Goal: Task Accomplishment & Management: Use online tool/utility

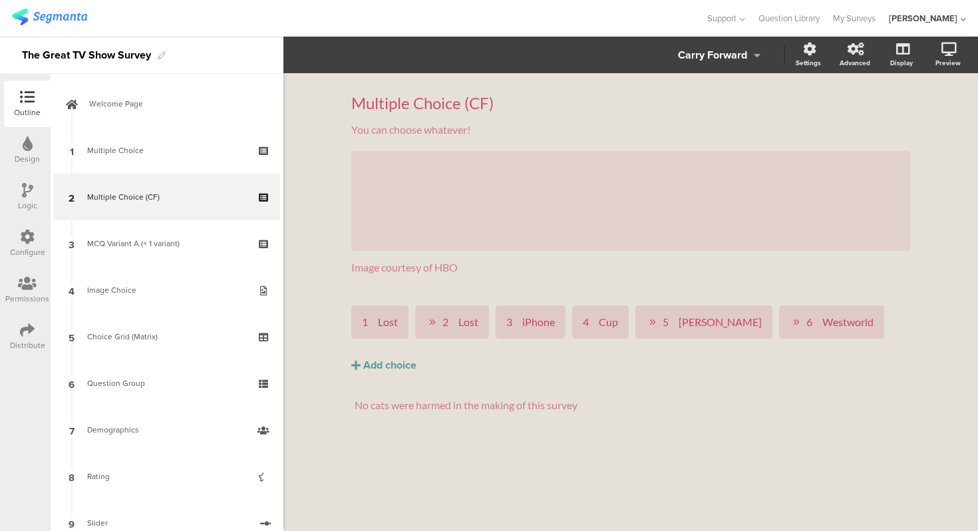
click at [325, 130] on div "Multiple Choice (CF) Multiple Choice (CF) You can choose whatever! You can choo…" at bounding box center [630, 302] width 694 height 458
click at [321, 107] on div "Multiple Choice (CF) Multiple Choice (CF) You can choose whatever! You can choo…" at bounding box center [630, 302] width 694 height 458
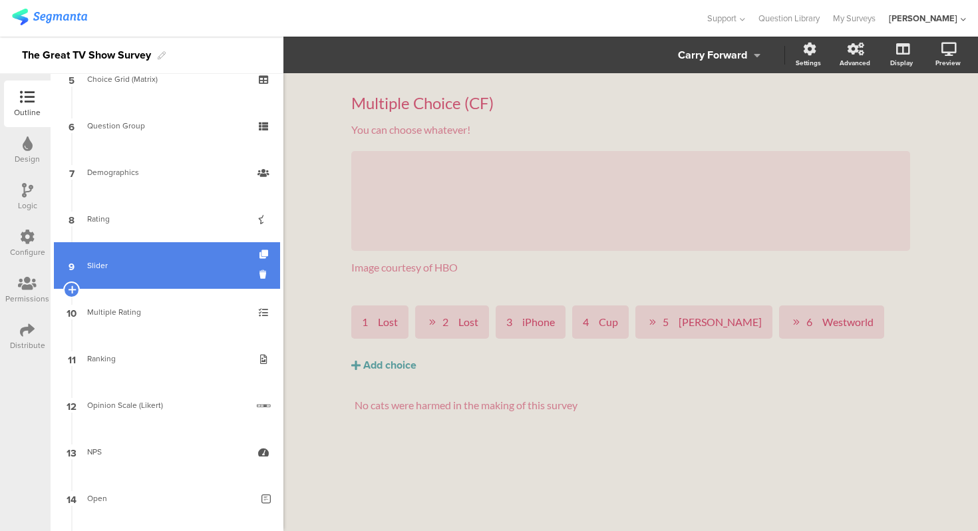
scroll to position [265, 0]
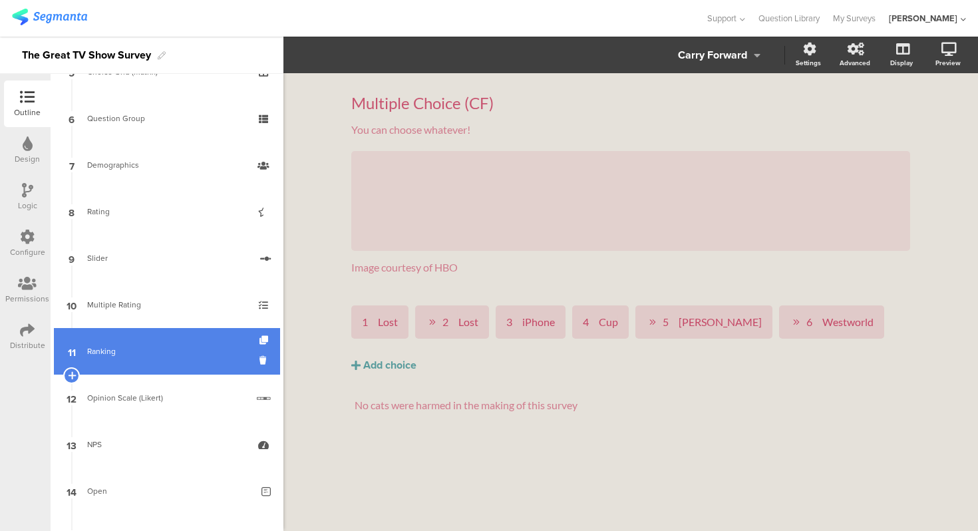
click at [160, 356] on div "Ranking" at bounding box center [166, 350] width 159 height 13
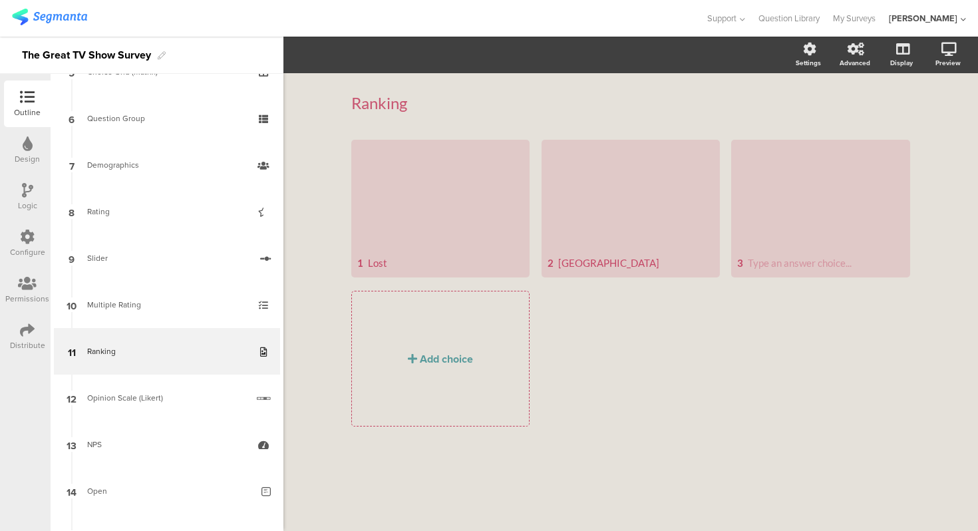
click at [319, 293] on div "Ranking Ranking 1 Lost 2 [GEOGRAPHIC_DATA] 3" at bounding box center [630, 302] width 694 height 458
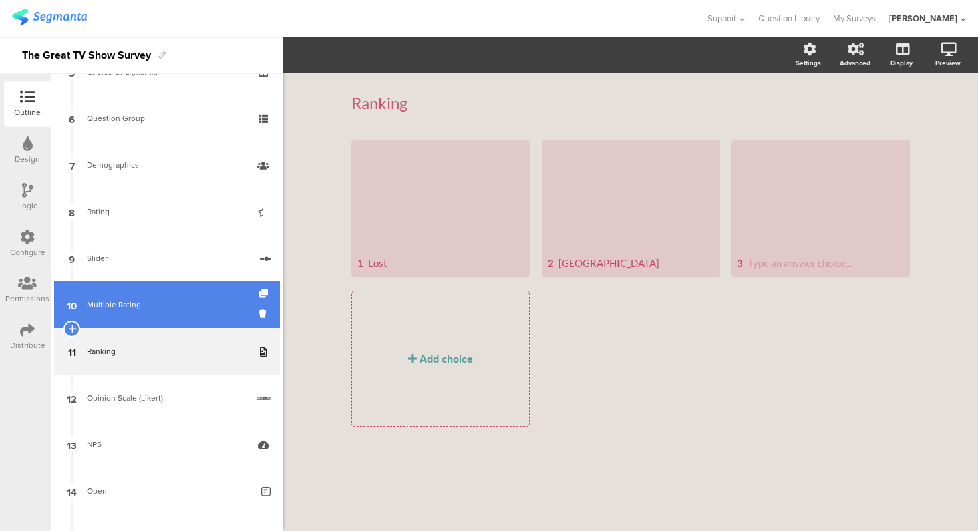
click at [134, 307] on div "Multiple Rating" at bounding box center [166, 304] width 159 height 13
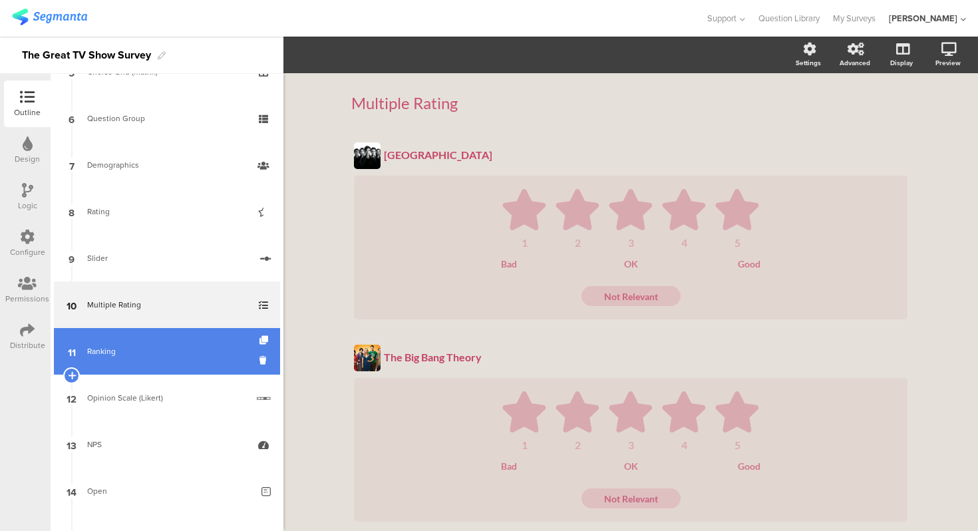
click at [150, 350] on div "Ranking" at bounding box center [166, 350] width 159 height 13
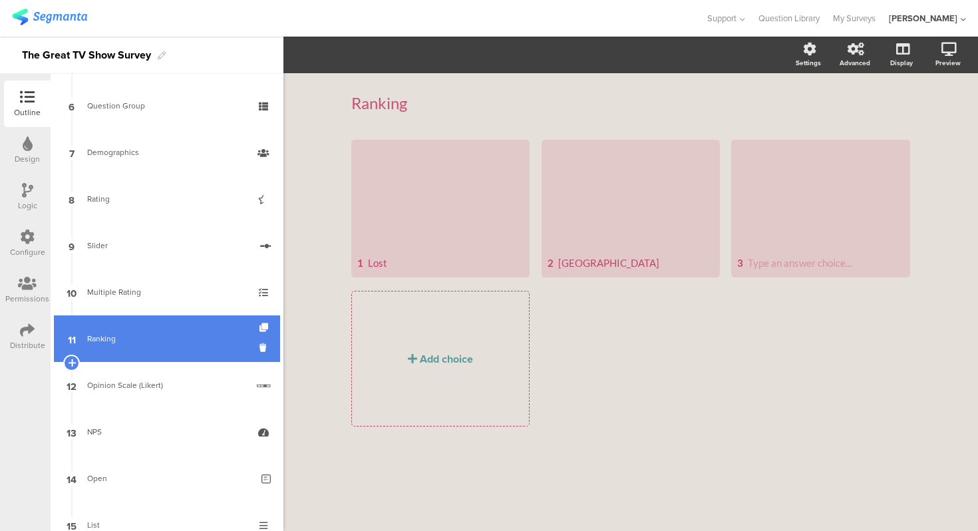
scroll to position [215, 0]
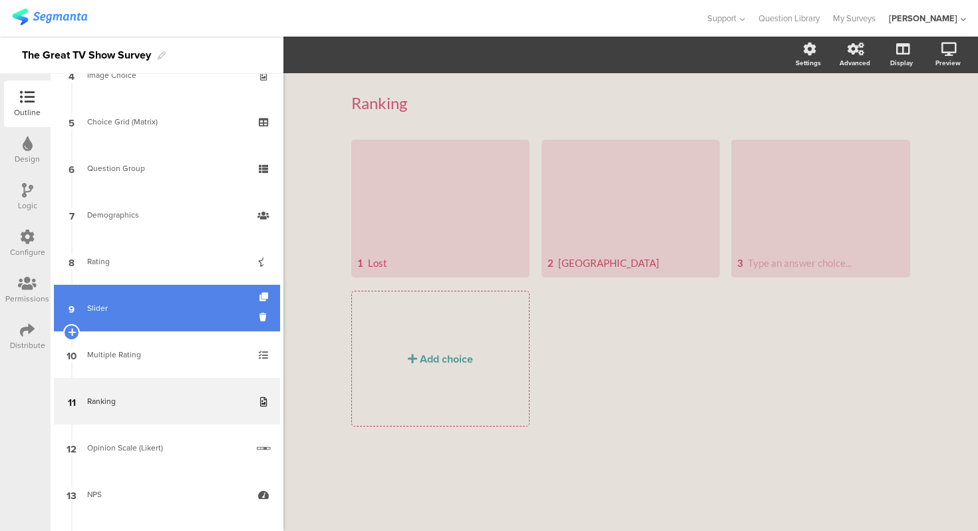
click at [145, 311] on div "Slider" at bounding box center [168, 307] width 163 height 13
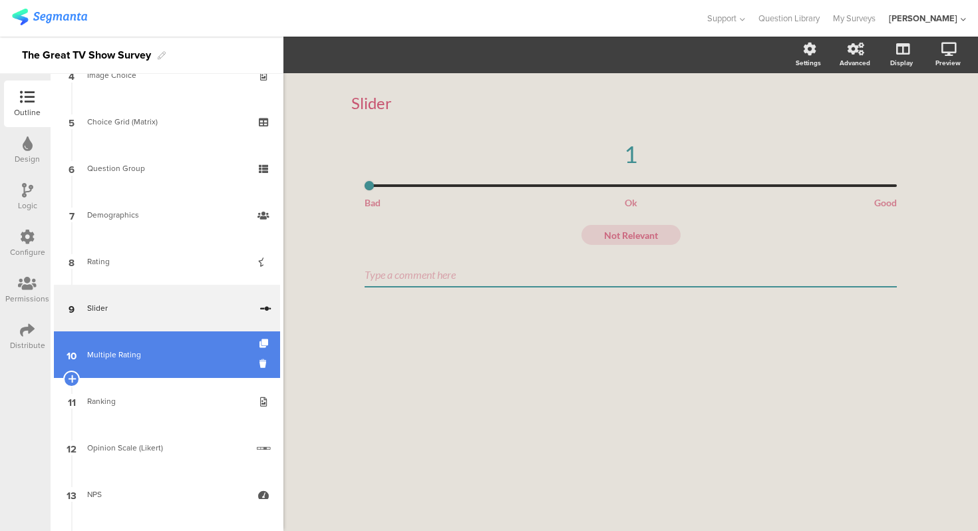
click at [152, 332] on link "10 Multiple Rating" at bounding box center [167, 354] width 226 height 47
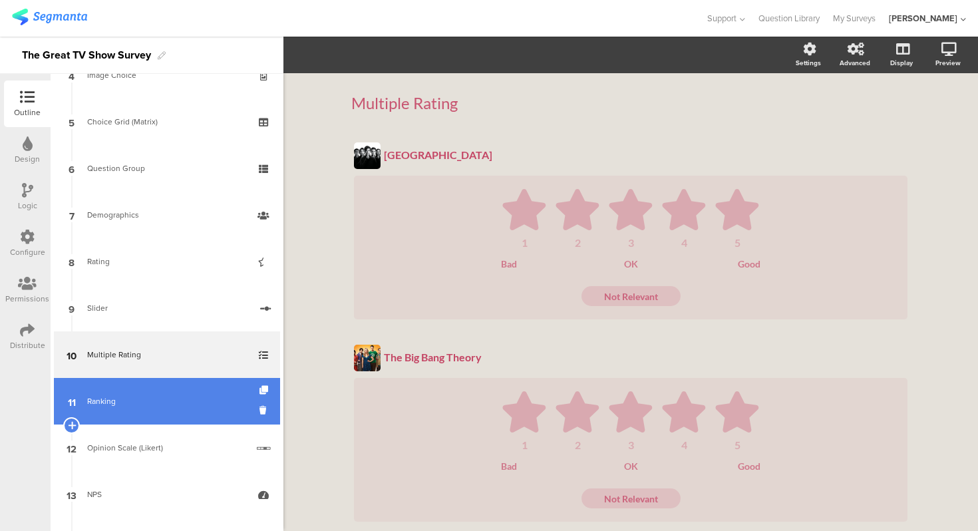
click at [166, 398] on div "Ranking" at bounding box center [166, 400] width 159 height 13
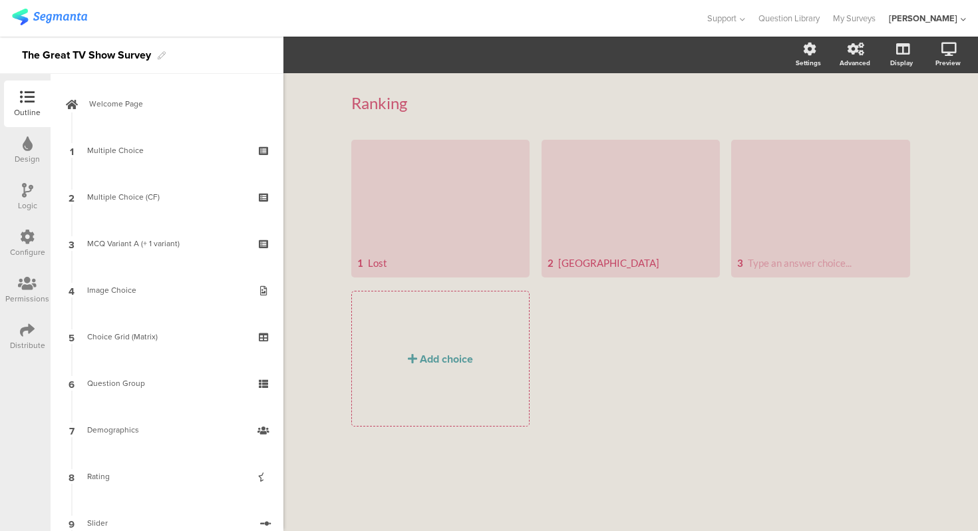
scroll to position [215, 0]
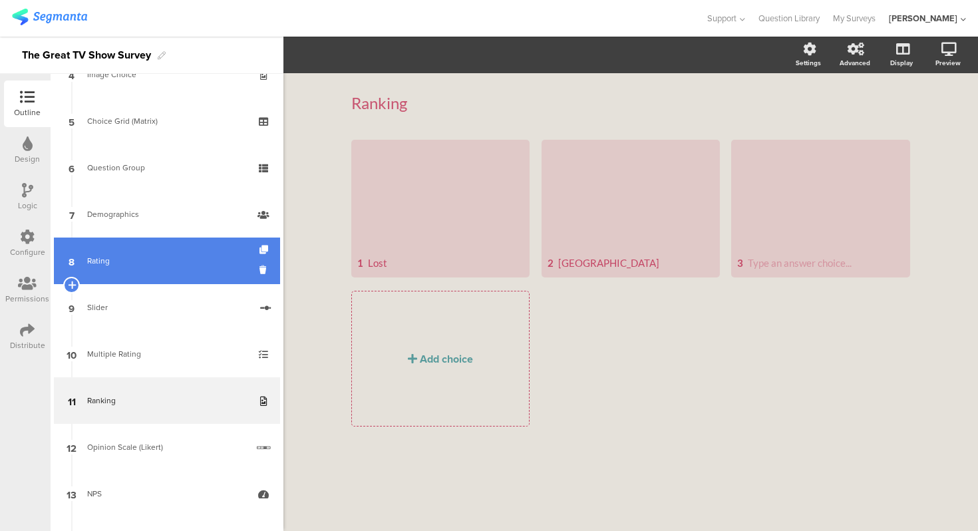
click at [151, 266] on div "Rating" at bounding box center [166, 260] width 159 height 13
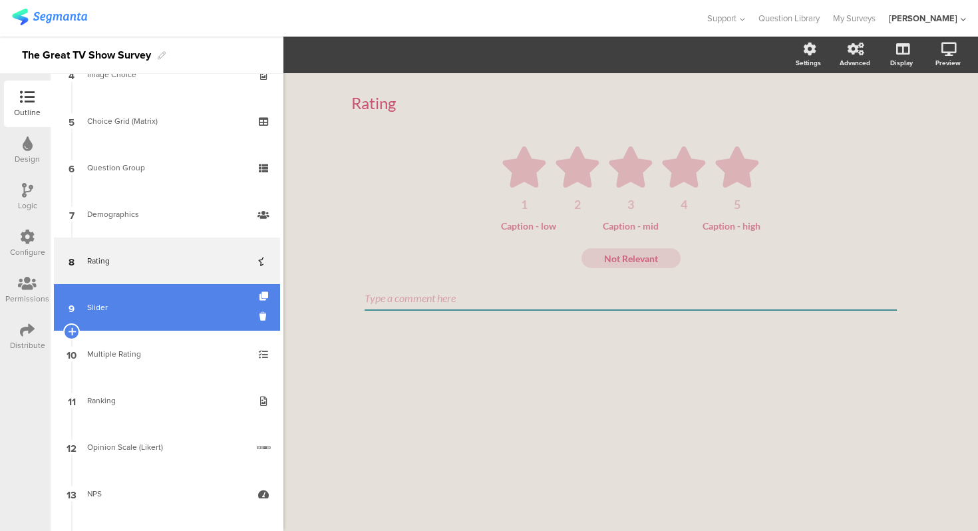
click at [156, 308] on div "Slider" at bounding box center [168, 307] width 163 height 13
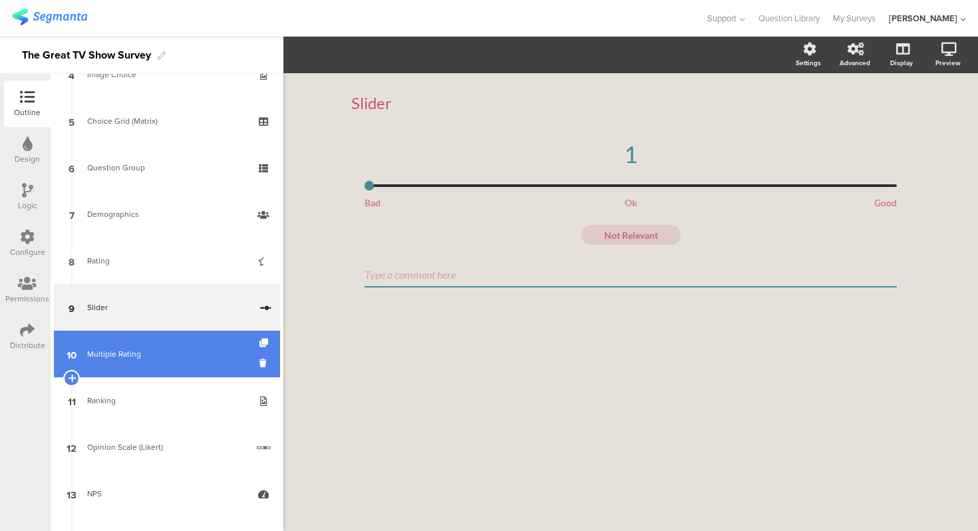
click at [161, 350] on div "Multiple Rating" at bounding box center [166, 353] width 159 height 13
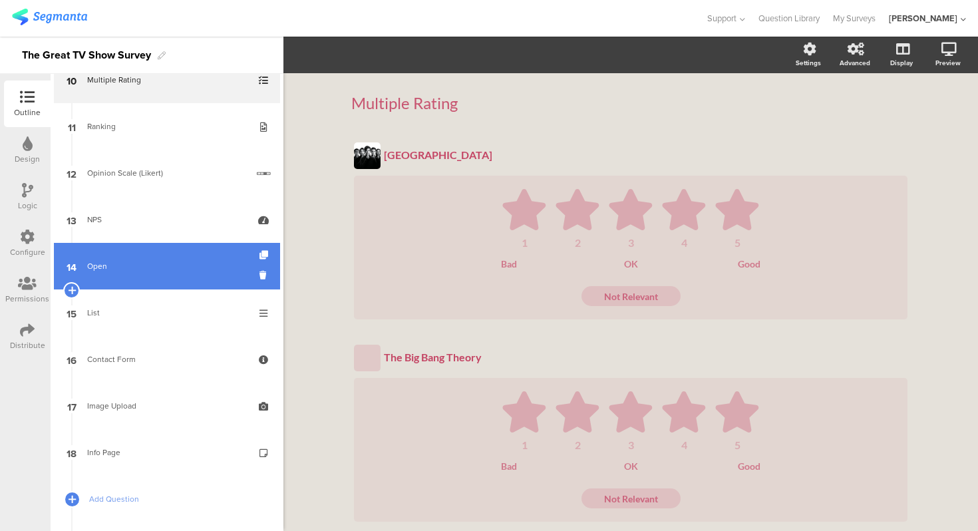
scroll to position [421, 0]
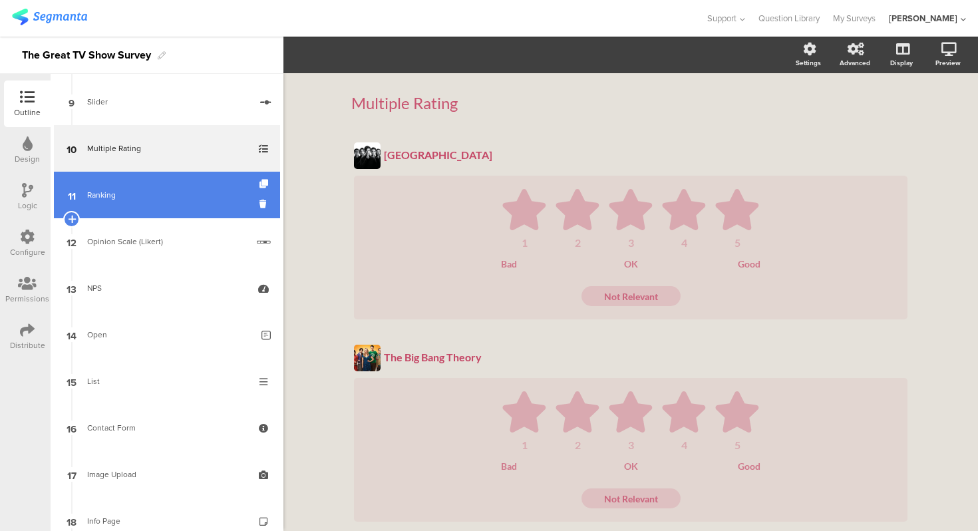
click at [141, 187] on link "11 Ranking" at bounding box center [167, 195] width 226 height 47
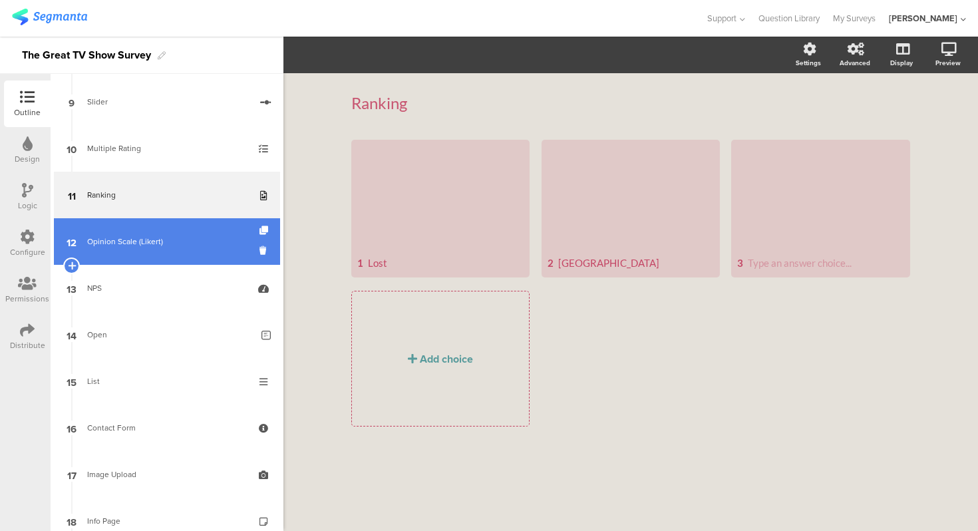
click at [154, 240] on div "Opinion Scale (Likert)" at bounding box center [167, 241] width 160 height 13
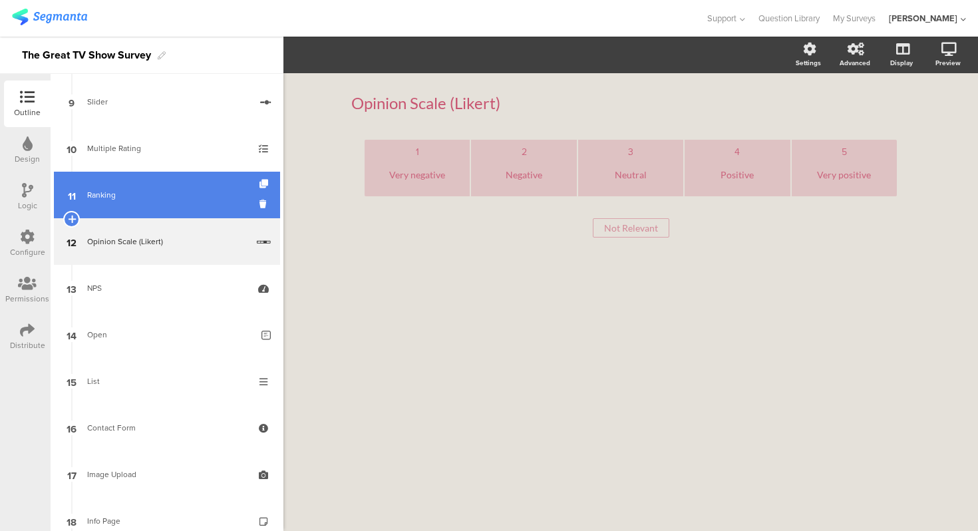
click at [146, 208] on link "11 Ranking" at bounding box center [167, 195] width 226 height 47
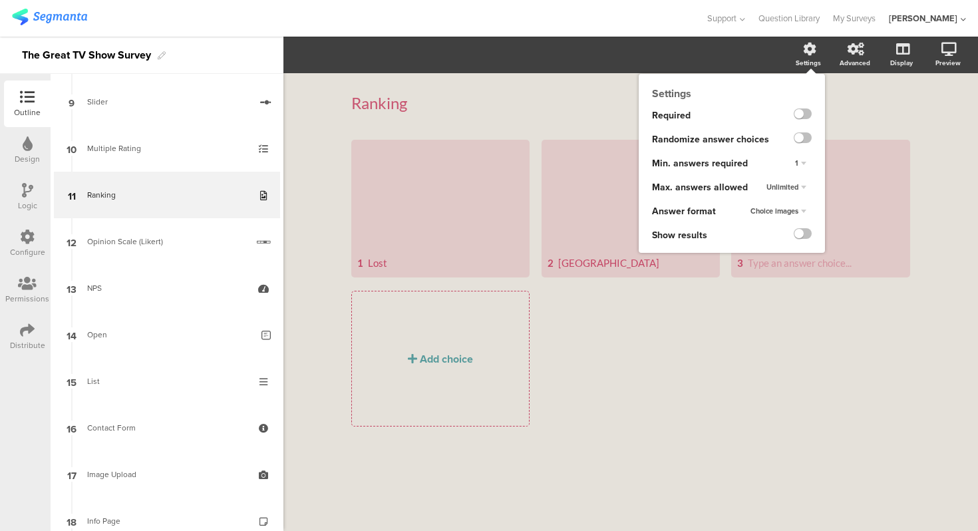
click at [781, 213] on span "Choice images" at bounding box center [774, 210] width 48 height 11
click at [781, 223] on div "Text only" at bounding box center [781, 224] width 78 height 14
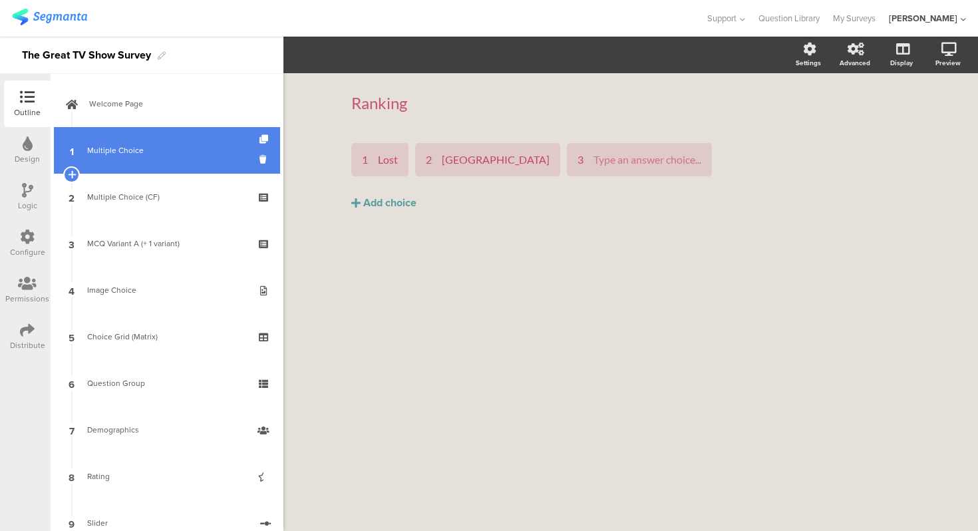
click at [122, 164] on link "1 Multiple Choice" at bounding box center [167, 150] width 226 height 47
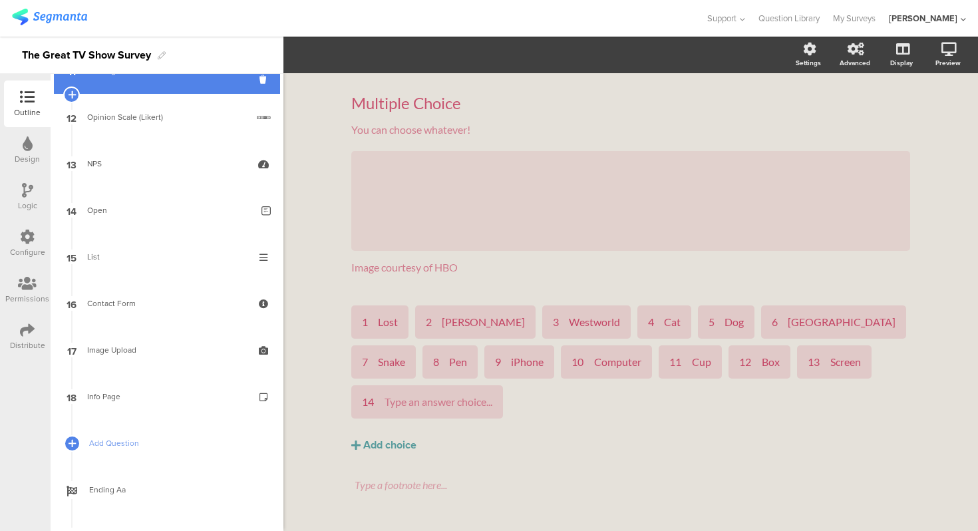
scroll to position [562, 0]
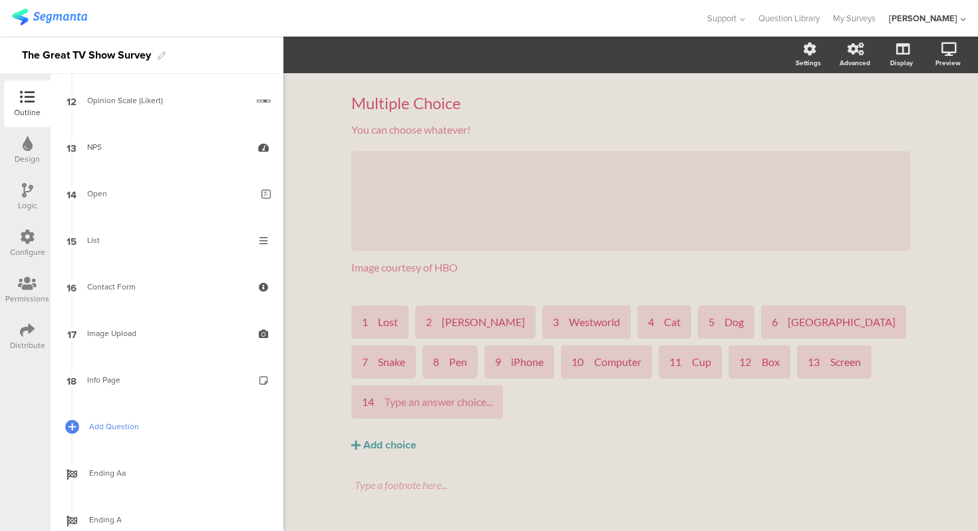
click at [114, 431] on span "Add Question" at bounding box center [174, 426] width 170 height 13
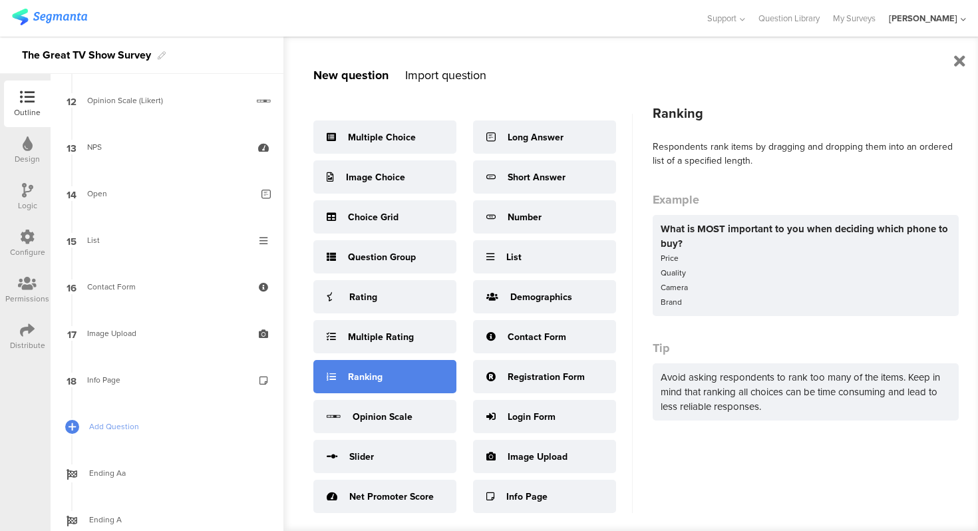
click at [397, 385] on div "Ranking" at bounding box center [384, 376] width 143 height 33
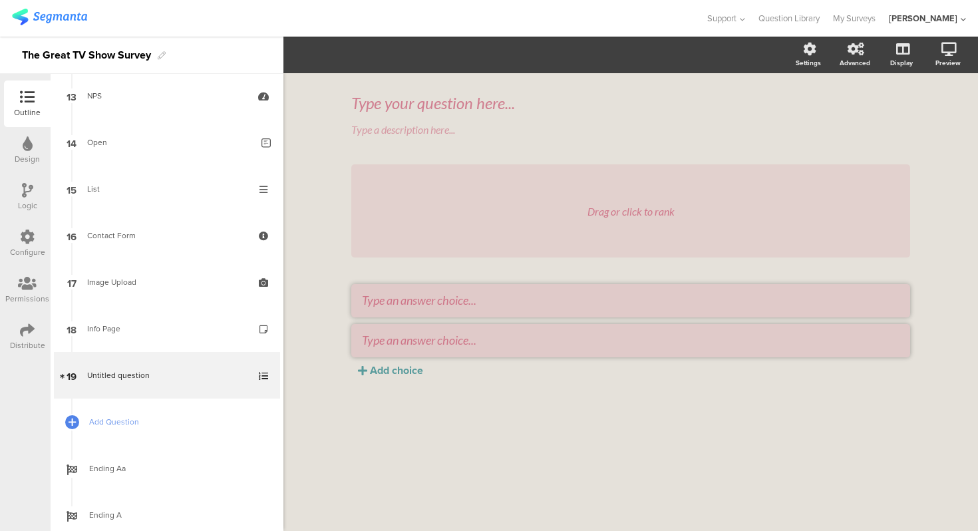
scroll to position [650, 0]
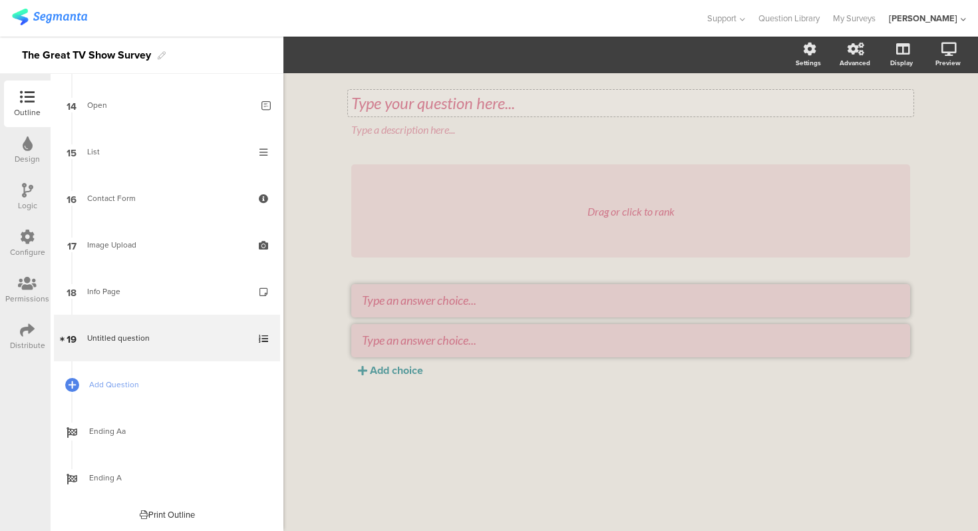
click at [402, 104] on div "Type your question here..." at bounding box center [630, 103] width 559 height 20
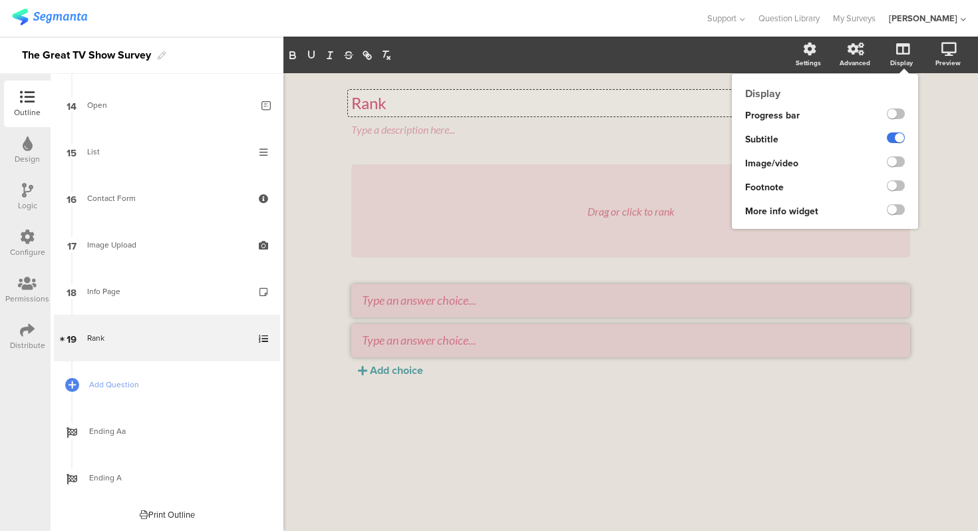
click at [892, 135] on label at bounding box center [896, 137] width 18 height 11
click at [0, 0] on input "checkbox" at bounding box center [0, 0] width 0 height 0
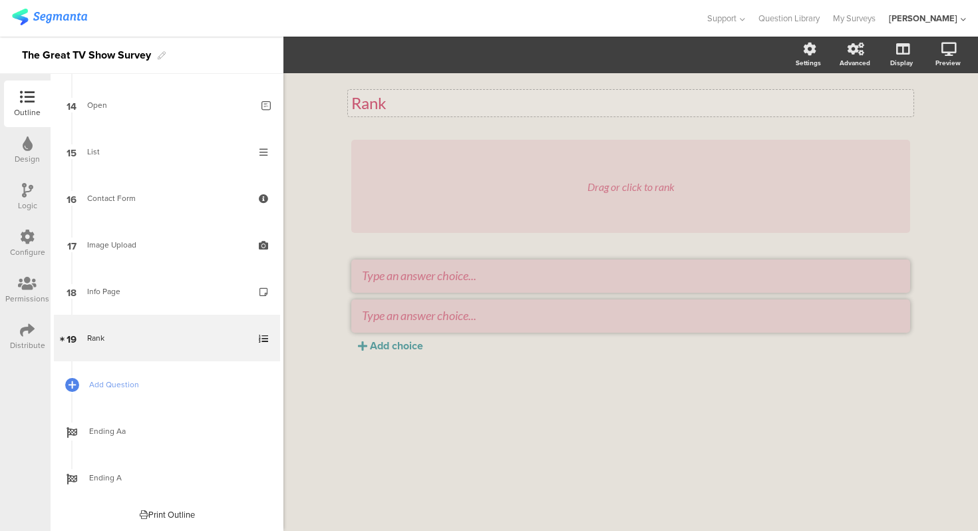
click at [329, 166] on div "Rank Rank Drag or click to rank Add choice" at bounding box center [630, 302] width 694 height 458
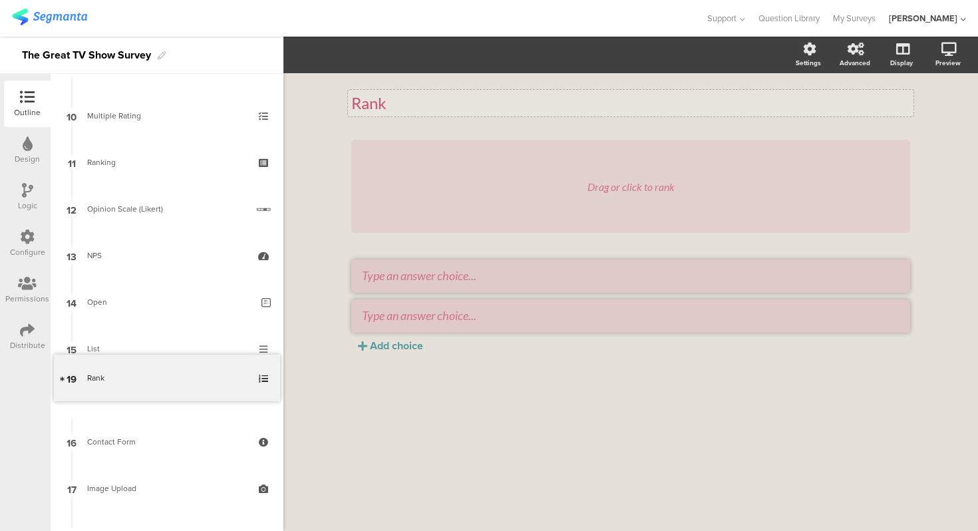
scroll to position [329, 0]
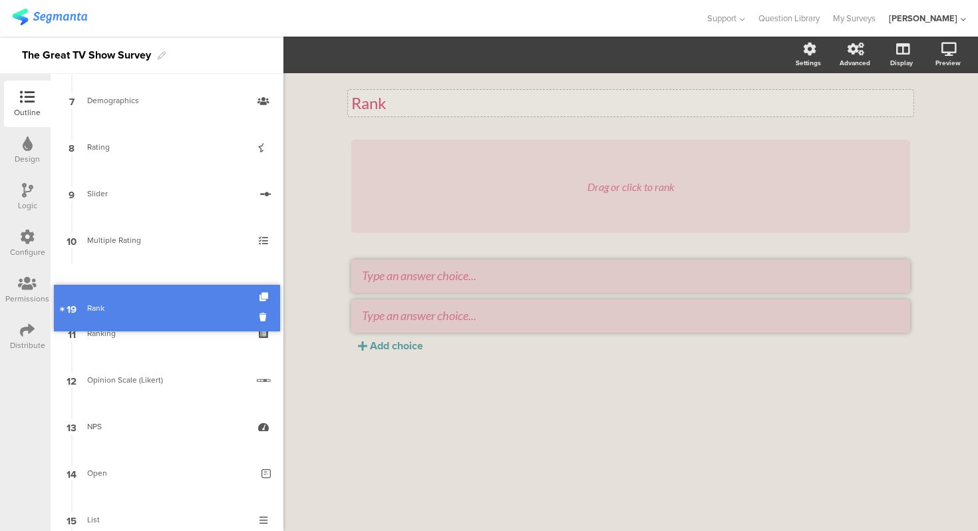
drag, startPoint x: 141, startPoint y: 333, endPoint x: 142, endPoint y: 303, distance: 29.9
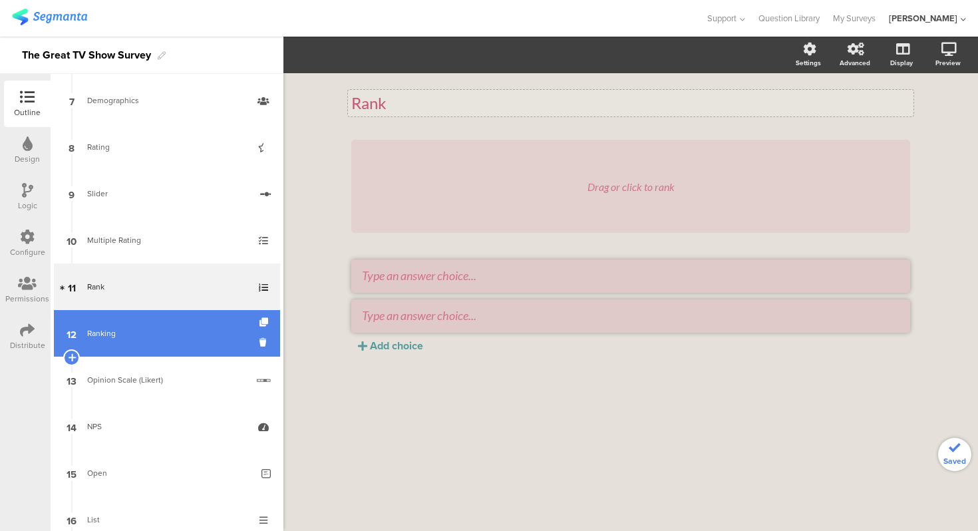
click at [142, 319] on link "12 Ranking" at bounding box center [167, 333] width 226 height 47
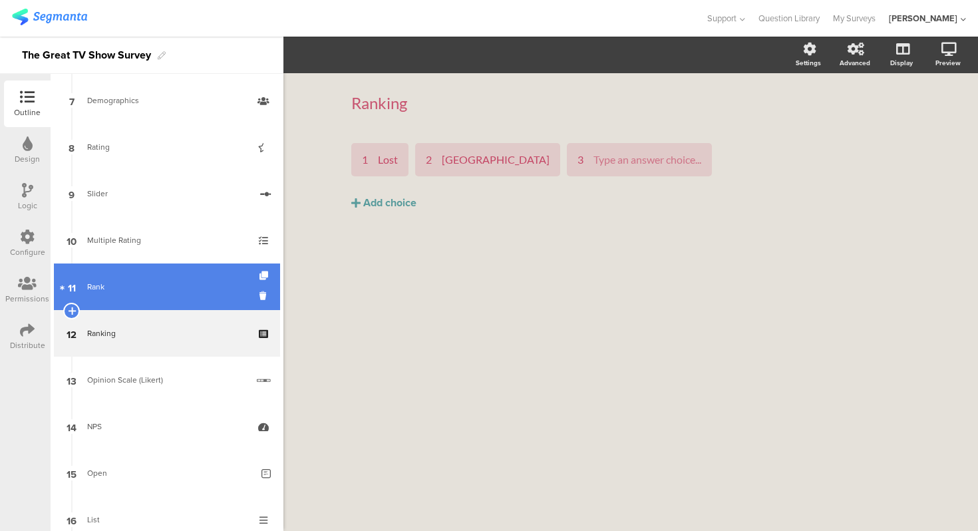
click at [144, 276] on link "11 Rank" at bounding box center [167, 286] width 226 height 47
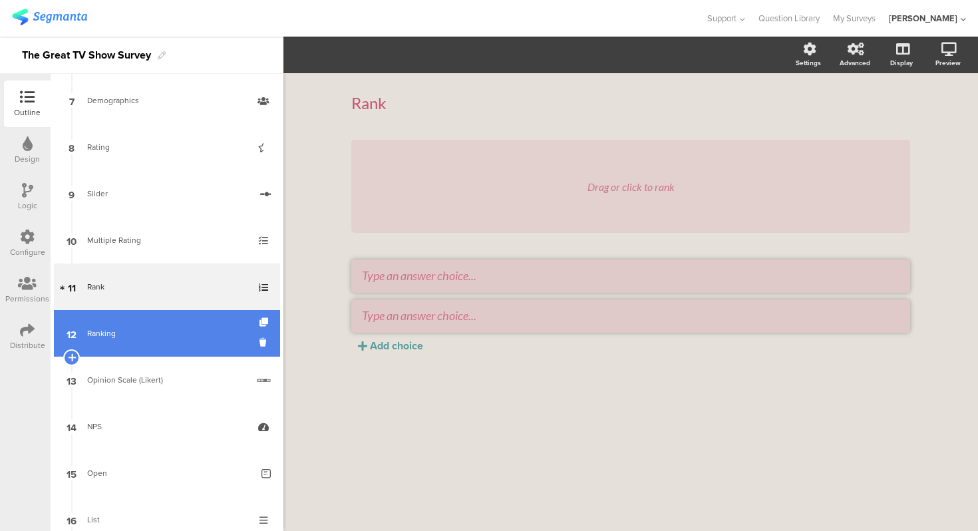
click at [150, 321] on link "12 Ranking" at bounding box center [167, 333] width 226 height 47
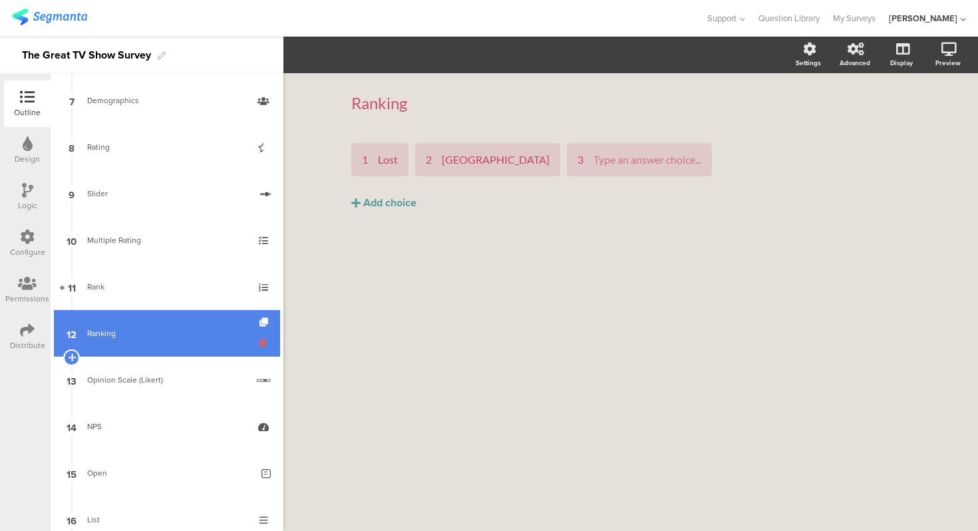
click at [263, 339] on icon at bounding box center [264, 342] width 11 height 13
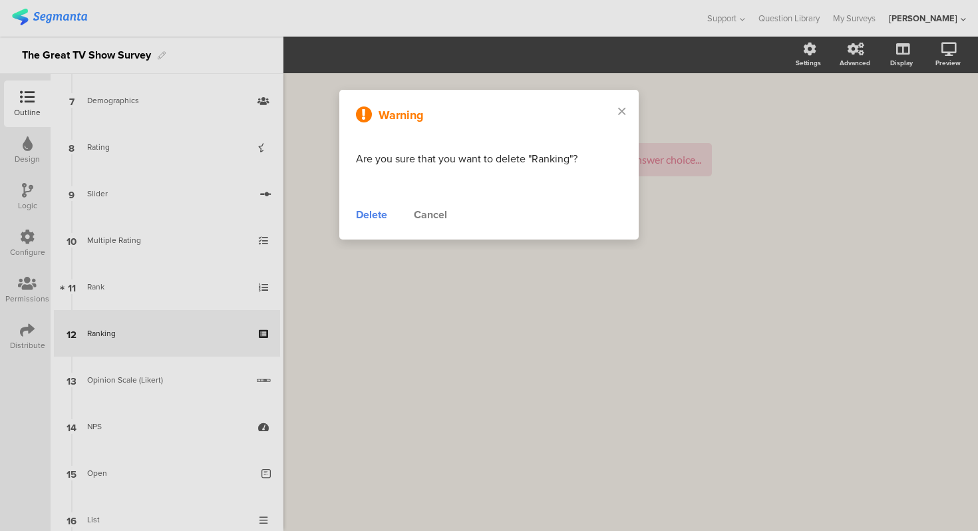
click at [370, 214] on div "Delete" at bounding box center [371, 215] width 31 height 16
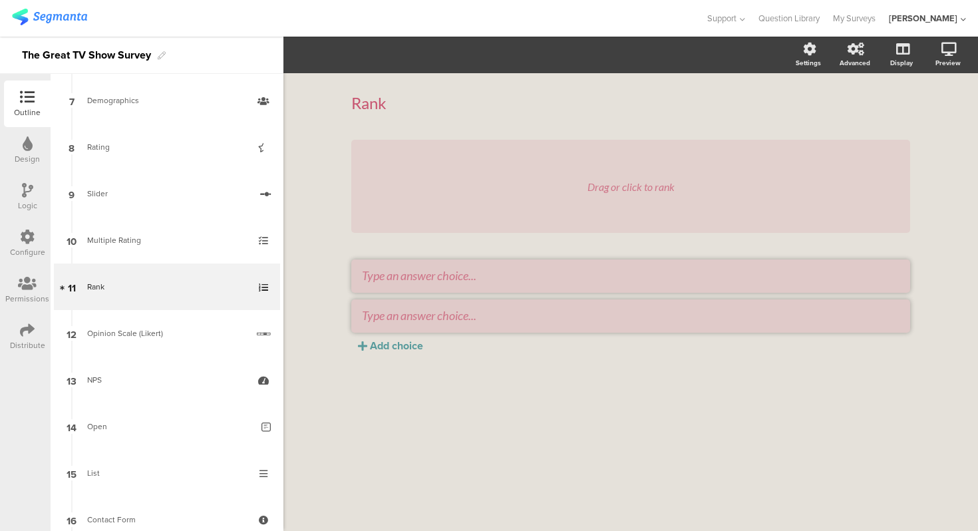
click at [329, 217] on div "Rank Rank Drag or click to rank Add choice" at bounding box center [630, 302] width 694 height 458
click at [409, 283] on div at bounding box center [630, 275] width 537 height 15
click at [414, 276] on textarea at bounding box center [630, 275] width 537 height 15
type textarea "A"
click at [445, 320] on textarea at bounding box center [630, 315] width 537 height 15
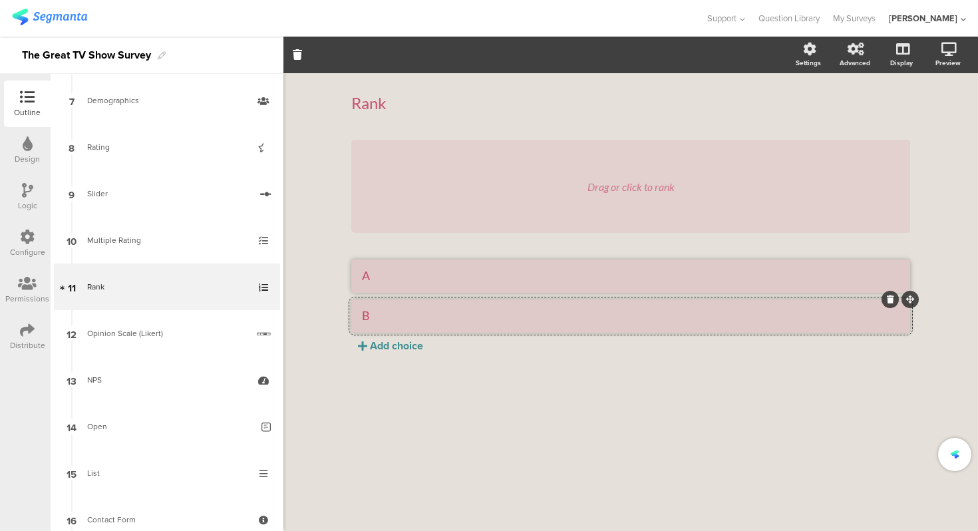
type textarea "B"
click at [403, 344] on div "Add choice" at bounding box center [396, 345] width 53 height 15
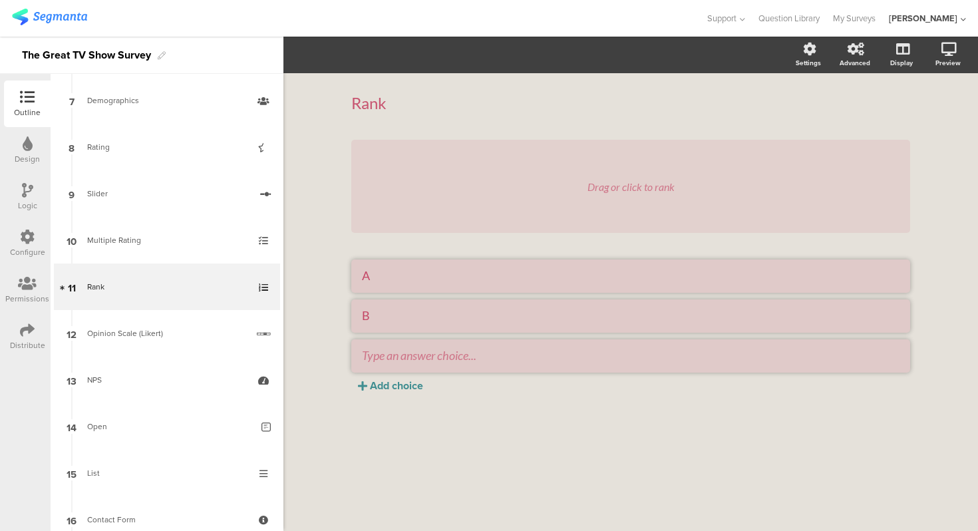
click at [400, 382] on div "Add choice" at bounding box center [396, 385] width 53 height 15
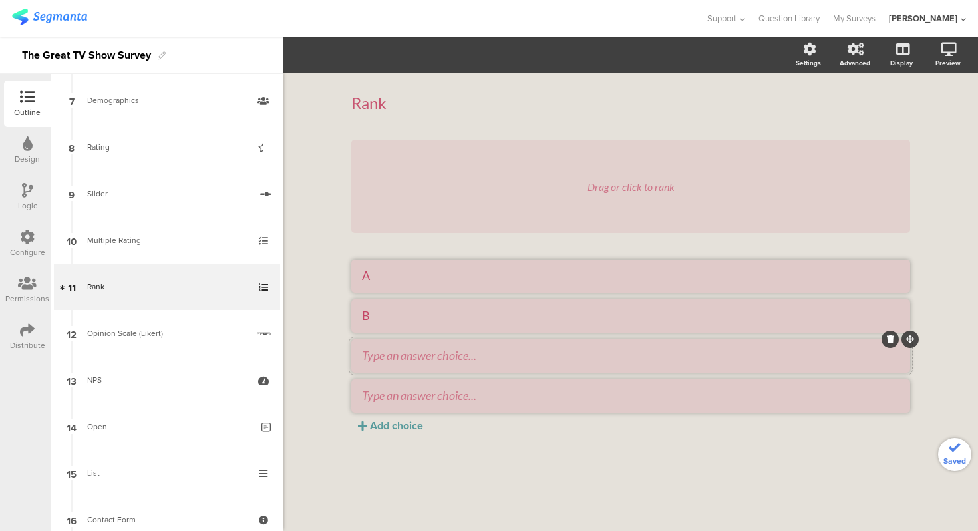
click at [406, 357] on textarea at bounding box center [630, 355] width 537 height 15
type textarea "C"
click at [335, 350] on div "Rank Rank Drag or click to rank A B C Add choice" at bounding box center [630, 302] width 694 height 458
click at [605, 88] on div "Rank Rank" at bounding box center [630, 103] width 559 height 47
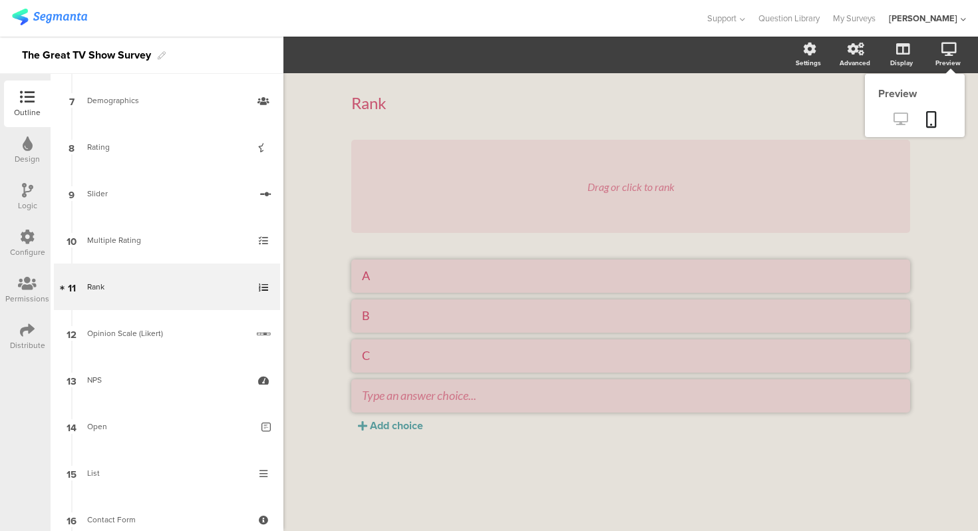
click at [898, 121] on icon at bounding box center [900, 118] width 14 height 13
click at [319, 131] on div "Rank Rank Drag or click to rank A B C Add choice" at bounding box center [630, 302] width 694 height 458
click at [331, 172] on div "Rank Rank Drag or click to rank A B C Add choice" at bounding box center [630, 302] width 694 height 458
click at [386, 200] on div "Drag or click to rank" at bounding box center [630, 186] width 559 height 93
click at [604, 186] on div "Drag or click to rank" at bounding box center [630, 186] width 87 height 13
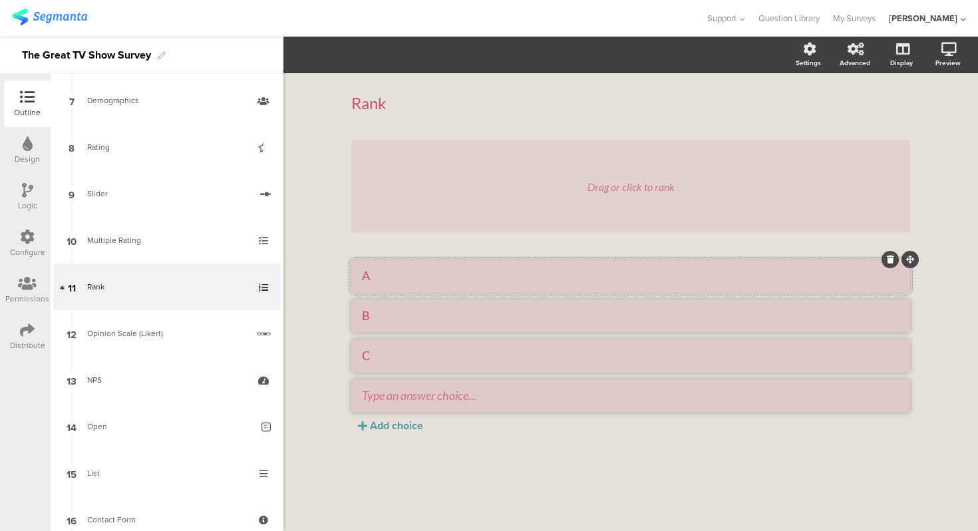
click at [420, 259] on li "A" at bounding box center [630, 275] width 559 height 33
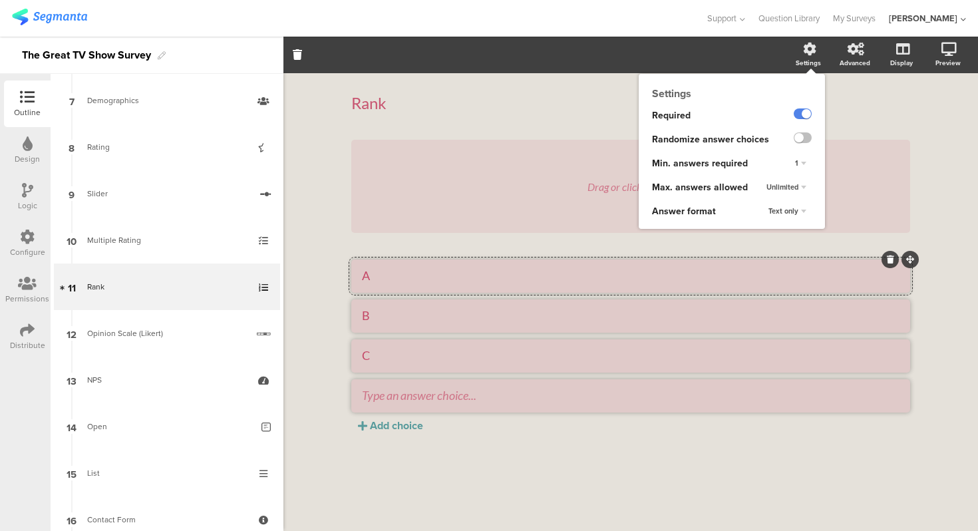
click at [787, 211] on span "Text only" at bounding box center [783, 210] width 30 height 11
click at [785, 234] on span "Choice images" at bounding box center [771, 237] width 46 height 11
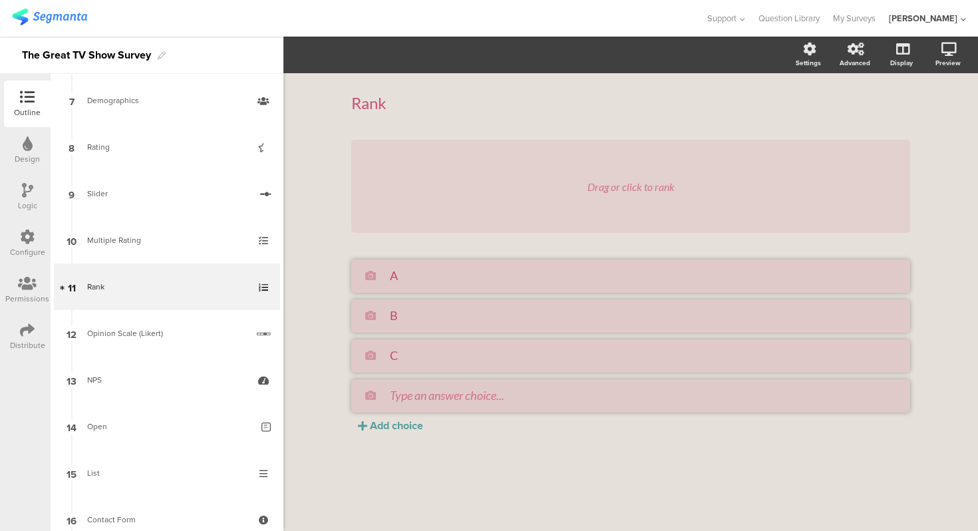
click at [311, 255] on div "Rank Rank Drag or click to rank A B C Add choice" at bounding box center [630, 302] width 694 height 458
click at [324, 261] on div "Rank Rank Drag or click to rank A B C Add choice" at bounding box center [630, 302] width 694 height 458
click at [369, 275] on icon at bounding box center [370, 275] width 11 height 11
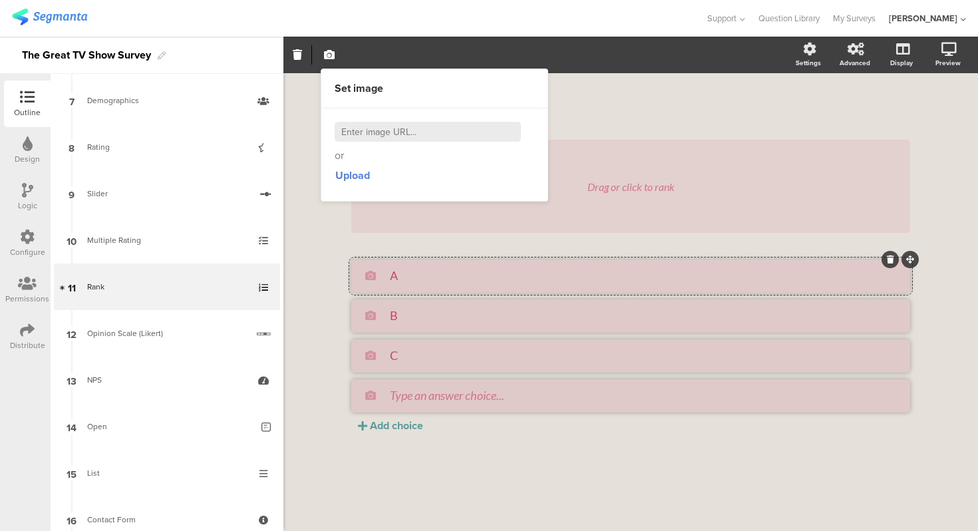
click at [365, 136] on input at bounding box center [428, 132] width 186 height 20
click at [352, 167] on button "Upload" at bounding box center [353, 176] width 36 height 24
click at [325, 239] on div "Rank Rank Drag or click to rank A B C Add choice" at bounding box center [630, 302] width 694 height 458
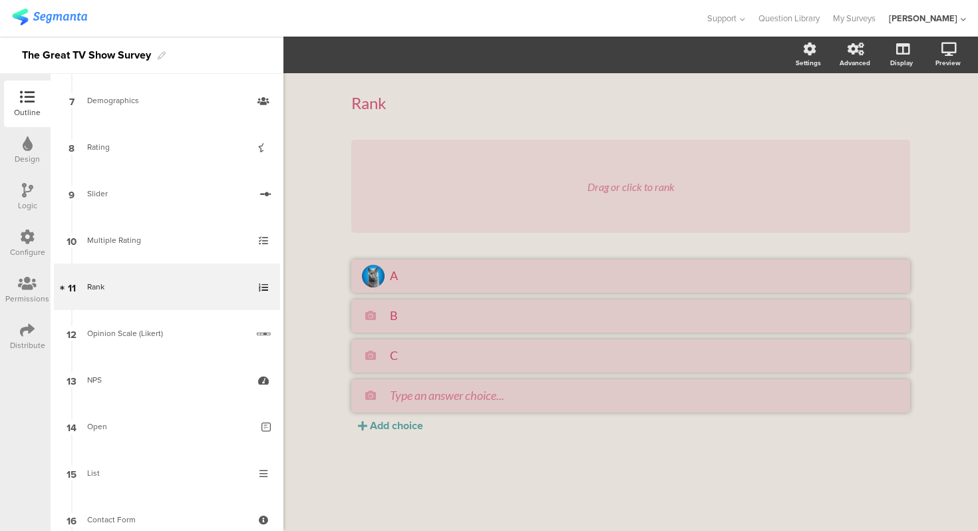
click at [473, 170] on div "Drag or click to rank" at bounding box center [630, 186] width 559 height 93
click at [333, 192] on div "Rank Rank Drag or click to rank A B C Add choice" at bounding box center [630, 302] width 694 height 458
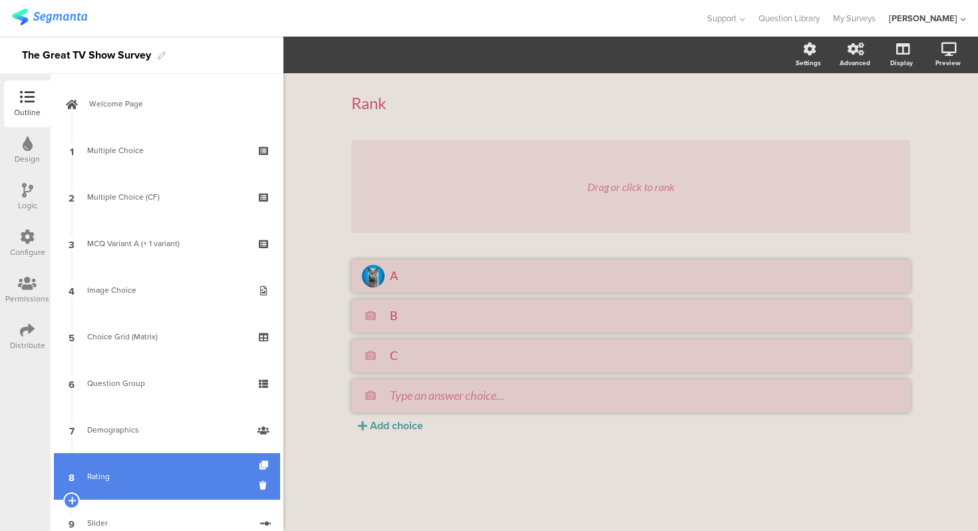
click at [198, 146] on div "Multiple Choice" at bounding box center [166, 150] width 159 height 13
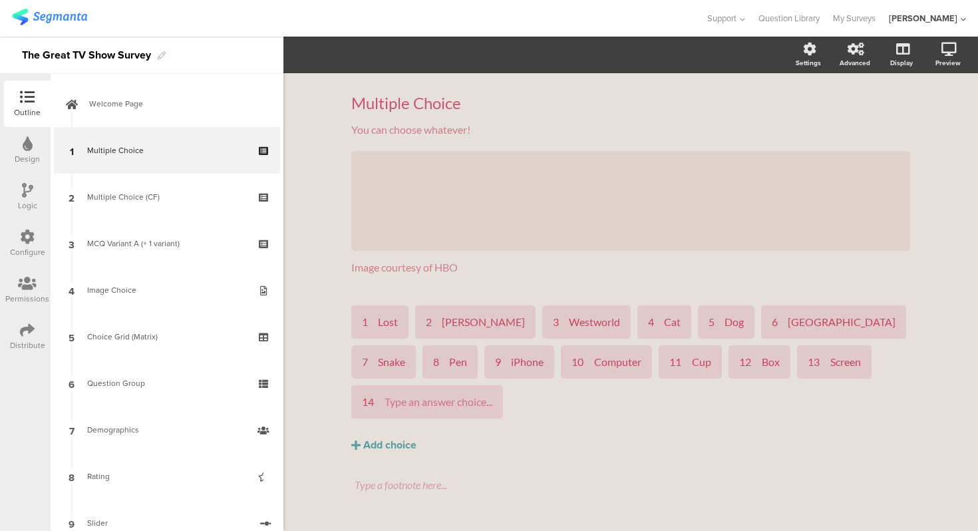
click at [531, 397] on div "1 Lost 2 Sabri Maranan 3 Westworld 4 Cat" at bounding box center [630, 362] width 565 height 120
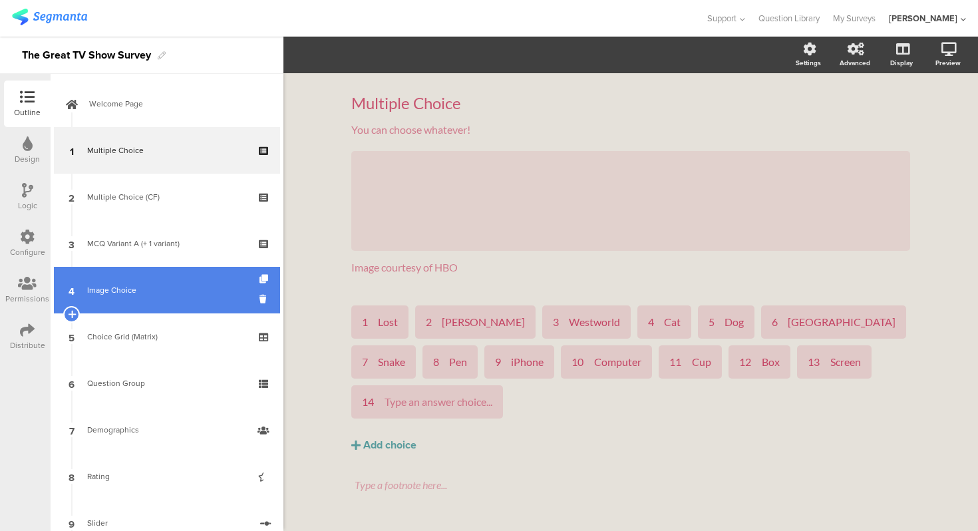
click at [168, 283] on div "Image Choice" at bounding box center [166, 289] width 159 height 13
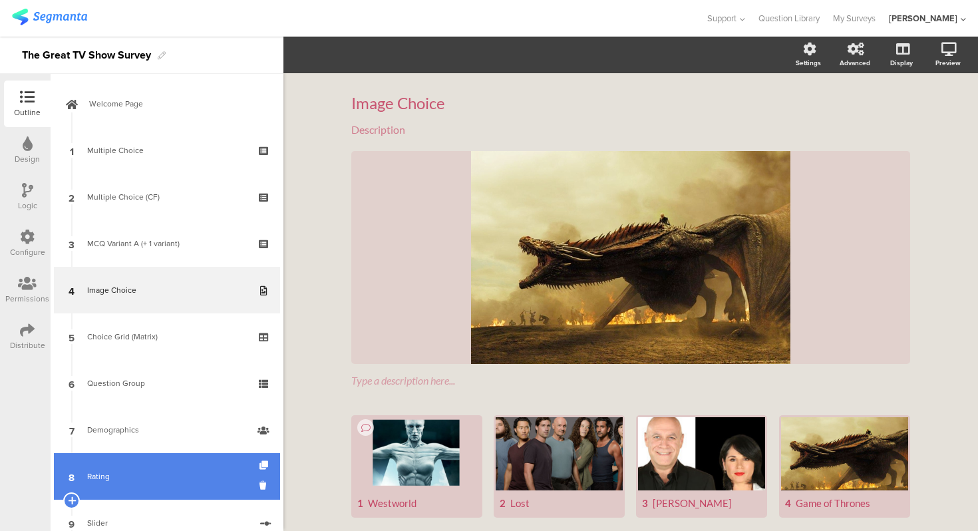
click at [159, 468] on link "8 Rating" at bounding box center [167, 476] width 226 height 47
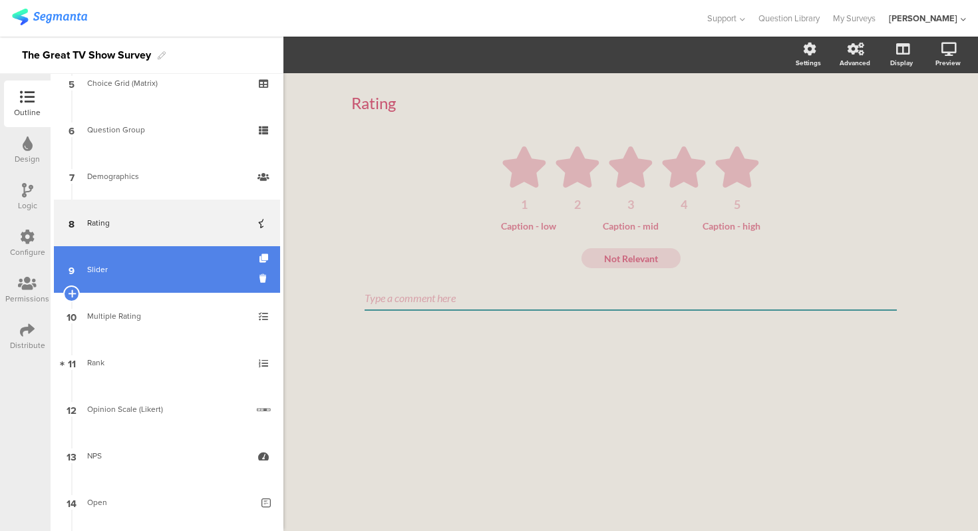
scroll to position [265, 0]
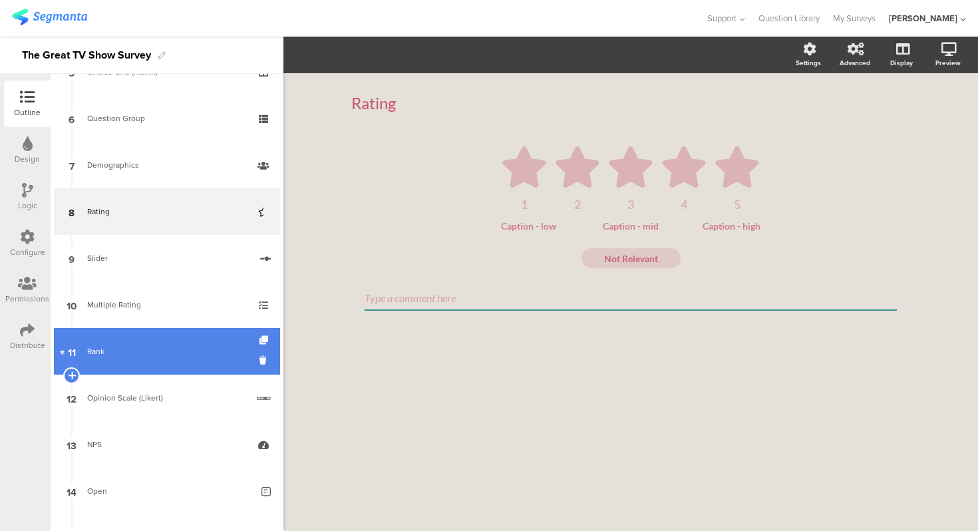
click at [165, 363] on link "11 Rank" at bounding box center [167, 351] width 226 height 47
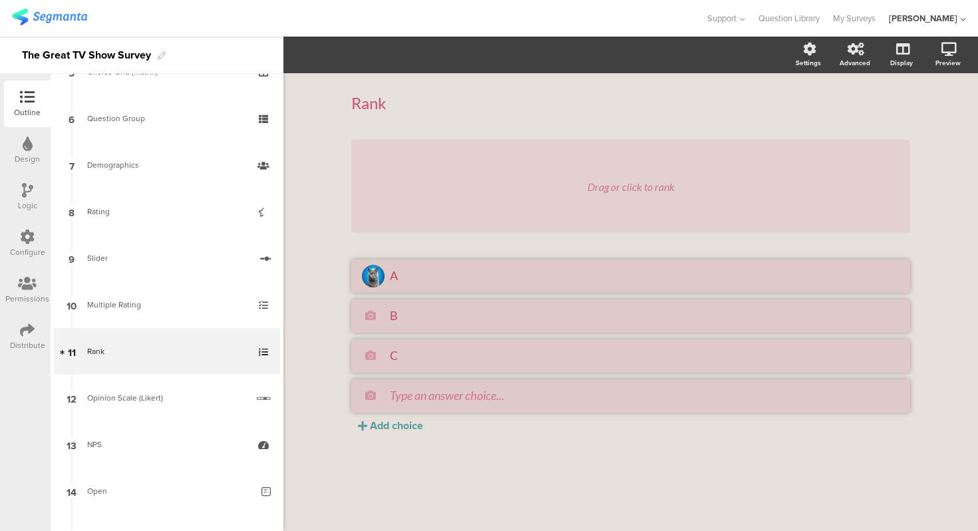
click at [489, 187] on div "Drag or click to rank" at bounding box center [630, 186] width 559 height 93
click at [623, 170] on div "Drag or click to rank" at bounding box center [630, 186] width 559 height 93
click at [624, 184] on div "Drag or click to rank" at bounding box center [630, 186] width 87 height 13
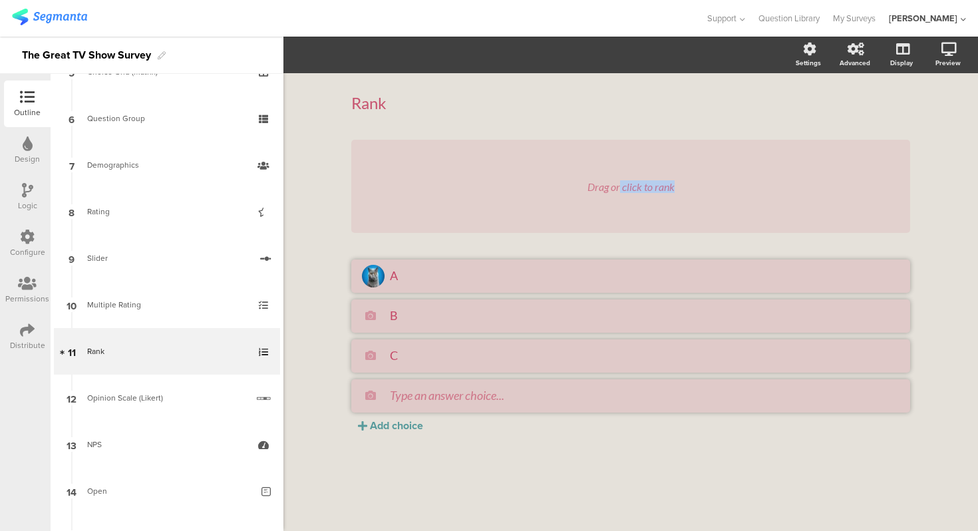
click at [624, 184] on div "Drag or click to rank" at bounding box center [630, 186] width 87 height 13
click at [646, 187] on div "Drag or click to rank" at bounding box center [630, 186] width 87 height 13
click at [577, 281] on textarea "A" at bounding box center [644, 275] width 509 height 15
click at [572, 255] on div "Drag or click to rank A B C Add choice" at bounding box center [630, 286] width 559 height 293
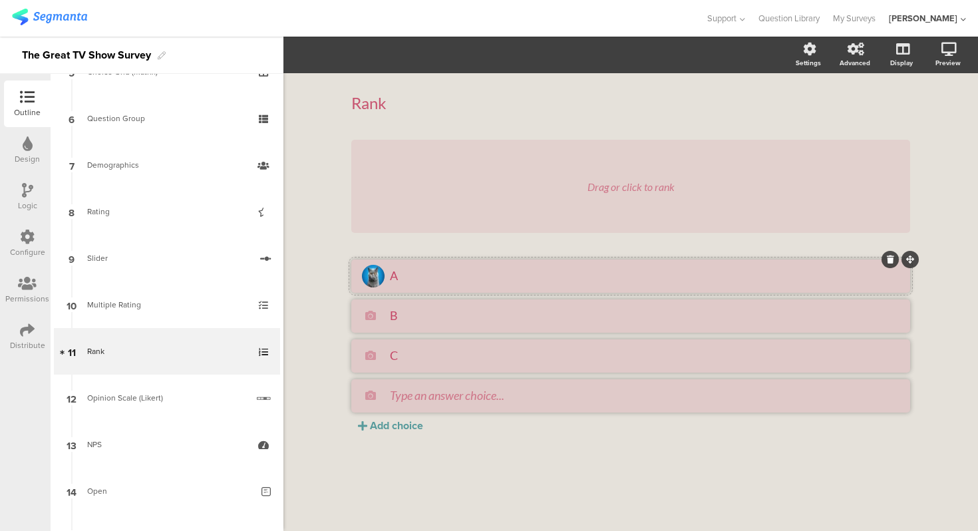
click at [575, 261] on li "A" at bounding box center [630, 275] width 559 height 33
click at [839, 315] on textarea "B" at bounding box center [644, 315] width 509 height 15
click at [834, 349] on textarea "C" at bounding box center [644, 355] width 509 height 15
click at [819, 402] on div at bounding box center [644, 395] width 509 height 15
click at [521, 362] on textarea "C" at bounding box center [644, 355] width 509 height 15
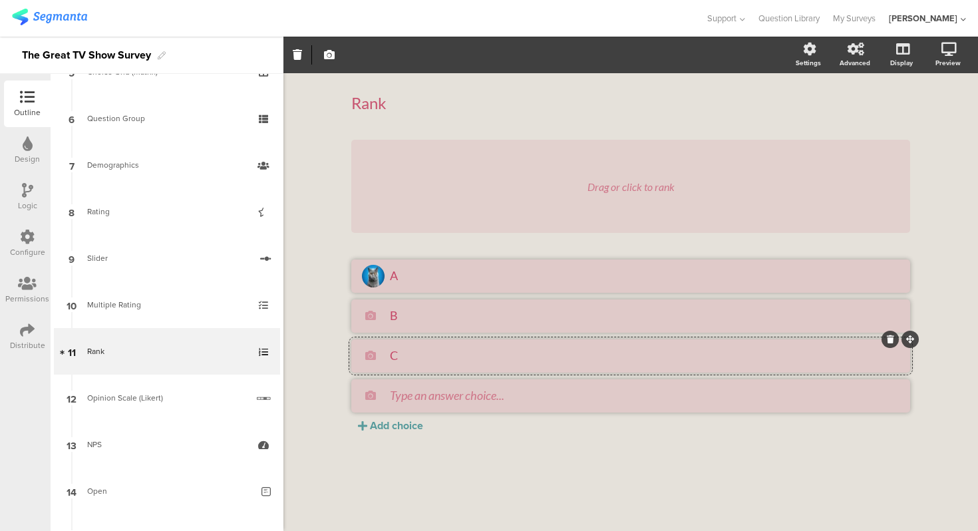
click at [326, 61] on button "button" at bounding box center [329, 55] width 17 height 29
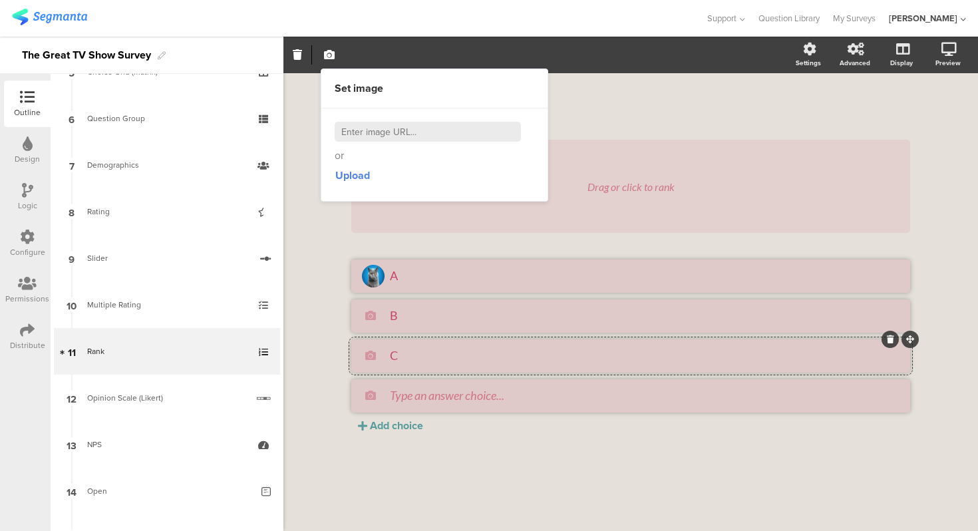
click at [308, 104] on div "Rank Rank Drag or click to rank A B C Add choice" at bounding box center [630, 302] width 694 height 458
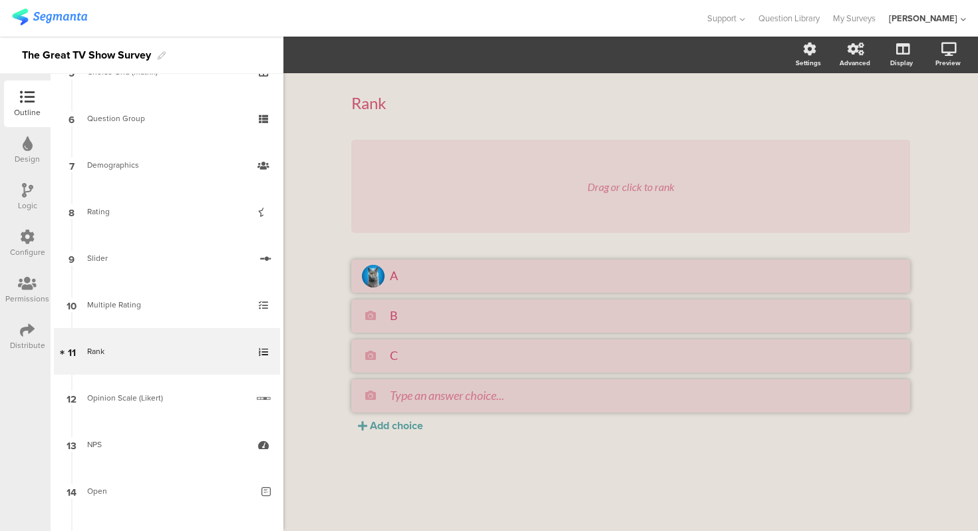
click at [303, 140] on div "Rank Rank Drag or click to rank A B C Add choice" at bounding box center [630, 302] width 694 height 458
click at [817, 237] on div "Drag or click to rank A B C Add choice" at bounding box center [630, 286] width 559 height 293
click at [939, 204] on div "Rank Rank Drag or click to rank A B C Add choice" at bounding box center [630, 302] width 694 height 458
click at [553, 273] on textarea "A" at bounding box center [644, 275] width 509 height 15
click at [559, 255] on div "Drag or click to rank A B C Add choice" at bounding box center [630, 286] width 559 height 293
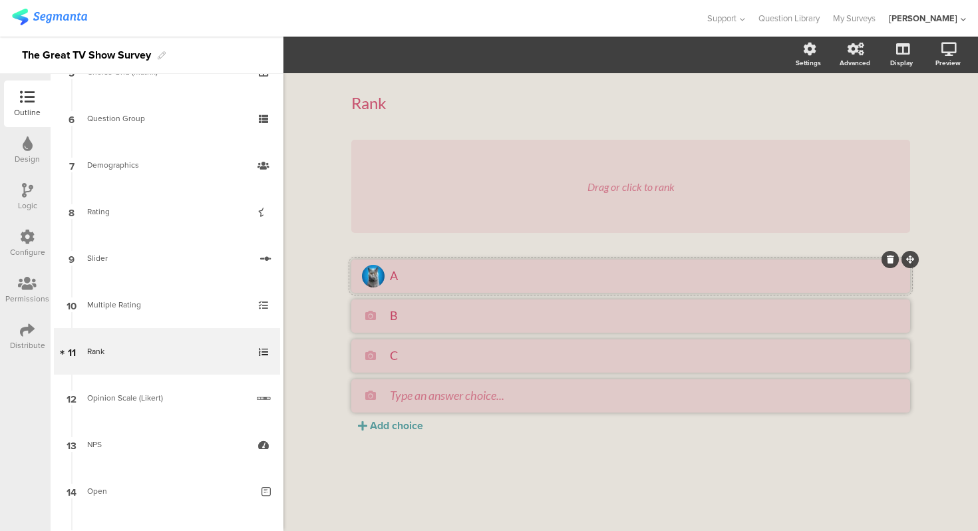
click at [557, 261] on li "A" at bounding box center [630, 275] width 559 height 33
click at [724, 246] on div "Drag or click to rank A B C Add choice" at bounding box center [630, 286] width 559 height 293
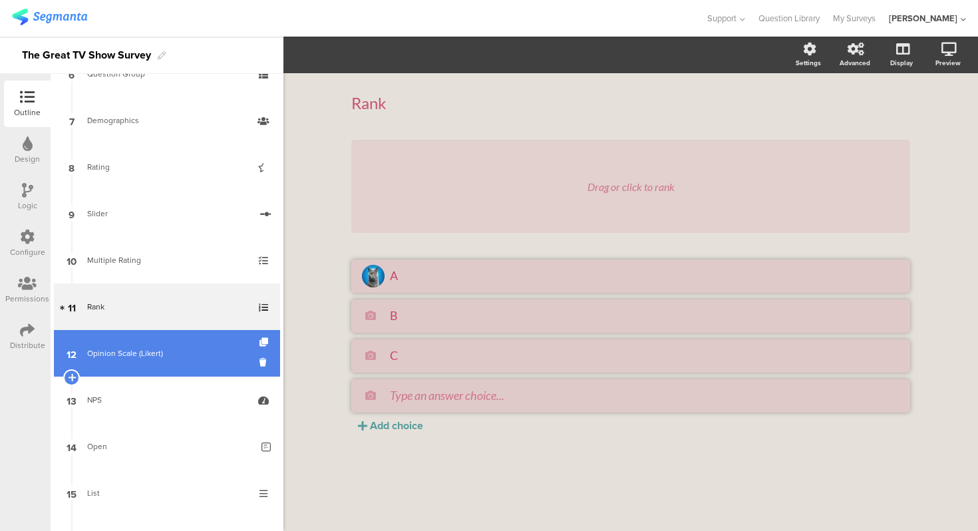
scroll to position [310, 0]
click at [160, 354] on div "Opinion Scale (Likert)" at bounding box center [167, 352] width 160 height 13
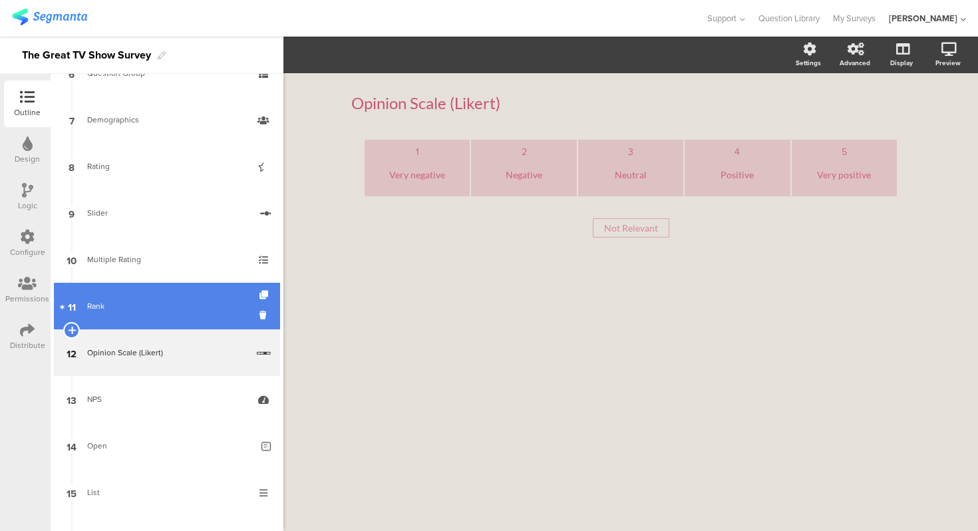
click at [164, 313] on link "11 Rank" at bounding box center [167, 306] width 226 height 47
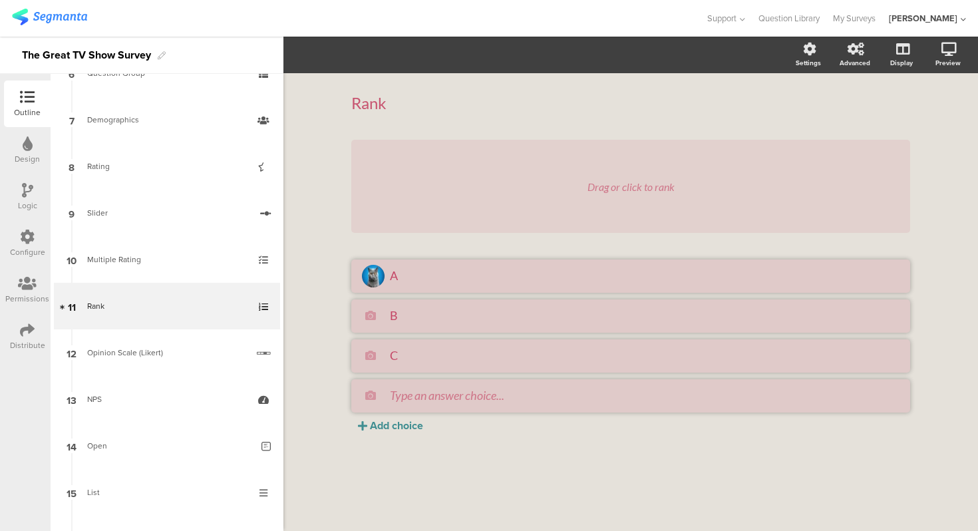
click at [407, 427] on div "Add choice" at bounding box center [396, 425] width 53 height 15
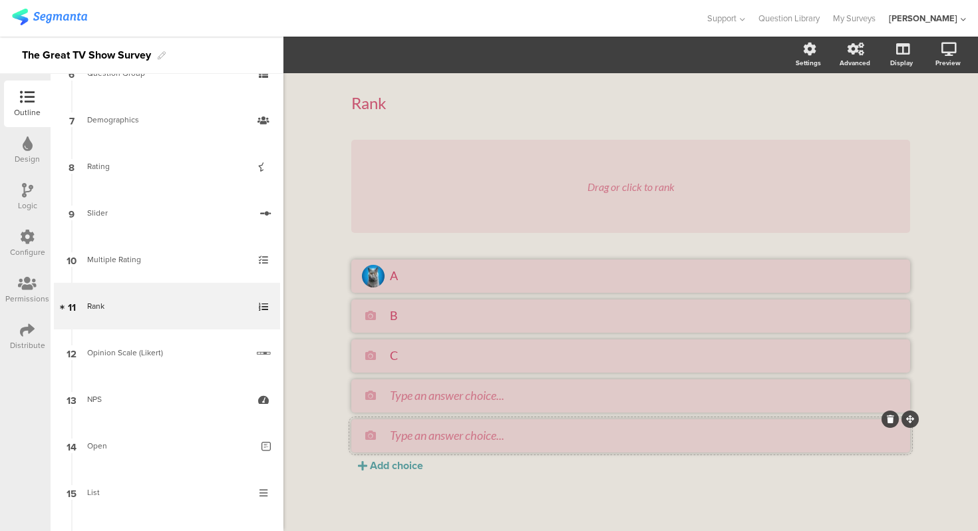
click at [891, 421] on icon at bounding box center [890, 419] width 7 height 8
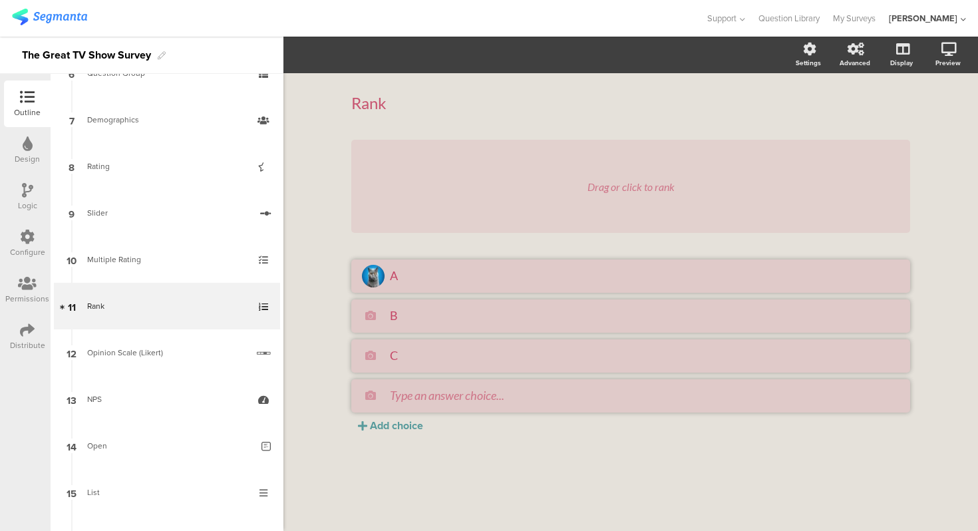
click at [937, 107] on div "Rank Rank Drag or click to rank A B C Add choice" at bounding box center [630, 302] width 694 height 458
click at [339, 259] on div "Rank Rank Drag or click to rank A B C Add choice" at bounding box center [630, 279] width 585 height 413
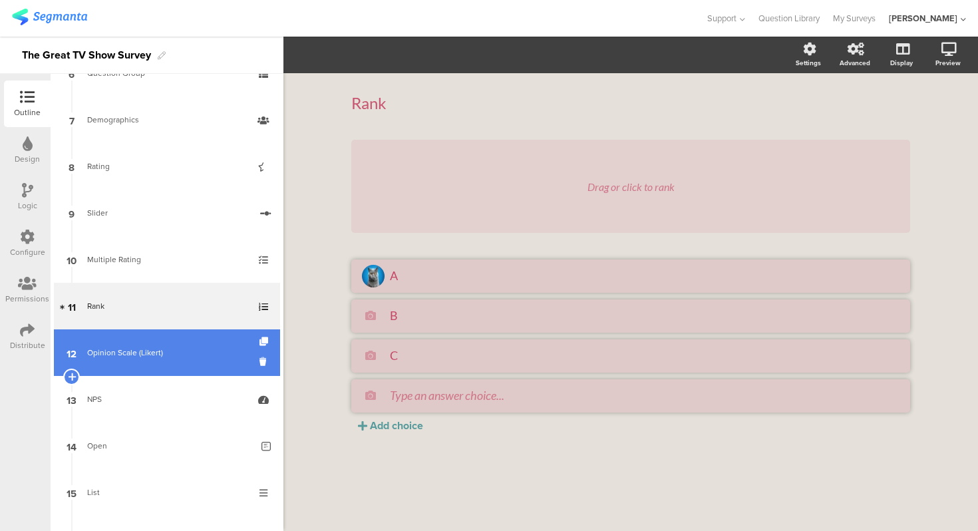
click at [178, 337] on link "12 Opinion Scale (Likert)" at bounding box center [167, 352] width 226 height 47
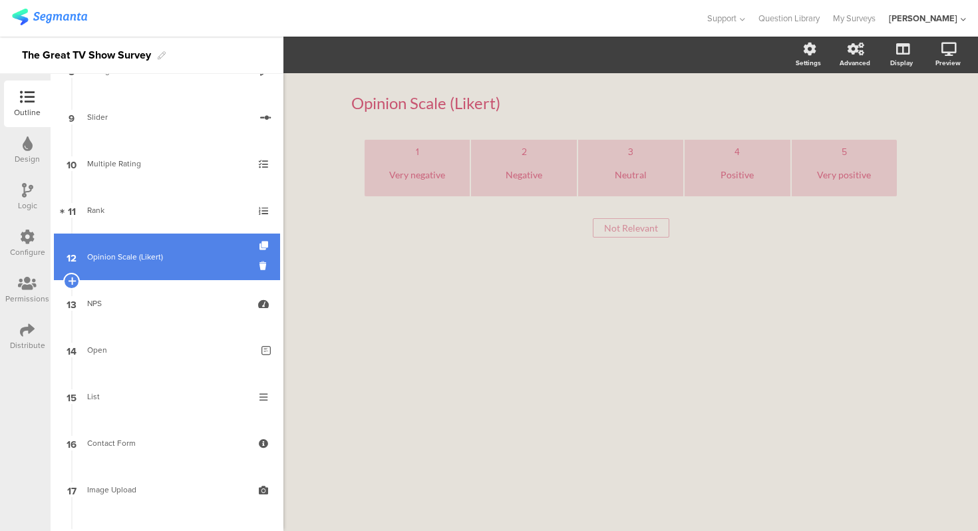
scroll to position [428, 0]
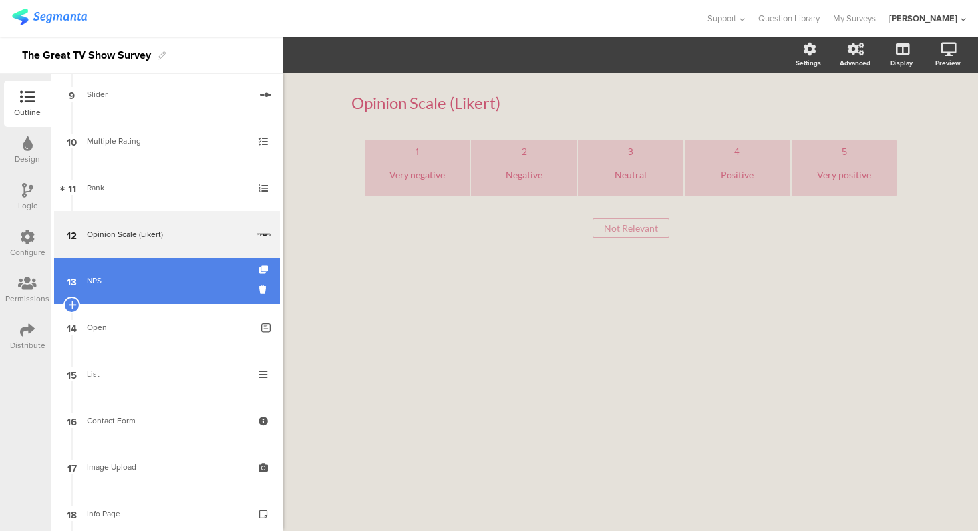
click at [174, 293] on link "13 NPS" at bounding box center [167, 280] width 226 height 47
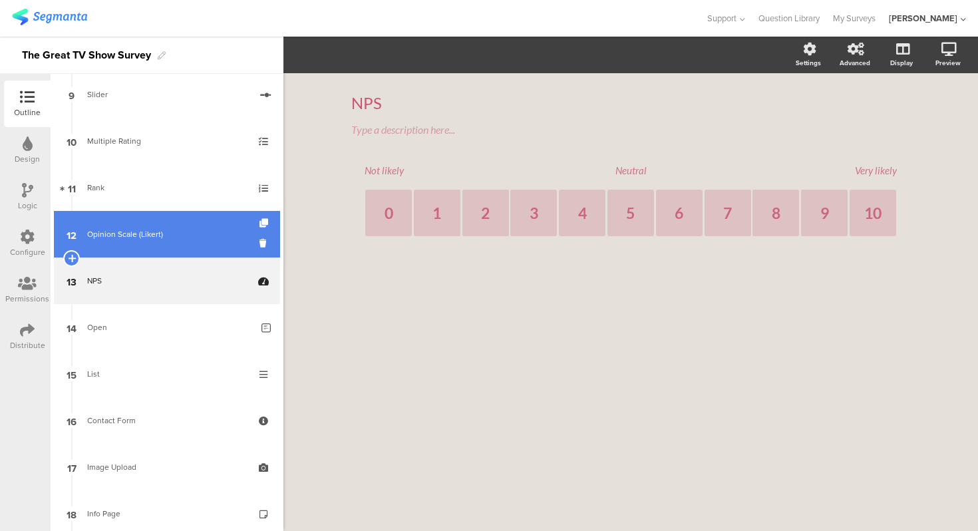
click at [172, 251] on link "12 Opinion Scale (Likert)" at bounding box center [167, 234] width 226 height 47
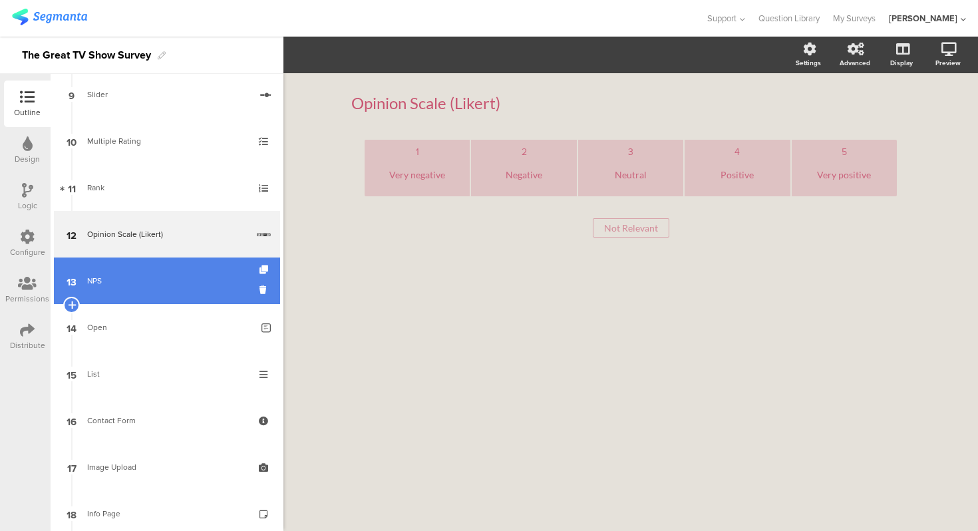
click at [172, 284] on div "NPS" at bounding box center [166, 280] width 159 height 13
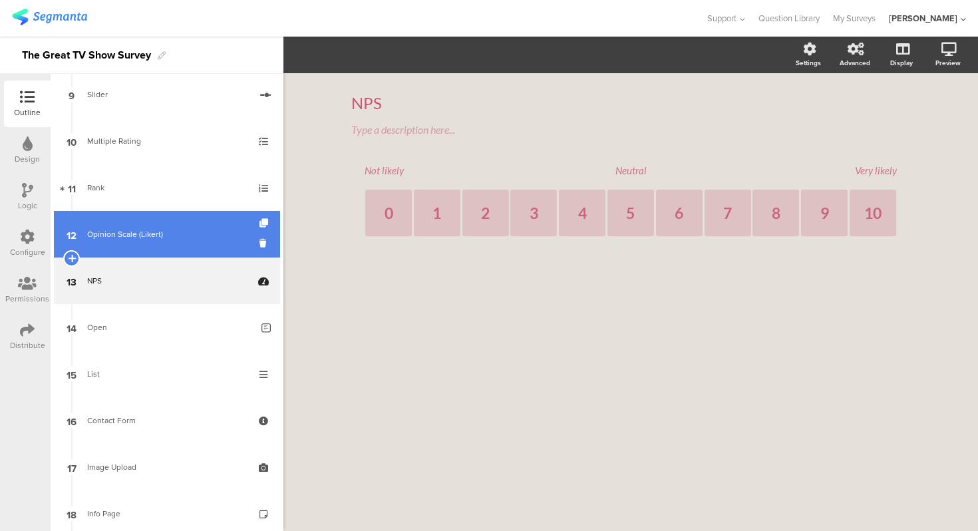
click at [170, 247] on link "12 Opinion Scale (Likert)" at bounding box center [167, 234] width 226 height 47
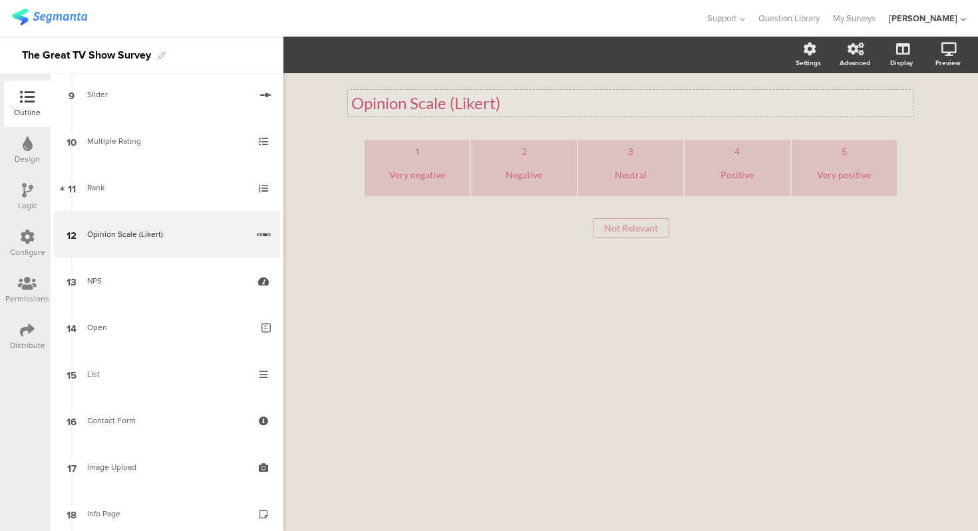
click at [406, 100] on p "Opinion Scale (Likert)" at bounding box center [630, 103] width 559 height 20
click at [332, 119] on div "Opinion Scale (Likert) Opinion Scale (Likert) Opinion Scale (Likert) 1 Very neg…" at bounding box center [630, 302] width 694 height 458
click at [538, 349] on div "Opinion Scale (Likert) Opinion Scale (Likert) 1 Very negative 2 Negative 3 Neut…" at bounding box center [630, 302] width 694 height 458
click at [575, 193] on li "2 Negative" at bounding box center [523, 168] width 105 height 57
click at [578, 209] on div "1 Very negative 2 Negative 3 Neutral 4 Positive 5 Very positive Not Relevant No…" at bounding box center [630, 189] width 559 height 98
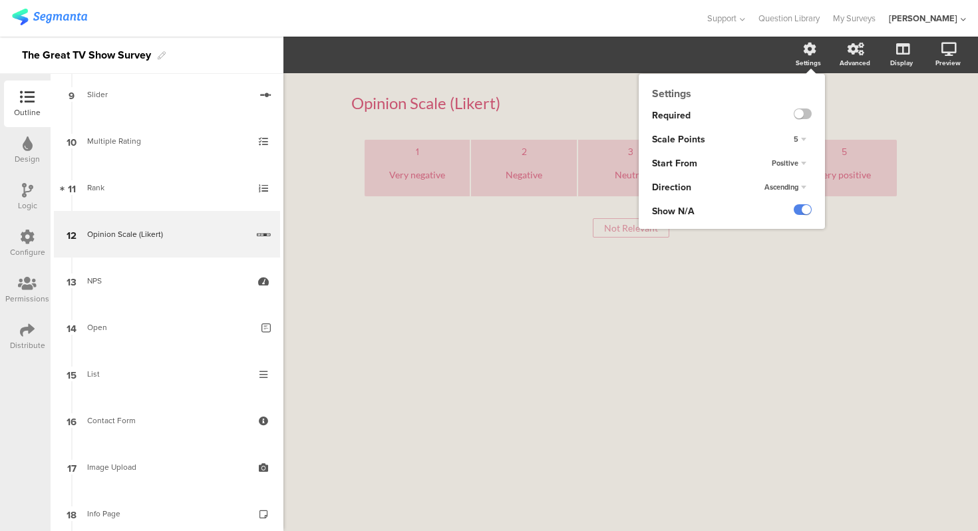
click at [802, 141] on div "5" at bounding box center [799, 140] width 23 height 16
click at [803, 138] on div "5" at bounding box center [802, 139] width 19 height 9
click at [815, 58] on div "Settings" at bounding box center [807, 63] width 25 height 10
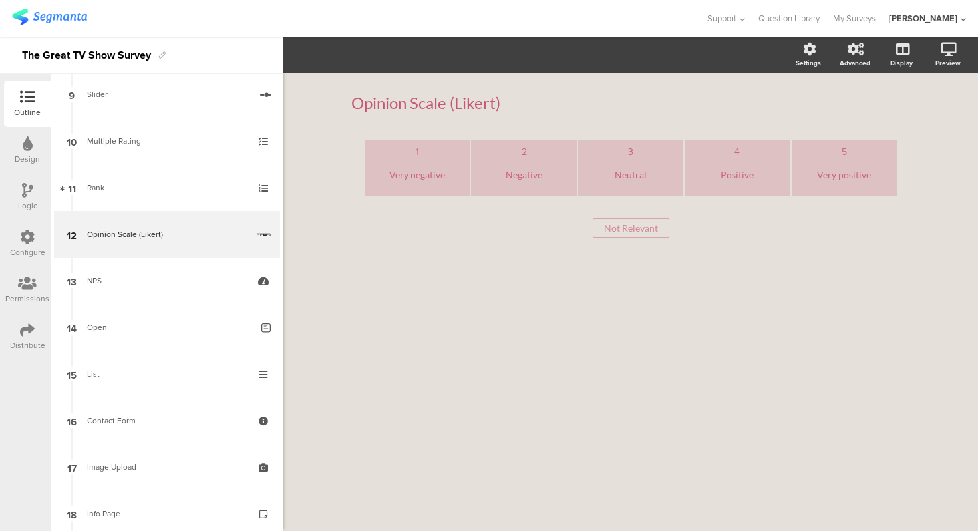
click at [654, 323] on div "Opinion Scale (Likert) Opinion Scale (Likert) 1 Very negative 2 Negative 3 Neut…" at bounding box center [630, 302] width 694 height 458
click at [380, 105] on p "Opinion Scale (Likert)" at bounding box center [630, 103] width 559 height 20
click at [387, 104] on p "Opinion Scale (Likert)" at bounding box center [630, 103] width 559 height 20
drag, startPoint x: 387, startPoint y: 104, endPoint x: 414, endPoint y: 104, distance: 27.3
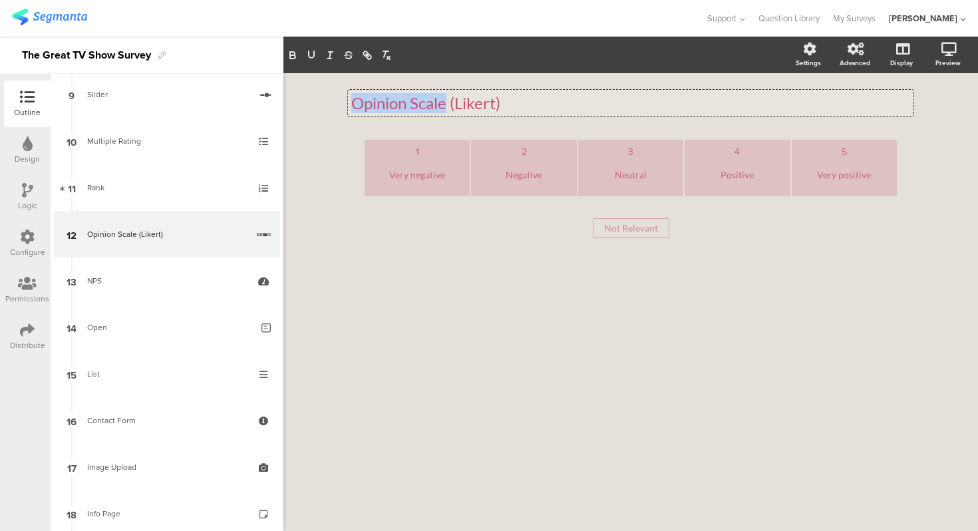
click at [414, 104] on p "Opinion Scale (Likert)" at bounding box center [630, 103] width 559 height 20
copy p "Opinion Scale"
click at [433, 269] on div "1 Very negative 2 Negative 3 Neutral 4 Positive 5 Very positive Not Relevant No…" at bounding box center [630, 212] width 559 height 144
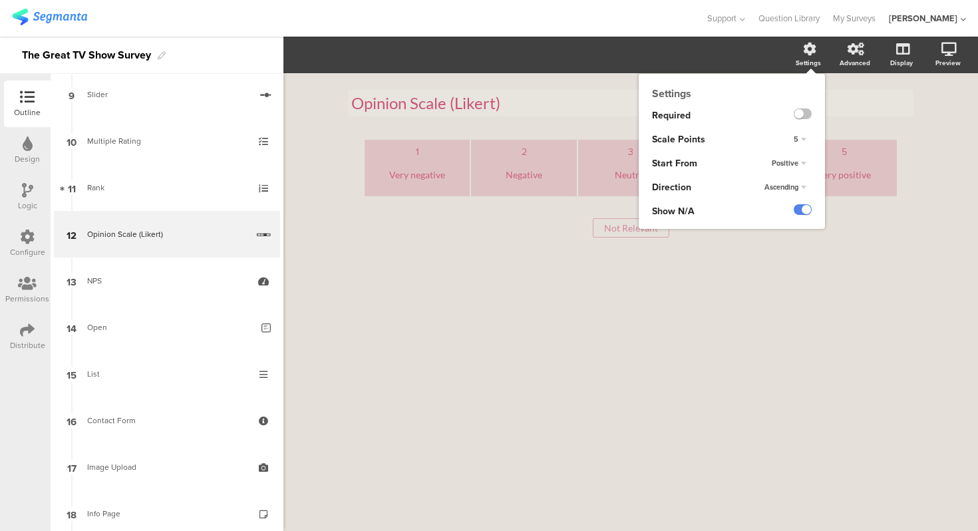
click at [801, 134] on div "5" at bounding box center [799, 140] width 23 height 16
click at [783, 202] on div "7" at bounding box center [781, 208] width 78 height 14
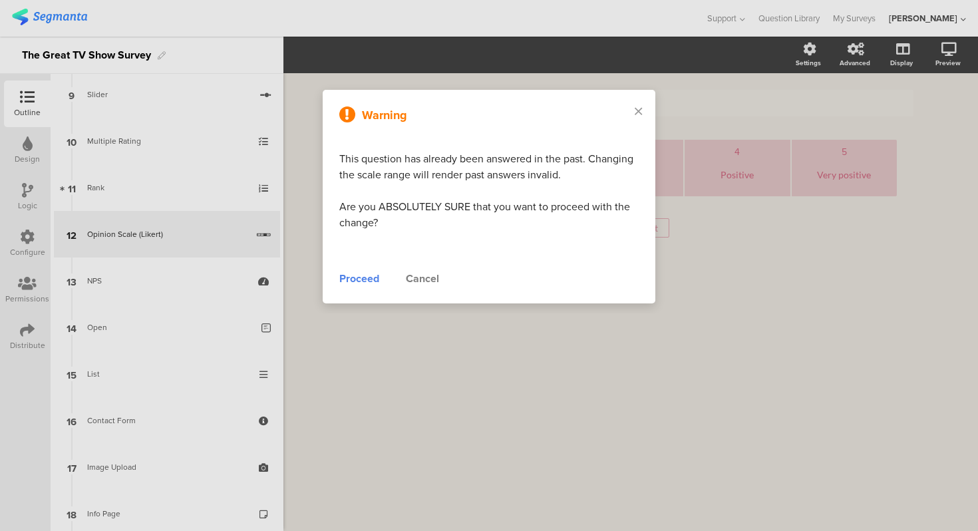
click at [416, 283] on div "Cancel" at bounding box center [422, 279] width 33 height 16
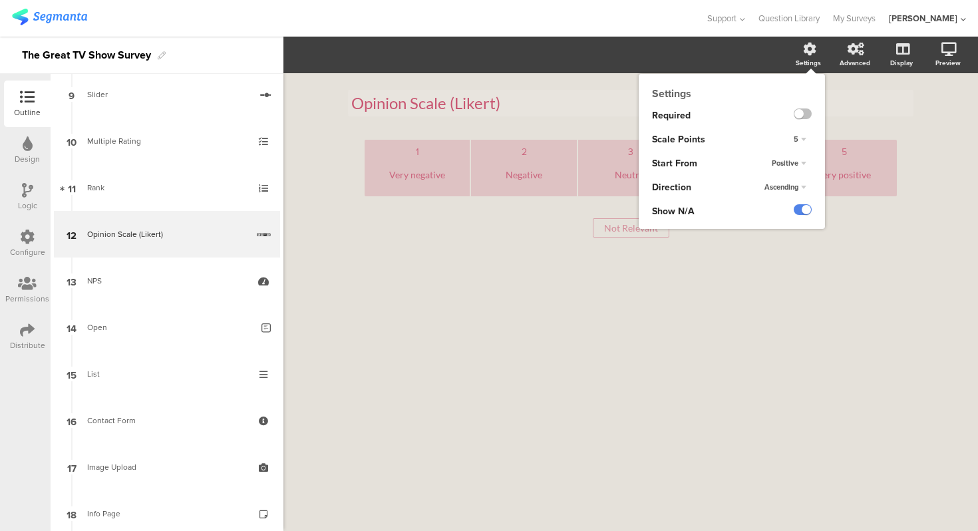
click at [800, 141] on div "5" at bounding box center [799, 140] width 23 height 16
click at [770, 202] on div "7" at bounding box center [781, 208] width 78 height 14
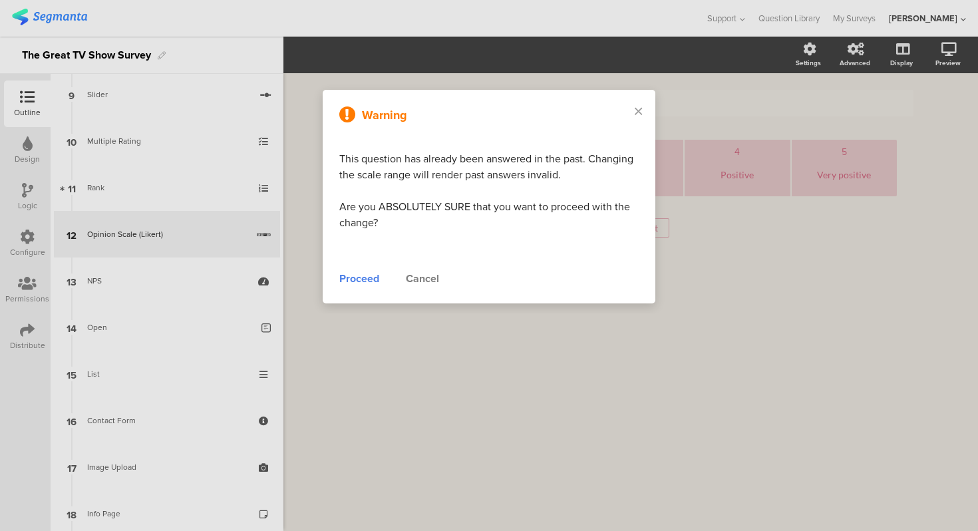
click at [414, 276] on div "Cancel" at bounding box center [422, 279] width 33 height 16
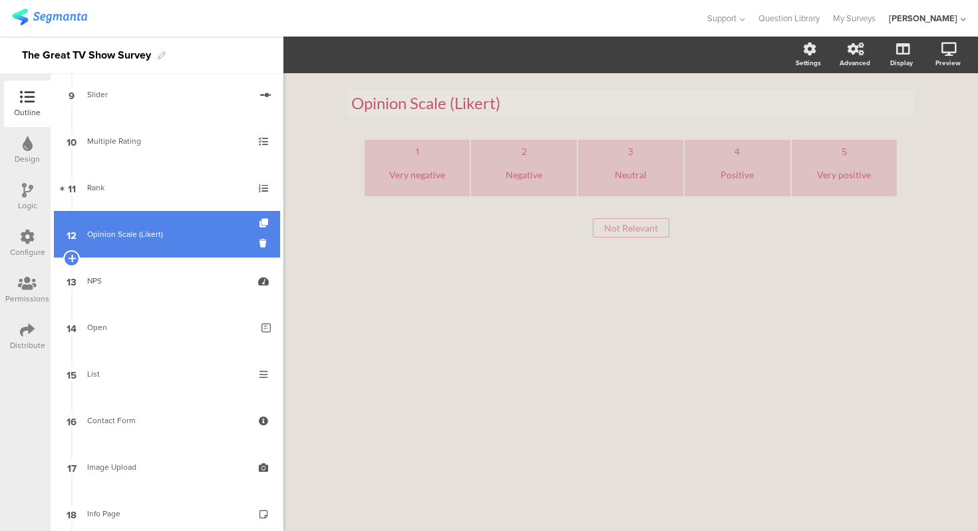
scroll to position [604, 0]
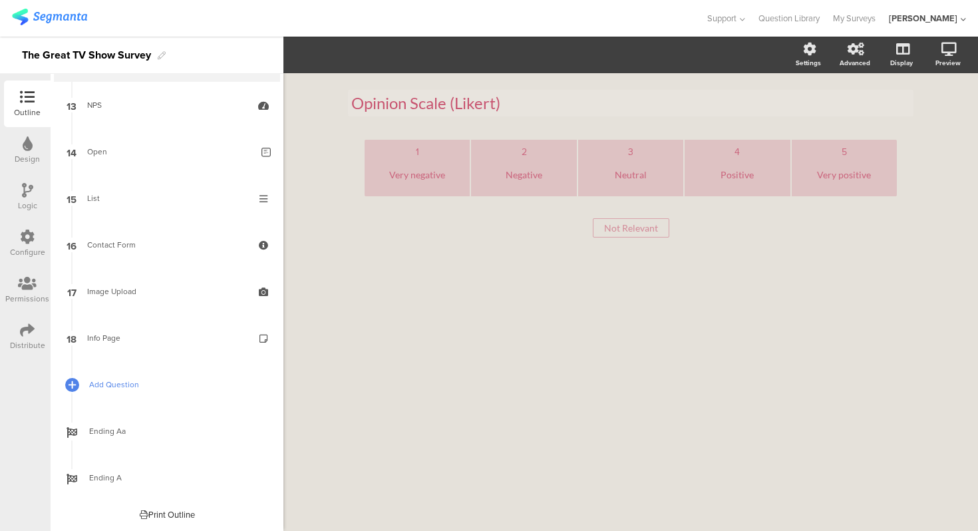
click at [125, 388] on span "Add Question" at bounding box center [174, 384] width 170 height 13
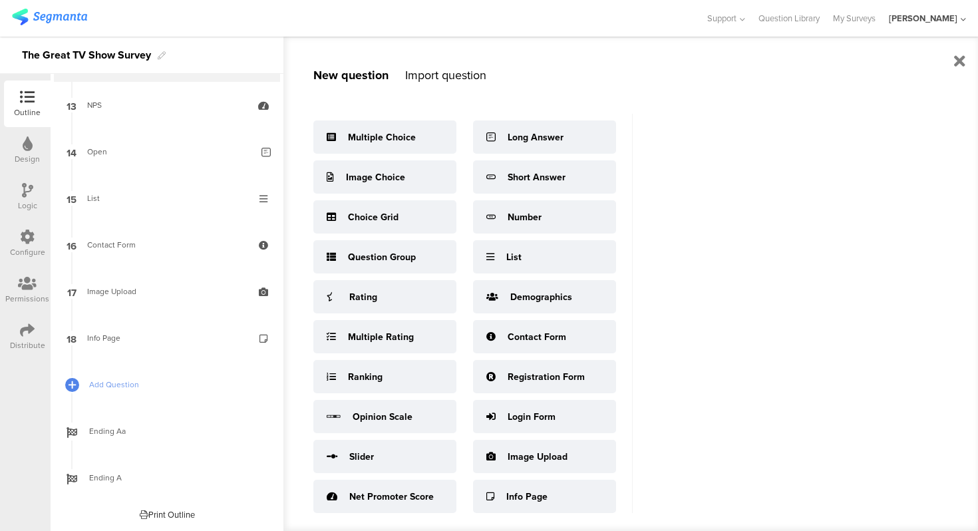
scroll to position [17, 0]
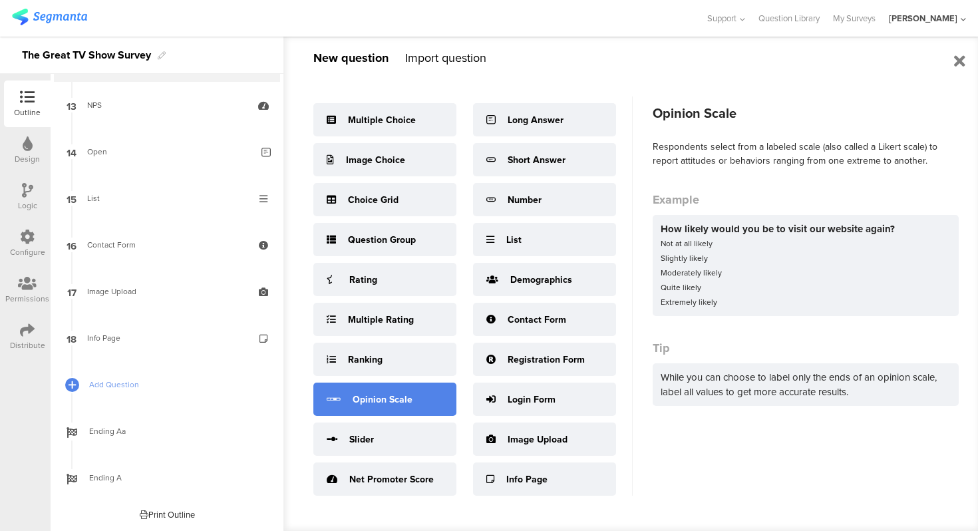
click at [384, 402] on div "Opinion Scale" at bounding box center [382, 399] width 60 height 14
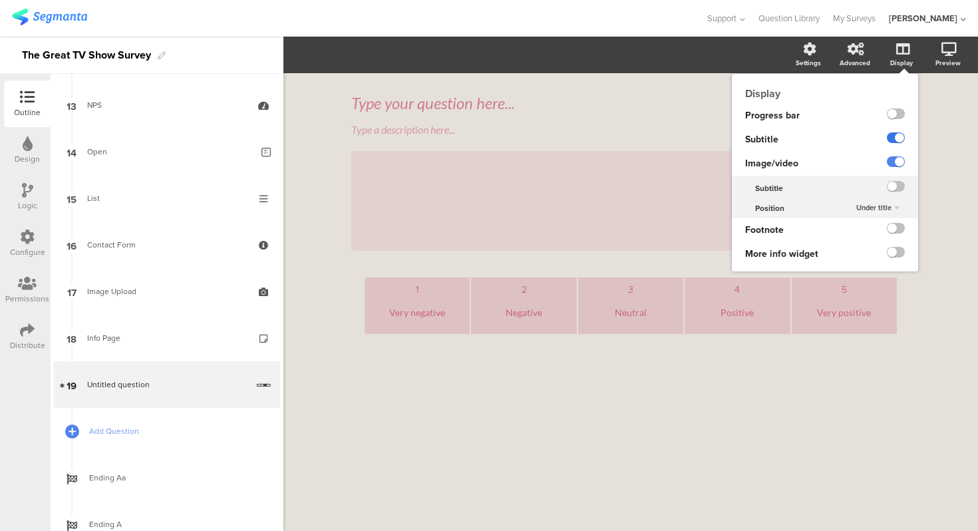
click at [894, 136] on label at bounding box center [896, 137] width 18 height 11
click at [0, 0] on input "checkbox" at bounding box center [0, 0] width 0 height 0
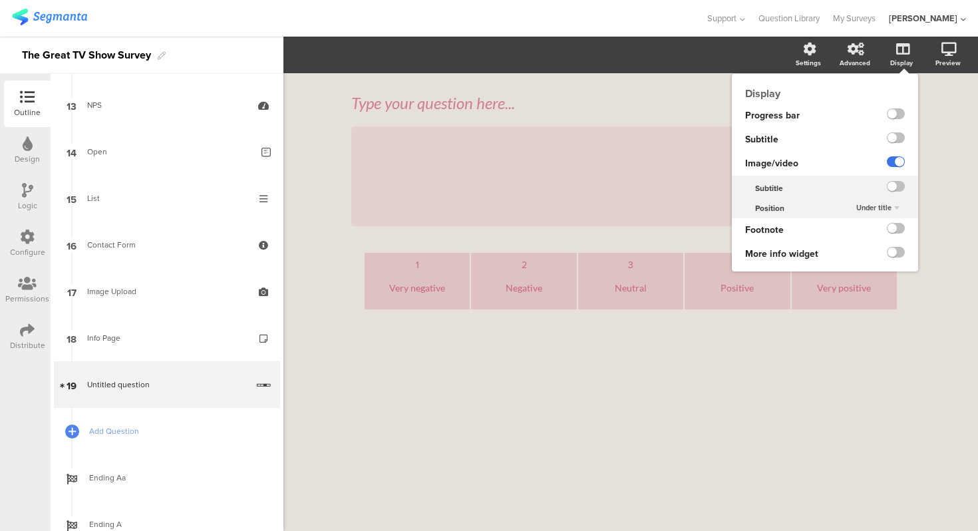
click at [896, 164] on label at bounding box center [896, 161] width 18 height 11
click at [0, 0] on input "checkbox" at bounding box center [0, 0] width 0 height 0
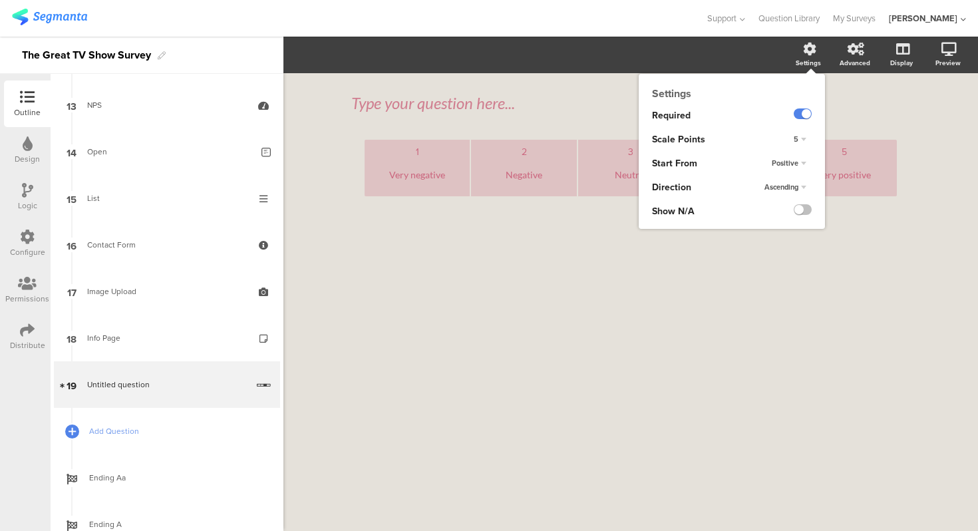
click at [799, 135] on div "5" at bounding box center [799, 140] width 23 height 16
click at [784, 209] on div "7" at bounding box center [781, 208] width 78 height 14
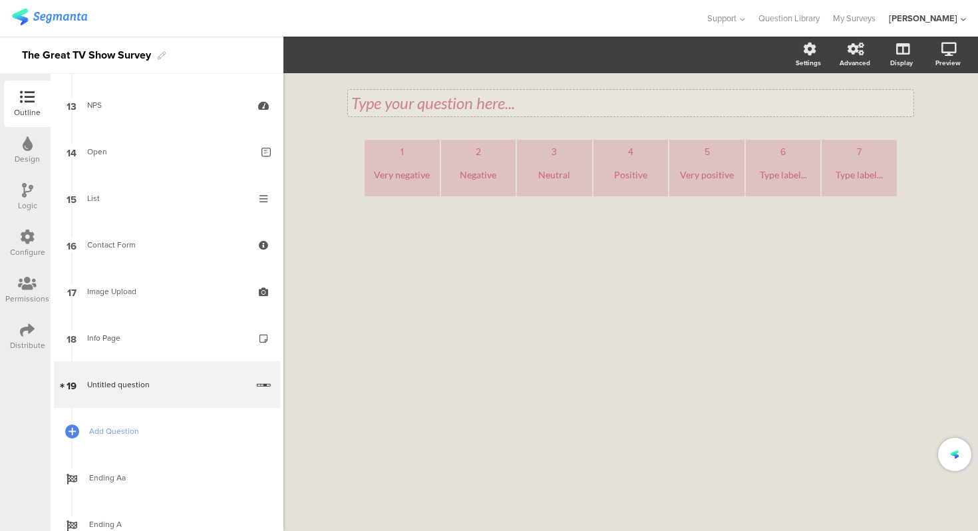
click at [452, 91] on div "Type your question here..." at bounding box center [630, 103] width 565 height 27
click at [491, 223] on div "1 Very negative 2 Negative 3 Neutral 4 Positive 5 Very positive 6 Type label...…" at bounding box center [630, 191] width 559 height 103
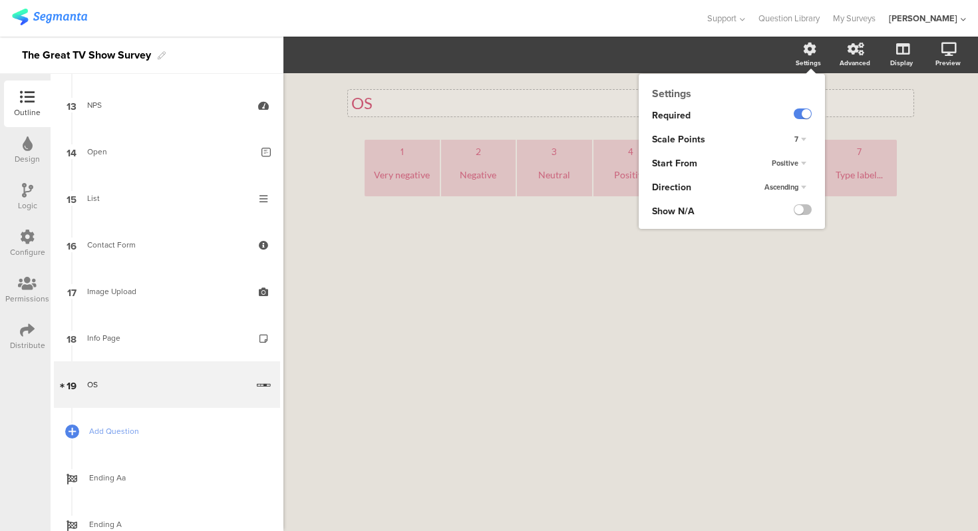
click at [795, 161] on span "Positive" at bounding box center [784, 163] width 27 height 11
click at [788, 185] on div "Negative" at bounding box center [781, 190] width 78 height 14
click at [794, 162] on span "Negative" at bounding box center [783, 163] width 30 height 11
click at [790, 172] on div "Positive" at bounding box center [781, 176] width 78 height 14
click at [793, 167] on div "Positive" at bounding box center [788, 164] width 45 height 16
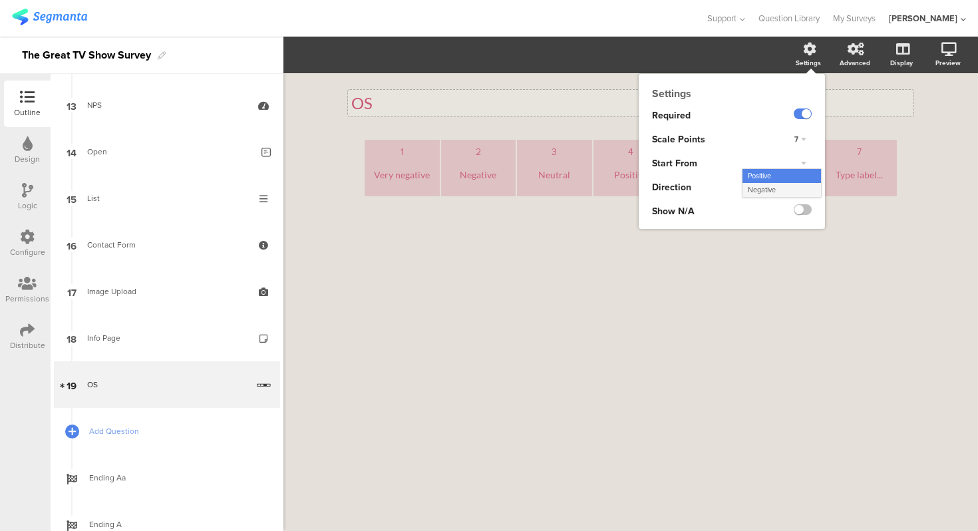
click at [788, 188] on div "Negative" at bounding box center [781, 190] width 78 height 14
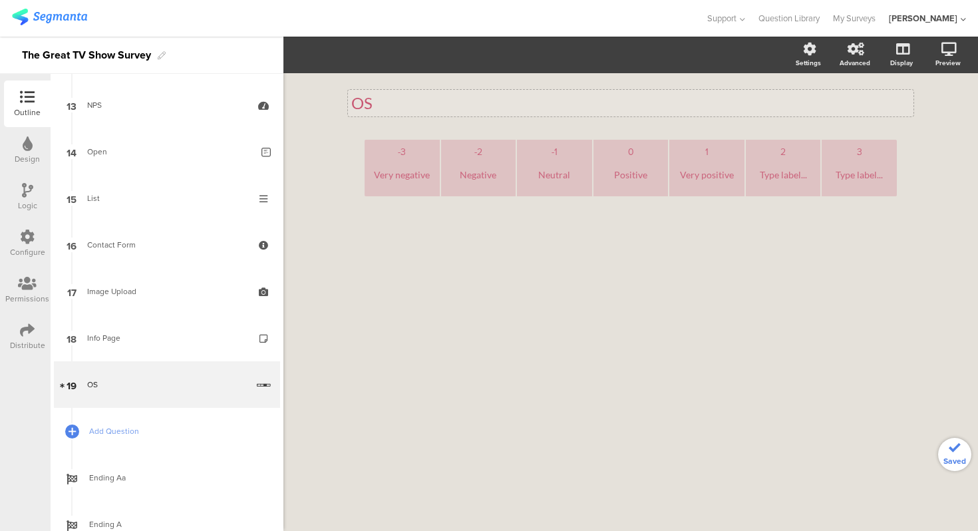
click at [753, 299] on div "OS OS -3 Very negative -2 Negative -1 Neutral 0 Positive 1 Very positive 2 Type…" at bounding box center [630, 302] width 694 height 458
click at [630, 152] on div "0" at bounding box center [631, 151] width 65 height 13
click at [642, 151] on div "0" at bounding box center [631, 151] width 65 height 13
click at [632, 154] on div "0" at bounding box center [631, 151] width 65 height 13
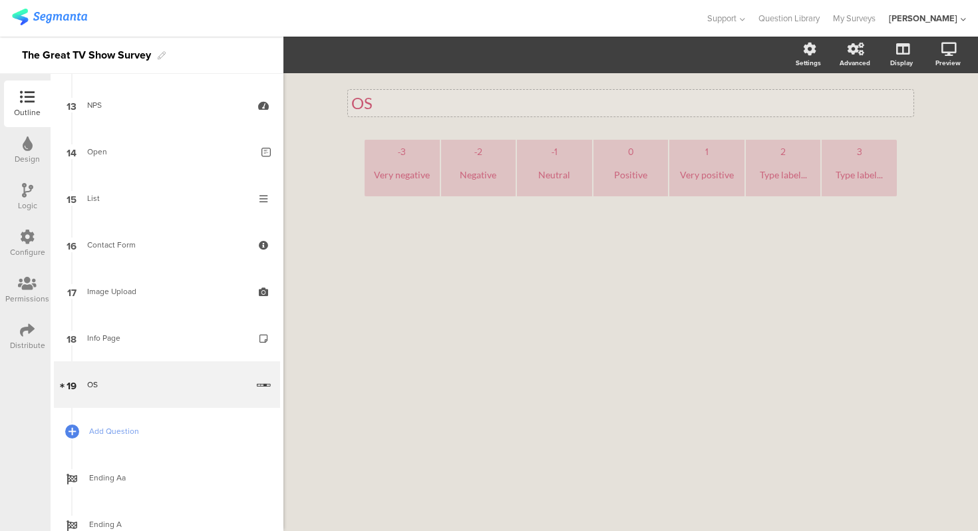
click at [632, 154] on div "0" at bounding box center [631, 151] width 65 height 13
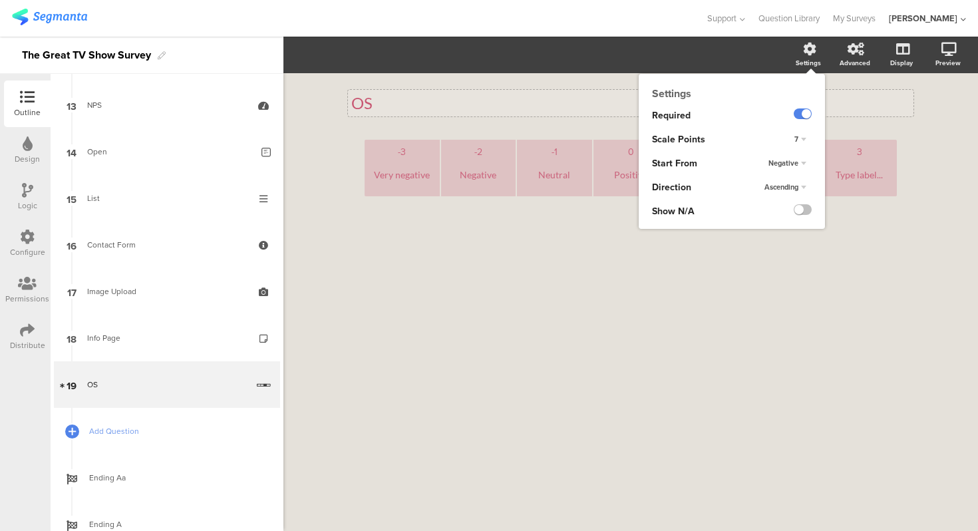
click at [793, 159] on div "Negative" at bounding box center [787, 164] width 49 height 16
click at [791, 178] on div "Positive" at bounding box center [781, 176] width 78 height 14
click at [797, 190] on span "Ascending" at bounding box center [781, 187] width 34 height 11
click at [795, 182] on div "Ascending Ascending Descending Random" at bounding box center [792, 188] width 66 height 24
click at [803, 210] on label at bounding box center [802, 209] width 18 height 11
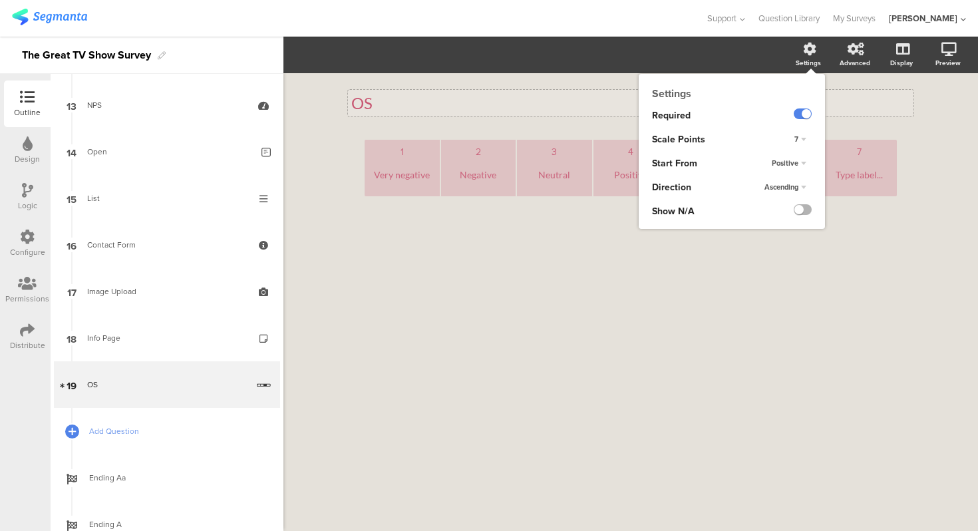
click at [0, 0] on input "checkbox" at bounding box center [0, 0] width 0 height 0
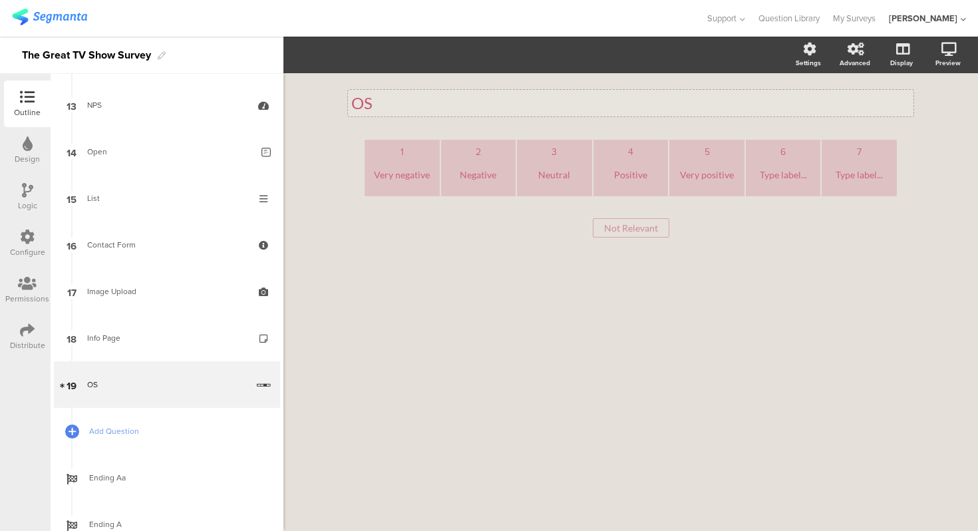
click at [926, 167] on div "OS OS 1 Very negative 2 Negative 3 Neutral 4 Positive 5 Very positive 6 Type la…" at bounding box center [630, 302] width 694 height 458
click at [798, 221] on div "Not Relevant Not Relevant" at bounding box center [630, 227] width 532 height 19
click at [855, 185] on div at bounding box center [859, 174] width 65 height 33
click at [831, 220] on div "Not Relevant Not Relevant" at bounding box center [630, 227] width 532 height 19
click at [857, 179] on div at bounding box center [859, 174] width 65 height 33
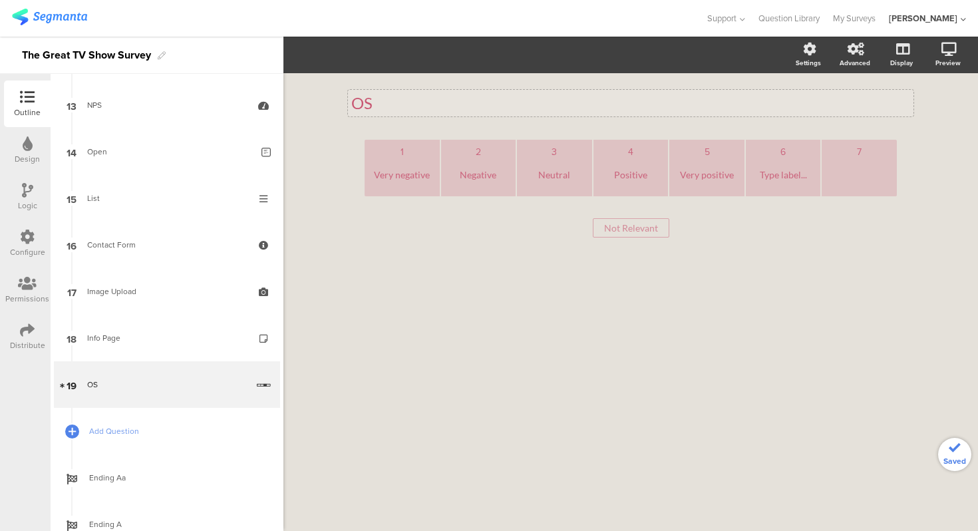
click at [920, 196] on div "OS OS 1 Very negative 2 Negative 3 Neutral 4 Positive 5 Very positive 6 Type la…" at bounding box center [630, 181] width 585 height 217
click at [407, 233] on div "Not Relevant Not Relevant" at bounding box center [630, 227] width 532 height 19
click at [470, 175] on div "Negative" at bounding box center [478, 174] width 65 height 33
click at [411, 178] on div "Very negative" at bounding box center [402, 174] width 65 height 33
click at [385, 176] on div "Very negative" at bounding box center [402, 174] width 65 height 33
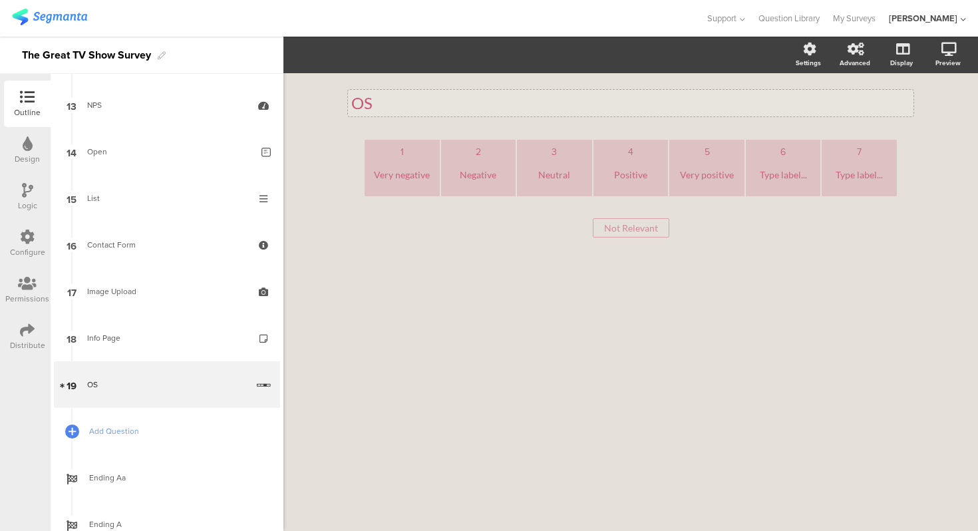
click at [385, 176] on div "Very negative" at bounding box center [402, 174] width 65 height 33
copy div "Very"
click at [333, 215] on div "OS OS 1 Very negative 2 Negative 3 Neutral 4 Positive 5 Very positive 6 Type la…" at bounding box center [630, 302] width 694 height 458
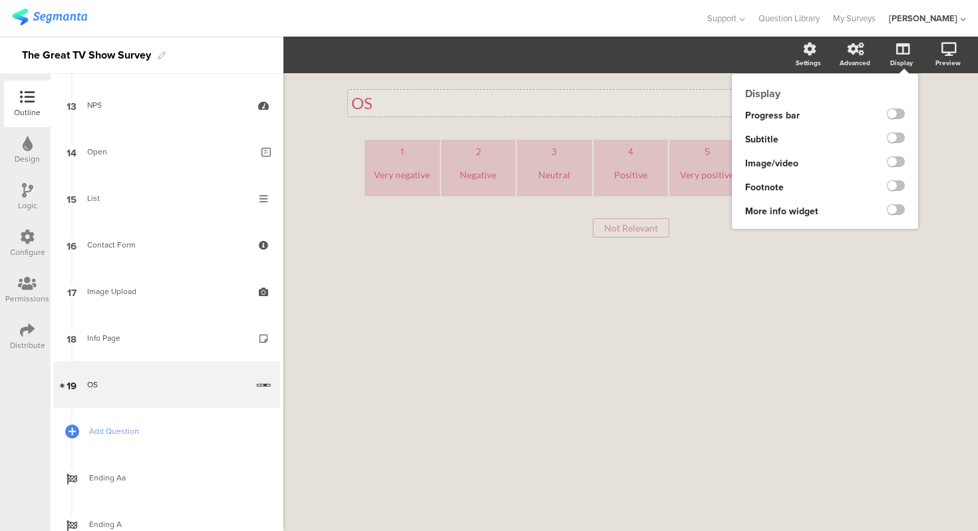
click at [890, 55] on div "Display" at bounding box center [908, 55] width 47 height 33
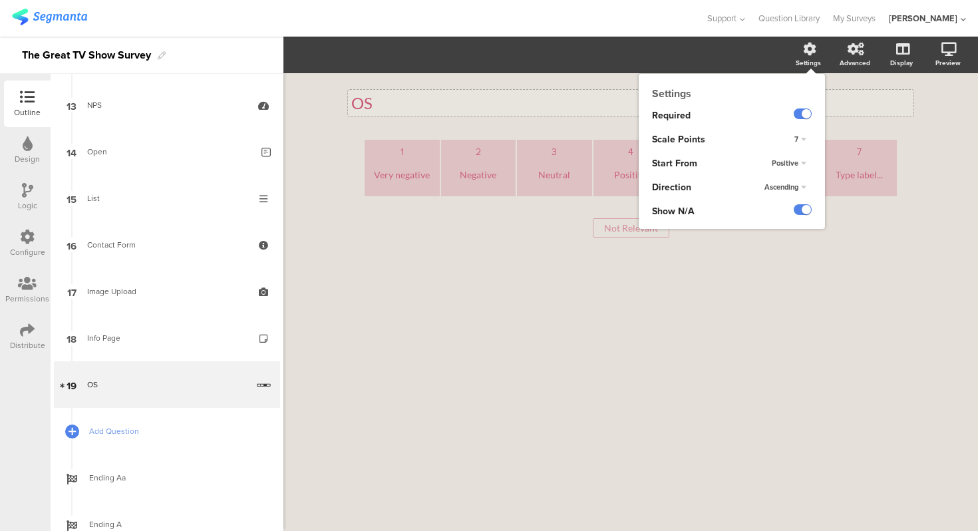
click at [800, 140] on div "7" at bounding box center [800, 140] width 23 height 16
click at [793, 174] on div "5" at bounding box center [781, 180] width 78 height 14
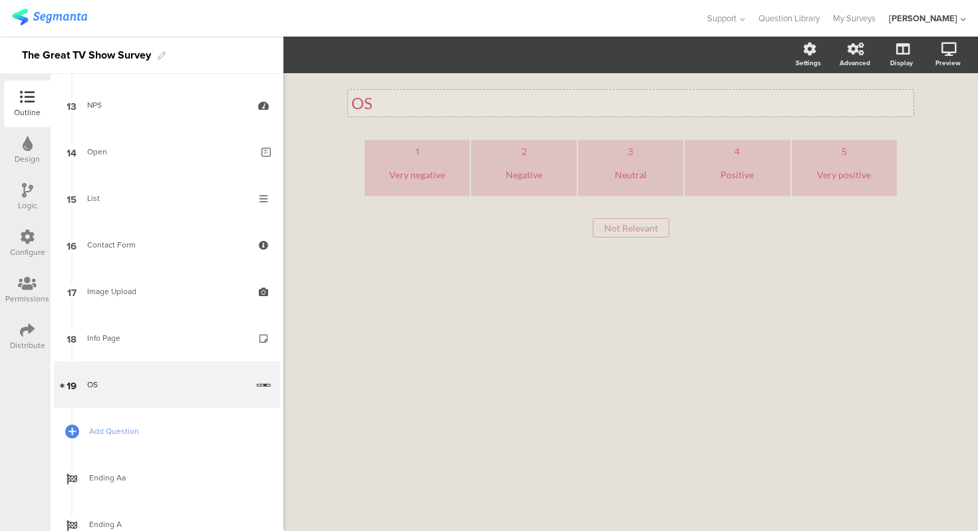
click at [430, 176] on div "Very negative" at bounding box center [417, 174] width 94 height 33
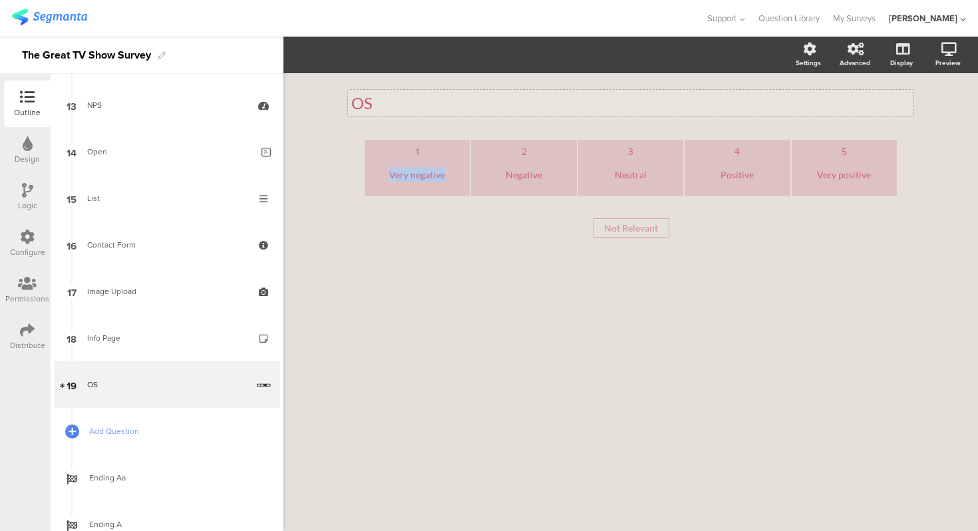
copy div "Very negative"
click at [632, 175] on div "Neutral" at bounding box center [630, 174] width 94 height 33
copy div "Neutral"
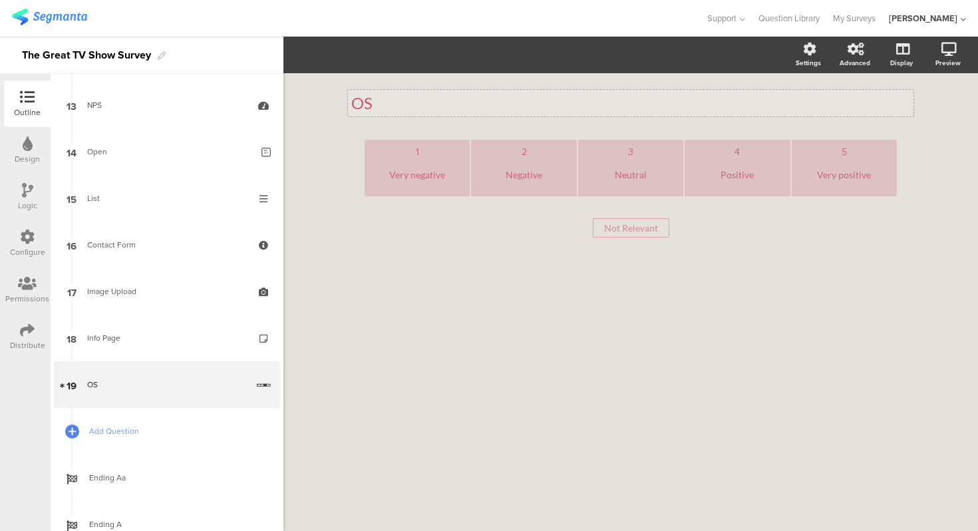
click at [732, 174] on div "Positive" at bounding box center [737, 174] width 94 height 33
copy div "Positive"
click at [825, 178] on div "Very positive" at bounding box center [844, 174] width 94 height 33
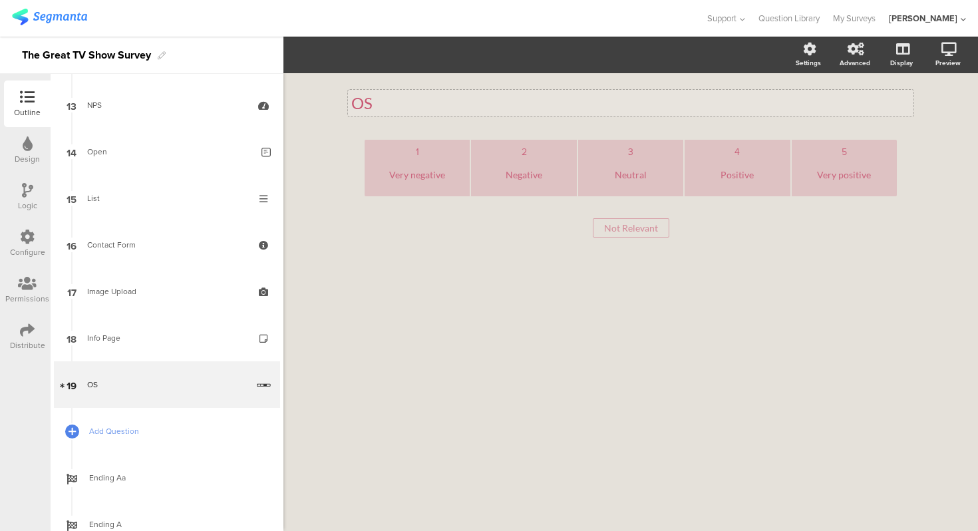
click at [825, 178] on div "Very positive" at bounding box center [844, 174] width 94 height 33
click at [889, 246] on div "1 Very negative 2 Negative 3 Neutral 4 Positive 5 Not Relevant Not Relevant" at bounding box center [630, 212] width 559 height 144
click at [843, 174] on div at bounding box center [844, 174] width 94 height 33
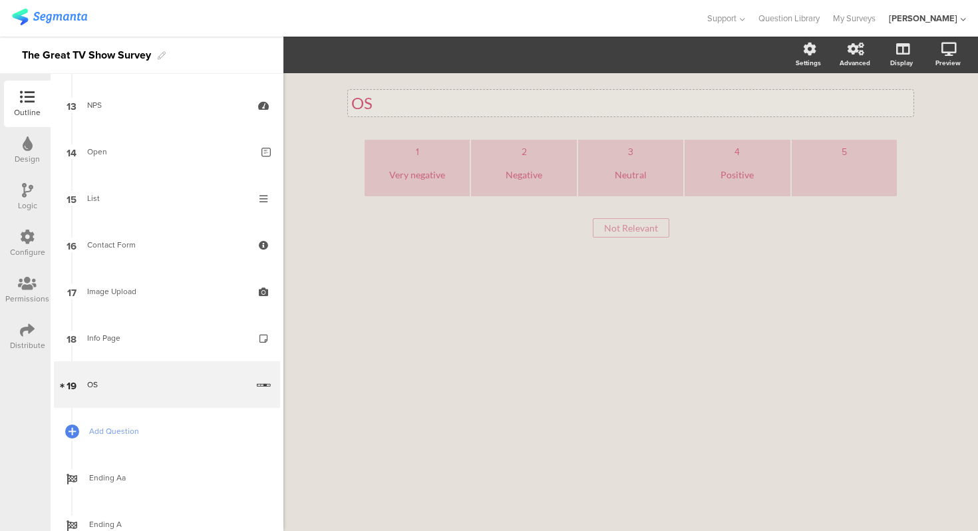
click at [863, 181] on div at bounding box center [844, 174] width 94 height 33
click at [906, 174] on div "1 Very negative 2 Negative 3 Neutral 4 Positive 5 Not Relevant Not Relevant" at bounding box center [630, 189] width 559 height 98
click at [931, 170] on div "OS OS 1 Very negative 2 Negative 3 Neutral 4 Positive 5 Not Relevant Not Releva…" at bounding box center [630, 302] width 694 height 458
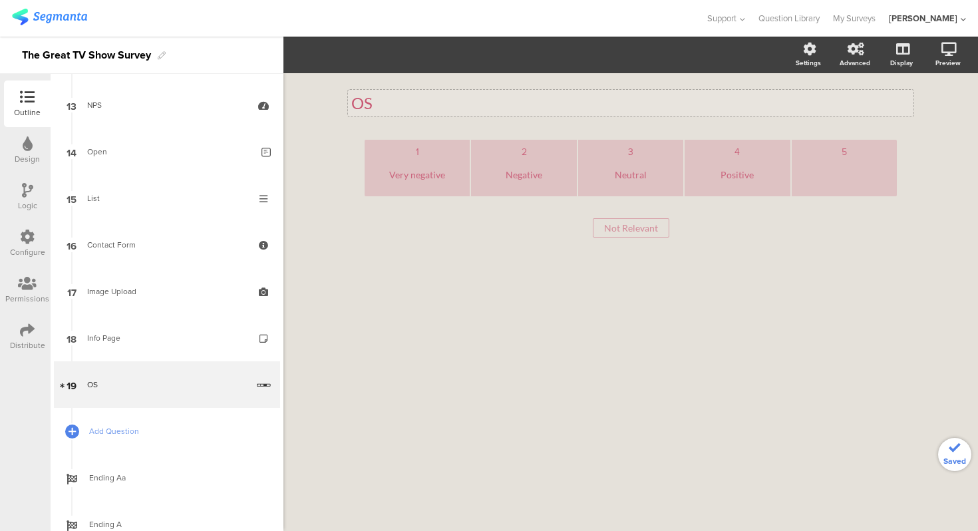
click at [848, 150] on div "5" at bounding box center [844, 151] width 94 height 13
click at [818, 172] on div at bounding box center [844, 174] width 94 height 33
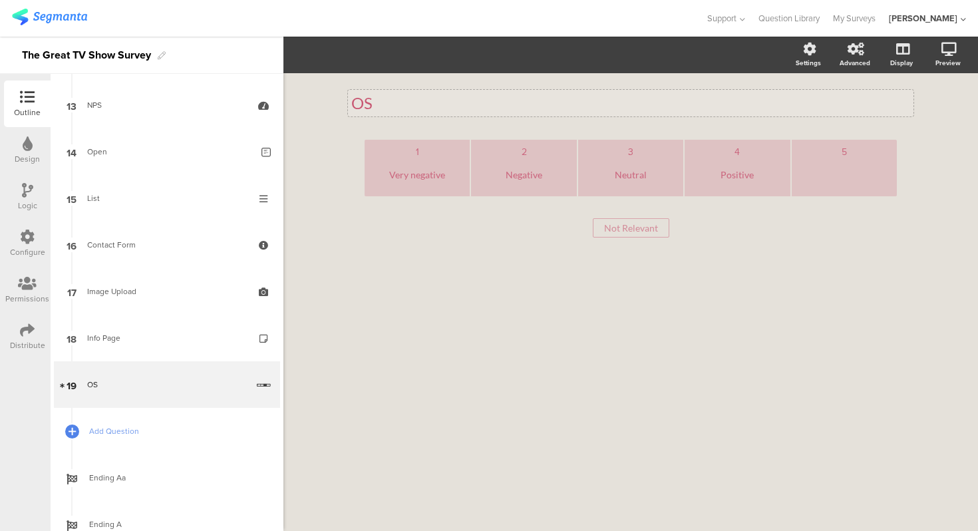
click at [818, 172] on div at bounding box center [844, 174] width 94 height 33
click at [939, 161] on div "OS OS 1 Very negative 2 Negative 3 Neutral 4 Positive 5 Not Relevant Not Releva…" at bounding box center [630, 302] width 694 height 458
click at [160, 435] on span "Add Question" at bounding box center [174, 430] width 170 height 13
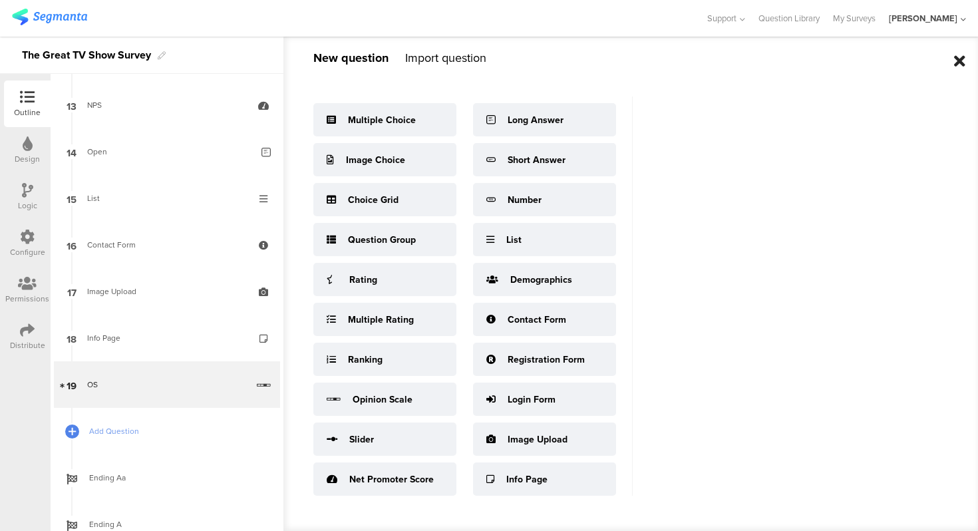
click at [964, 57] on icon at bounding box center [959, 61] width 11 height 16
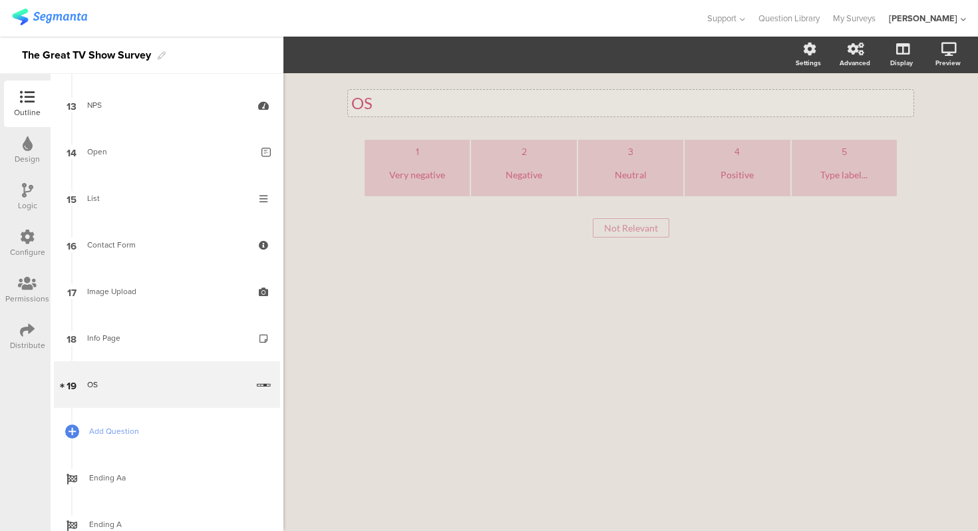
click at [485, 282] on div "1 Very negative 2 Negative 3 Neutral 4 Positive 5 Type label... Not Relevant No…" at bounding box center [630, 212] width 559 height 144
click at [387, 148] on div "1" at bounding box center [417, 151] width 94 height 13
click at [430, 176] on div "Very negative" at bounding box center [417, 174] width 94 height 33
click at [458, 114] on div "OS OS" at bounding box center [630, 103] width 565 height 27
click at [470, 156] on ul "1 Very negative 2 Negative 3 Neutral 4 Positive 5 Type label..." at bounding box center [630, 168] width 532 height 57
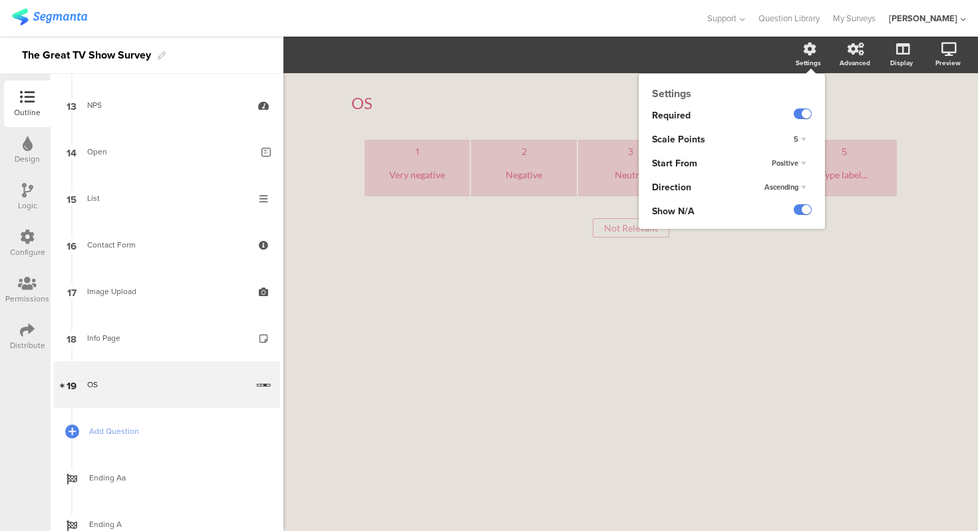
click at [783, 164] on span "Positive" at bounding box center [784, 163] width 27 height 11
click at [789, 158] on div "Positive Positive Negative" at bounding box center [793, 164] width 64 height 24
click at [789, 158] on div "Positive" at bounding box center [788, 164] width 45 height 16
click at [789, 158] on div "Positive Positive Negative" at bounding box center [793, 164] width 64 height 24
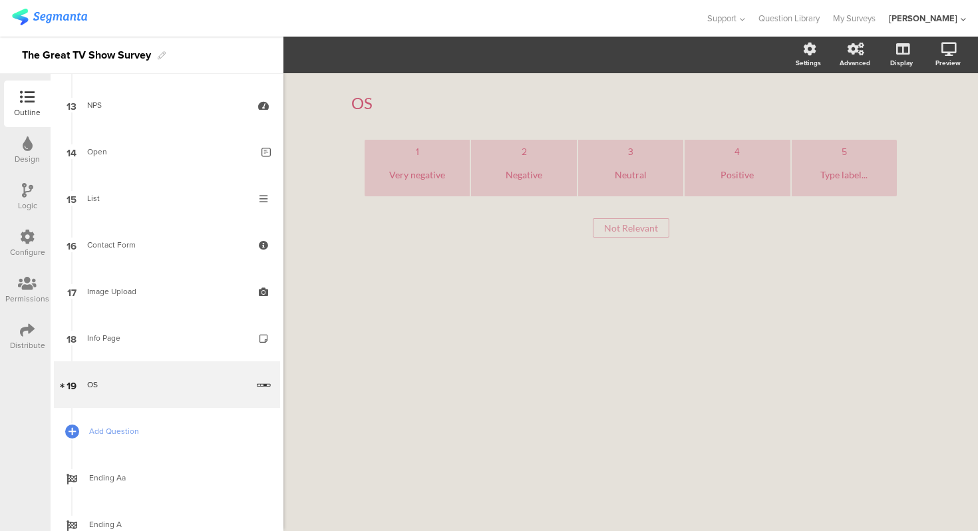
click at [418, 258] on div "1 Very negative 2 Negative 3 Neutral 4 Positive 5 Type label... Not Relevant No…" at bounding box center [630, 212] width 559 height 144
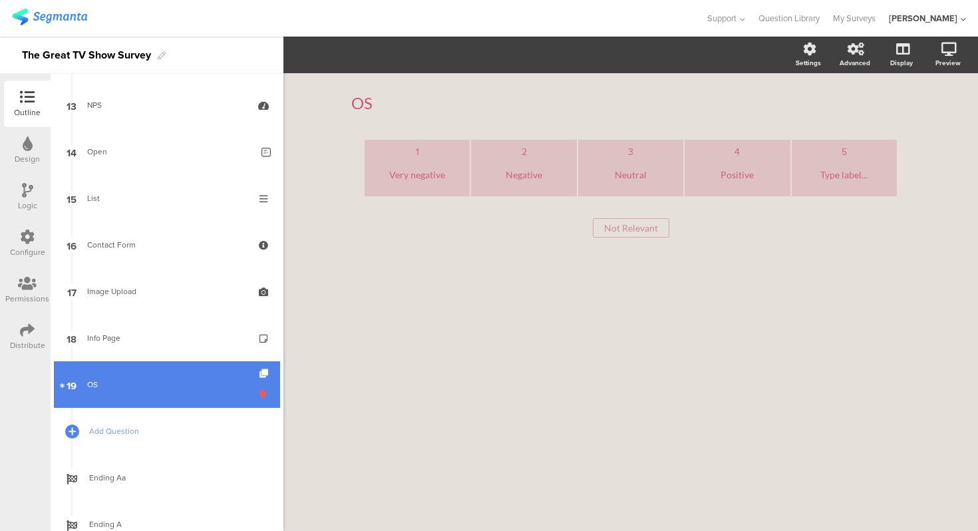
click at [261, 392] on icon at bounding box center [264, 393] width 11 height 13
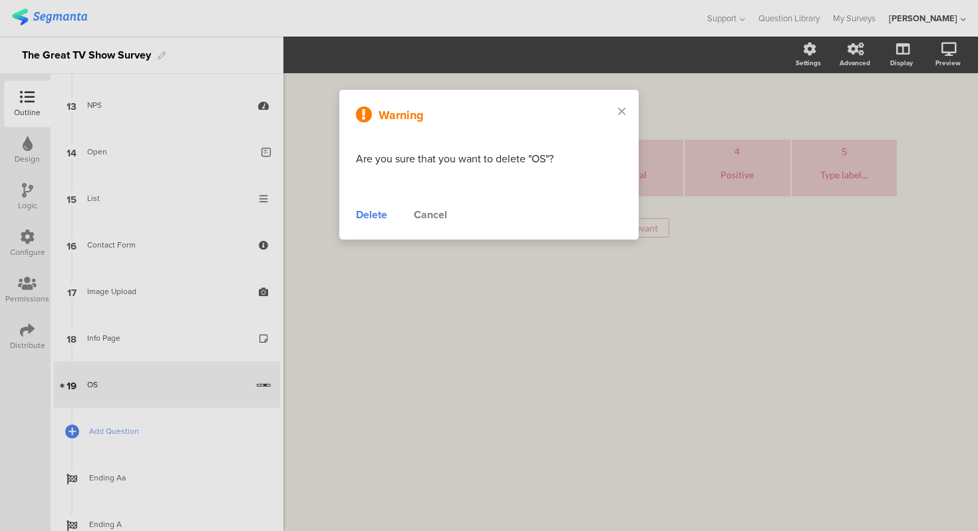
click at [373, 215] on div "Delete" at bounding box center [371, 215] width 31 height 16
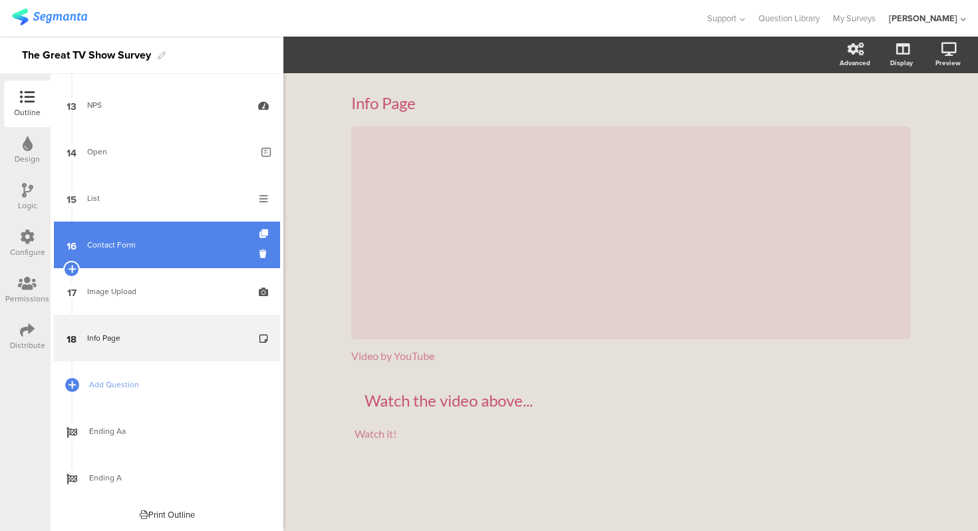
scroll to position [527, 0]
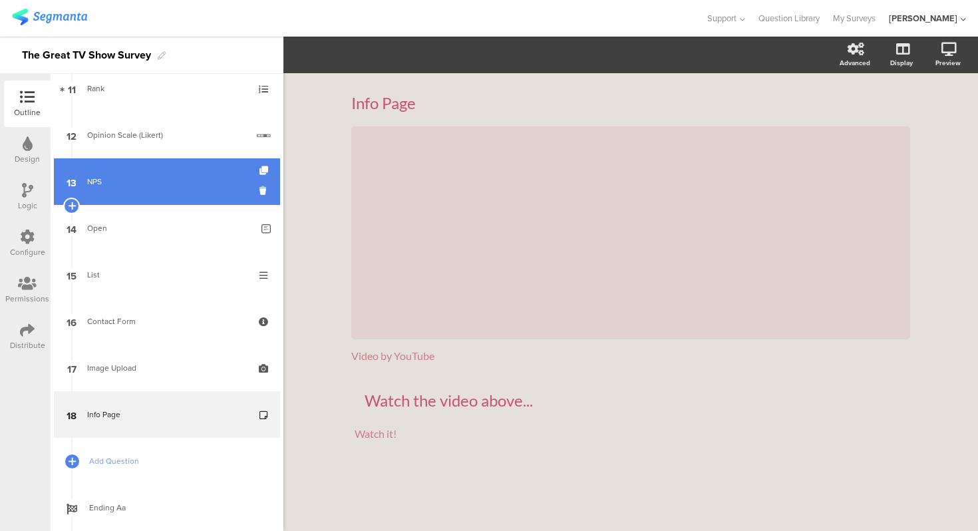
click at [163, 180] on div "NPS" at bounding box center [166, 181] width 159 height 13
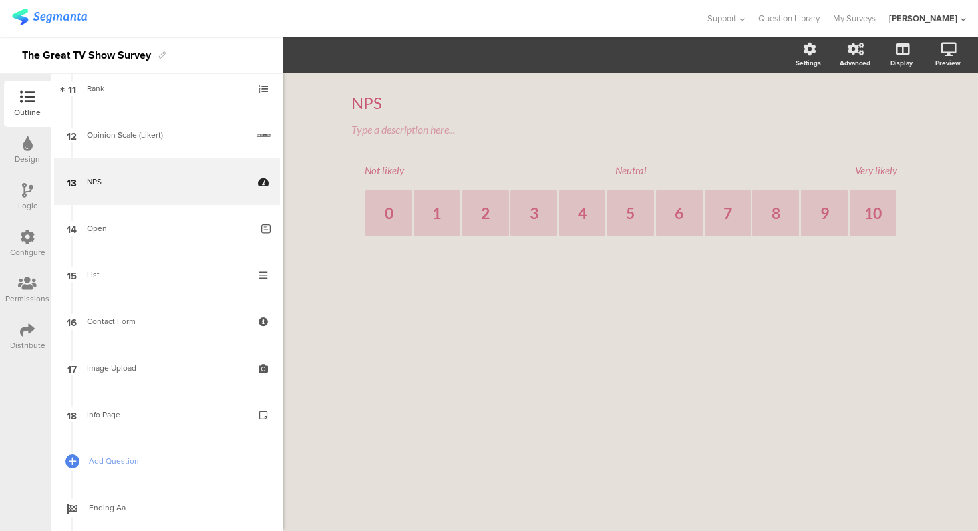
click at [308, 233] on div "NPS NPS Type a description here... Not likely Neutral Very likely 0 1 2 3 4 5 6…" at bounding box center [630, 302] width 694 height 458
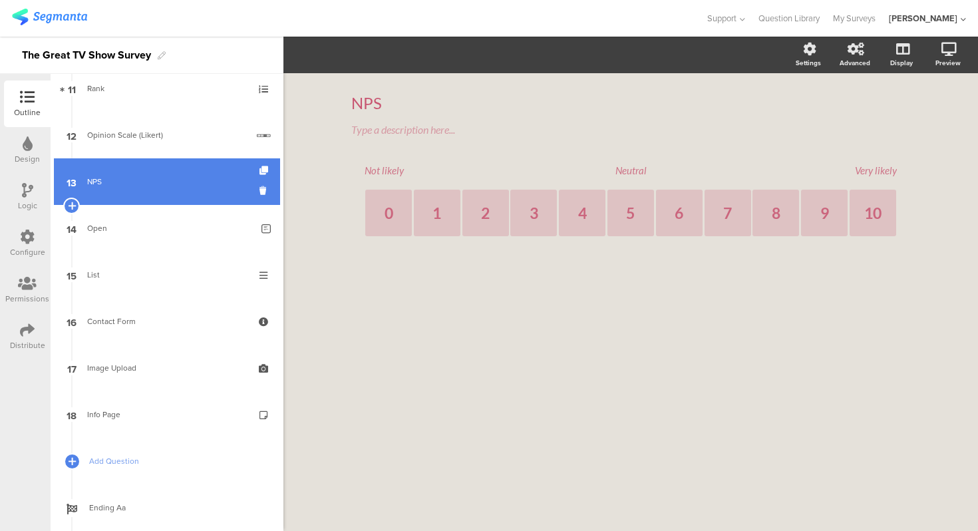
click at [180, 182] on div "NPS" at bounding box center [166, 181] width 159 height 13
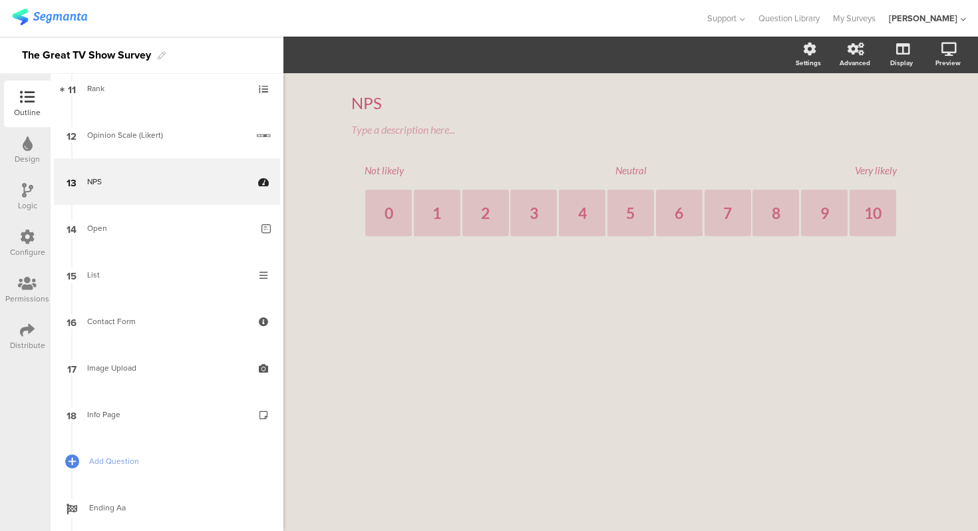
click at [343, 137] on div "NPS NPS Type a description here... Not likely Neutral Very likely 0 1 2 3 4 5 6…" at bounding box center [630, 181] width 585 height 216
click at [325, 174] on div "NPS NPS Type a description here... Not likely Neutral Very likely 0 1 2 3 4 5 6…" at bounding box center [630, 302] width 694 height 458
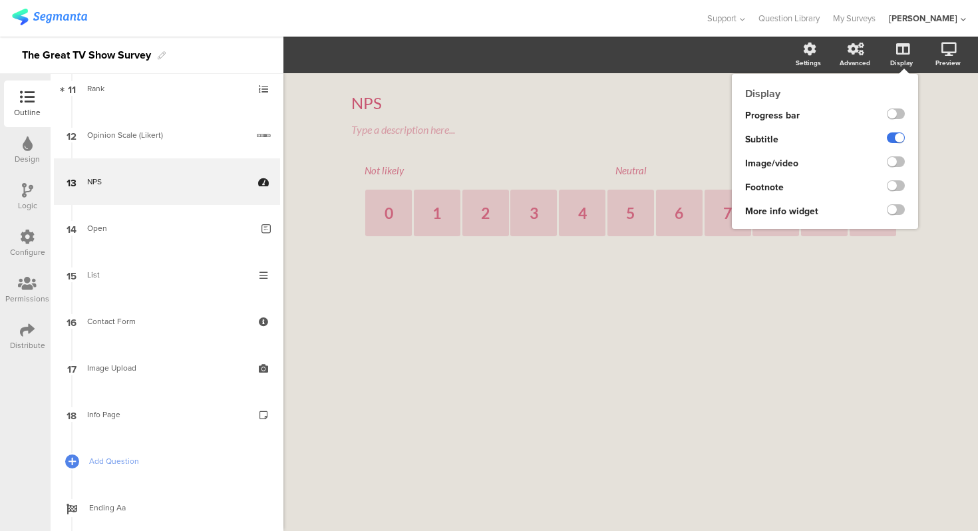
click at [900, 136] on label at bounding box center [896, 137] width 18 height 11
click at [0, 0] on input "checkbox" at bounding box center [0, 0] width 0 height 0
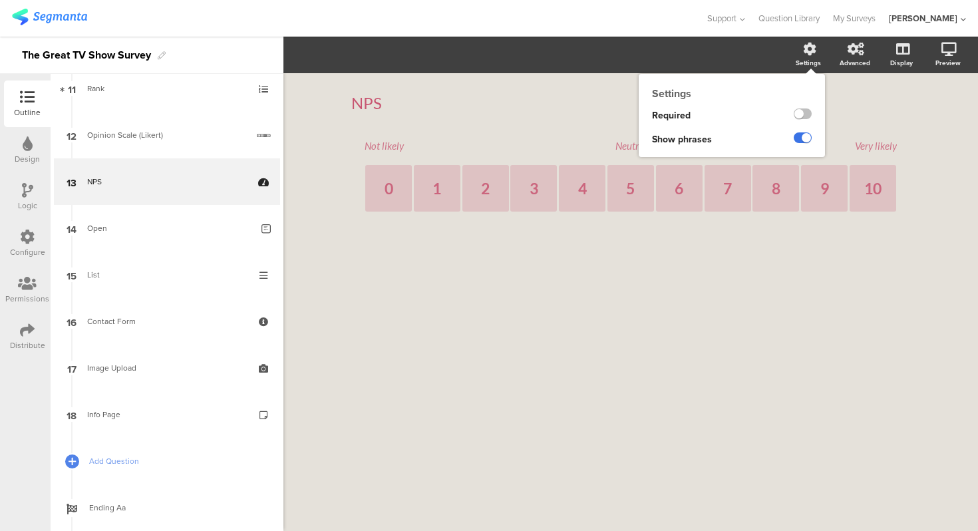
click at [806, 138] on label at bounding box center [802, 137] width 18 height 11
click at [0, 0] on input "checkbox" at bounding box center [0, 0] width 0 height 0
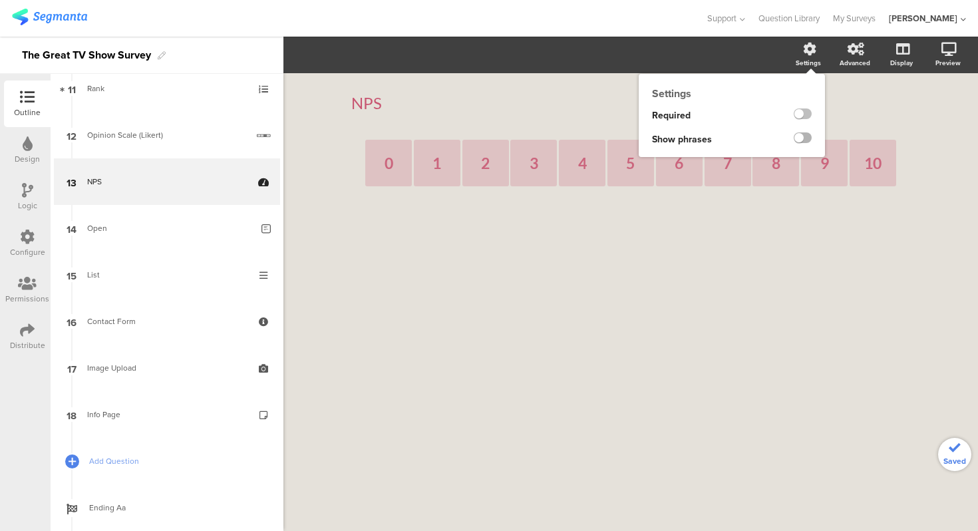
click at [806, 138] on label at bounding box center [802, 137] width 18 height 11
click at [0, 0] on input "checkbox" at bounding box center [0, 0] width 0 height 0
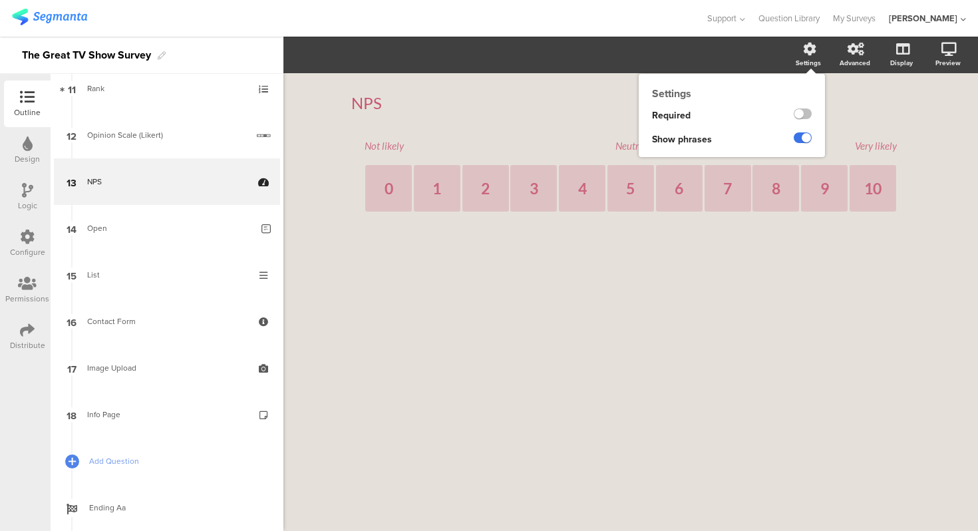
click at [800, 134] on label at bounding box center [802, 137] width 18 height 11
click at [0, 0] on input "checkbox" at bounding box center [0, 0] width 0 height 0
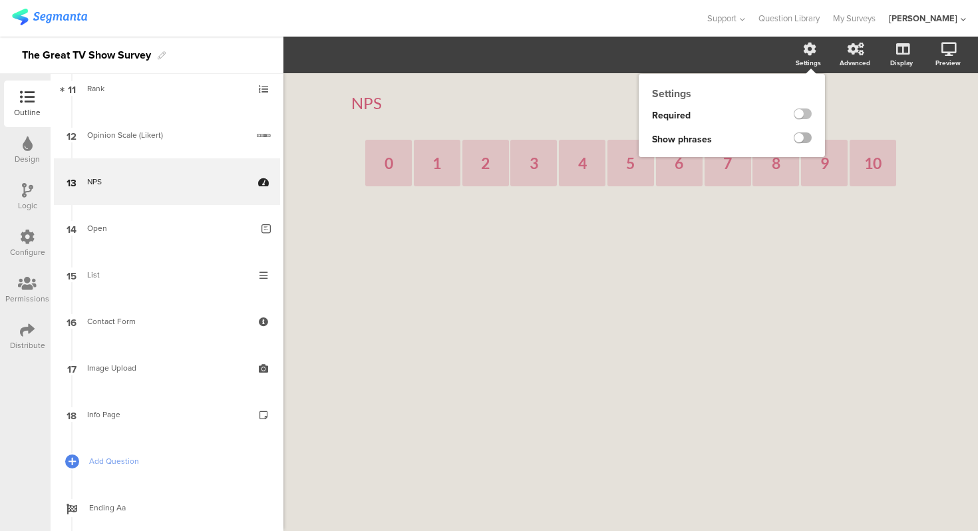
click at [800, 134] on label at bounding box center [802, 137] width 18 height 11
click at [0, 0] on input "checkbox" at bounding box center [0, 0] width 0 height 0
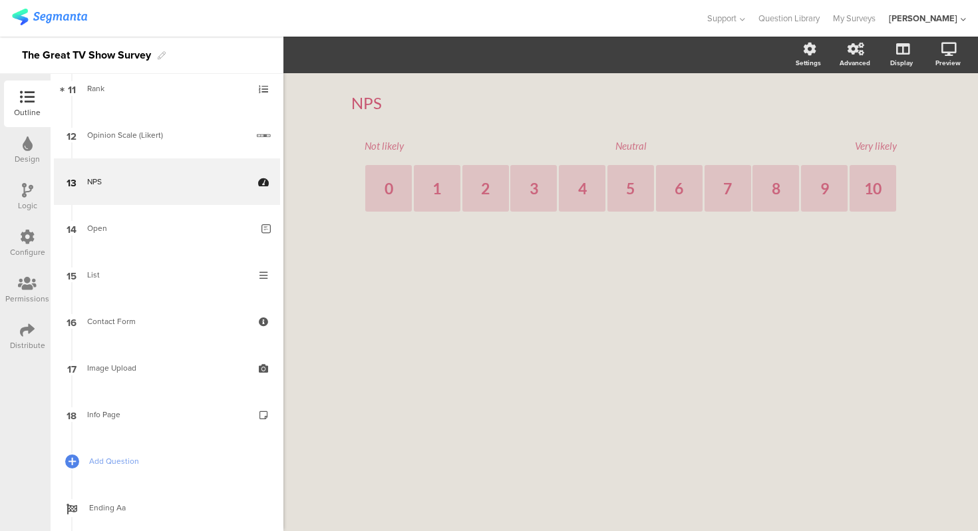
click at [632, 140] on textarea "Neutral" at bounding box center [630, 146] width 133 height 12
click at [397, 149] on textarea "Not likely" at bounding box center [430, 146] width 133 height 12
click at [464, 121] on div "NPS NPS" at bounding box center [630, 103] width 559 height 47
click at [877, 150] on textarea "Very likely" at bounding box center [829, 146] width 133 height 12
click at [932, 150] on div "NPS NPS Not likely Neutral Very likely 0 1 2 3 4 5 6 7 8 9 10" at bounding box center [630, 302] width 694 height 458
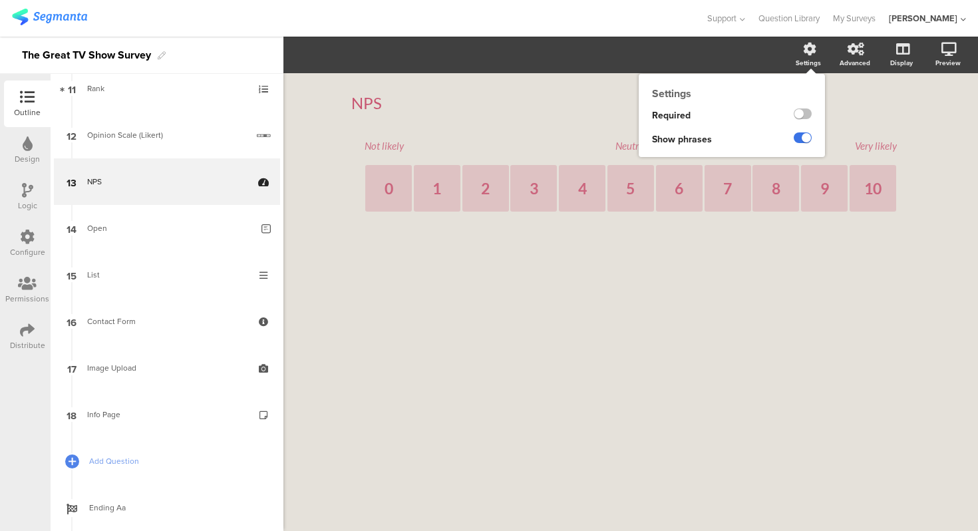
click at [803, 137] on label at bounding box center [802, 137] width 18 height 11
click at [0, 0] on input "checkbox" at bounding box center [0, 0] width 0 height 0
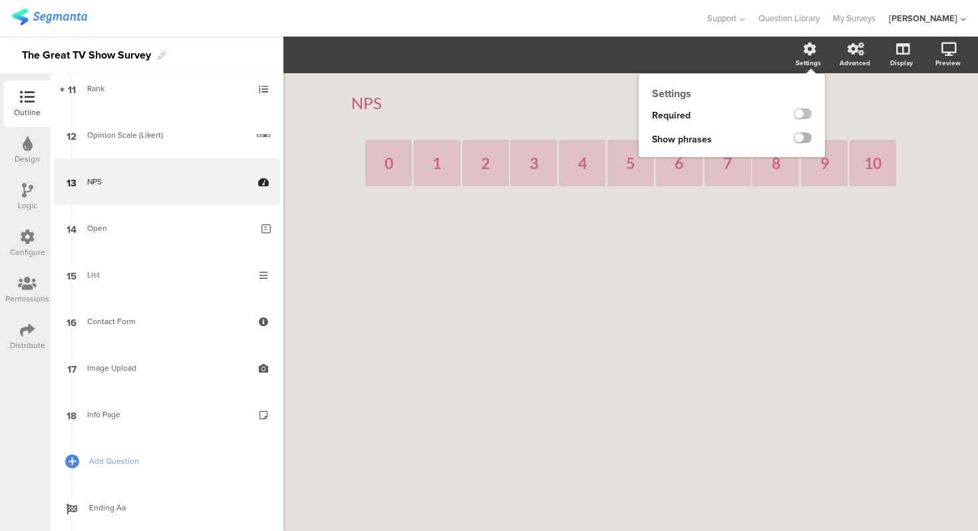
click at [803, 137] on label at bounding box center [802, 137] width 18 height 11
click at [0, 0] on input "checkbox" at bounding box center [0, 0] width 0 height 0
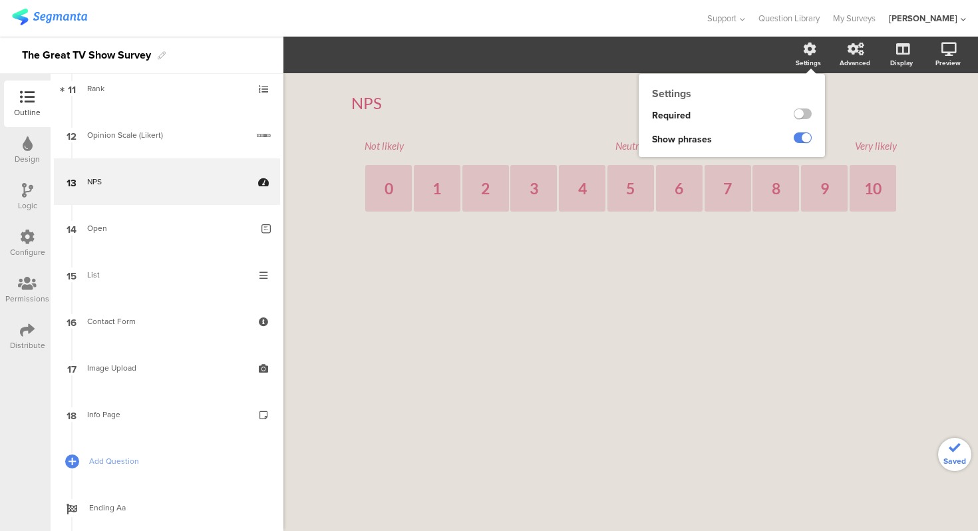
click at [813, 60] on div "Settings" at bounding box center [807, 63] width 25 height 10
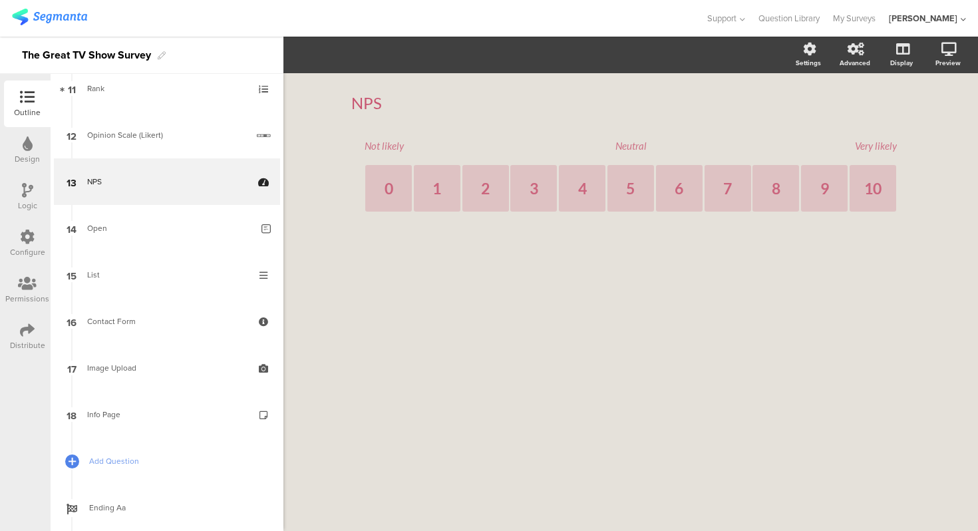
click at [772, 192] on div "8" at bounding box center [775, 188] width 9 height 19
click at [786, 190] on li "8" at bounding box center [775, 188] width 47 height 47
click at [864, 138] on div "NPS NPS Not likely Neutral Very likely 0 1 2 3 4 5 6 7 8 9 10" at bounding box center [630, 169] width 559 height 178
click at [871, 147] on textarea "Very likely" at bounding box center [829, 146] width 133 height 12
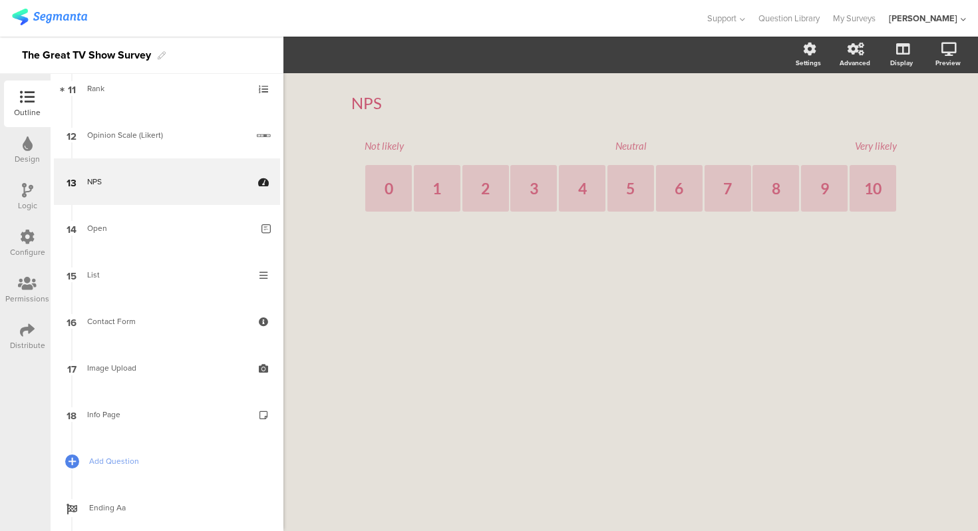
click at [871, 147] on textarea "Very likely" at bounding box center [829, 146] width 133 height 12
click at [918, 145] on div "NPS NPS Not likely Neutral Very likely 0 1 2 3 4 5 6 7 8 9 10" at bounding box center [630, 169] width 585 height 192
click at [102, 462] on span "Add Question" at bounding box center [174, 460] width 170 height 13
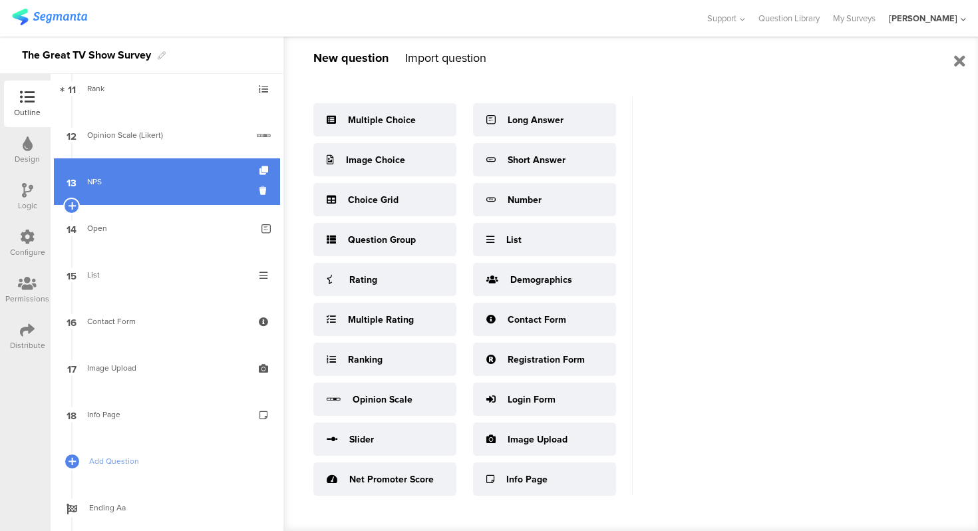
click at [135, 194] on link "13 NPS" at bounding box center [167, 181] width 226 height 47
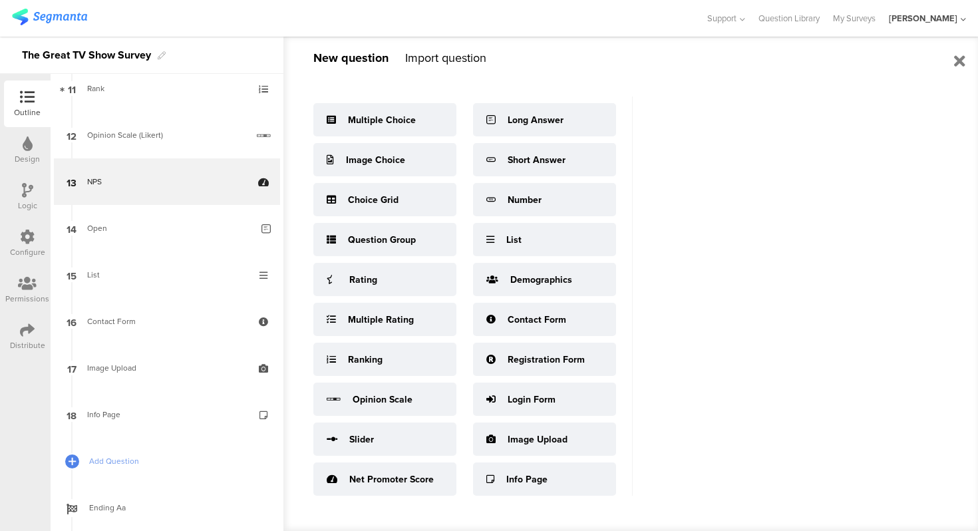
click at [952, 65] on div "New question Import question Multiple Choice Image Choice Choice Grid Question …" at bounding box center [630, 284] width 695 height 494
click at [959, 61] on icon at bounding box center [959, 61] width 11 height 16
